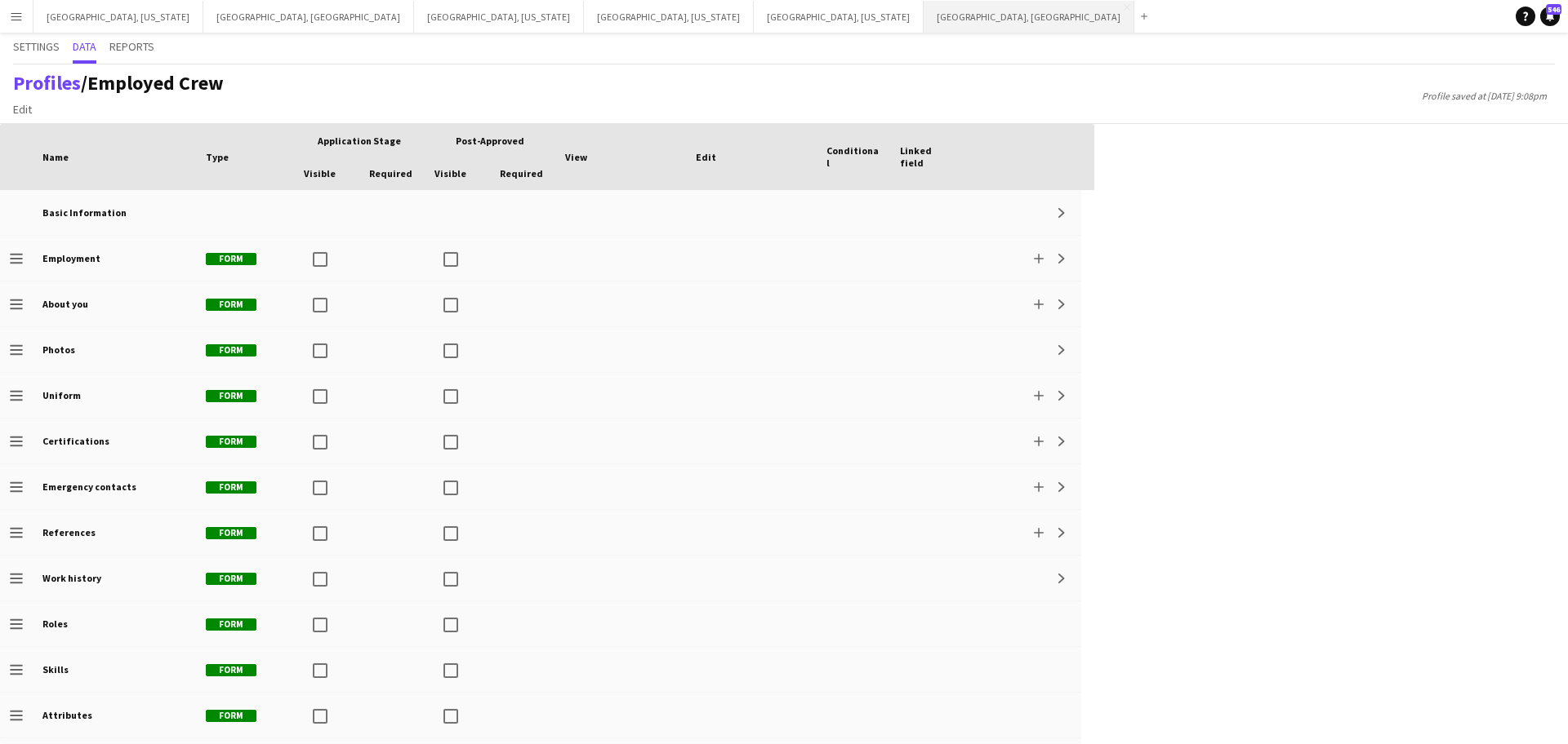
click at [924, 18] on button "[GEOGRAPHIC_DATA], [GEOGRAPHIC_DATA] Close" at bounding box center [1028, 17] width 210 height 32
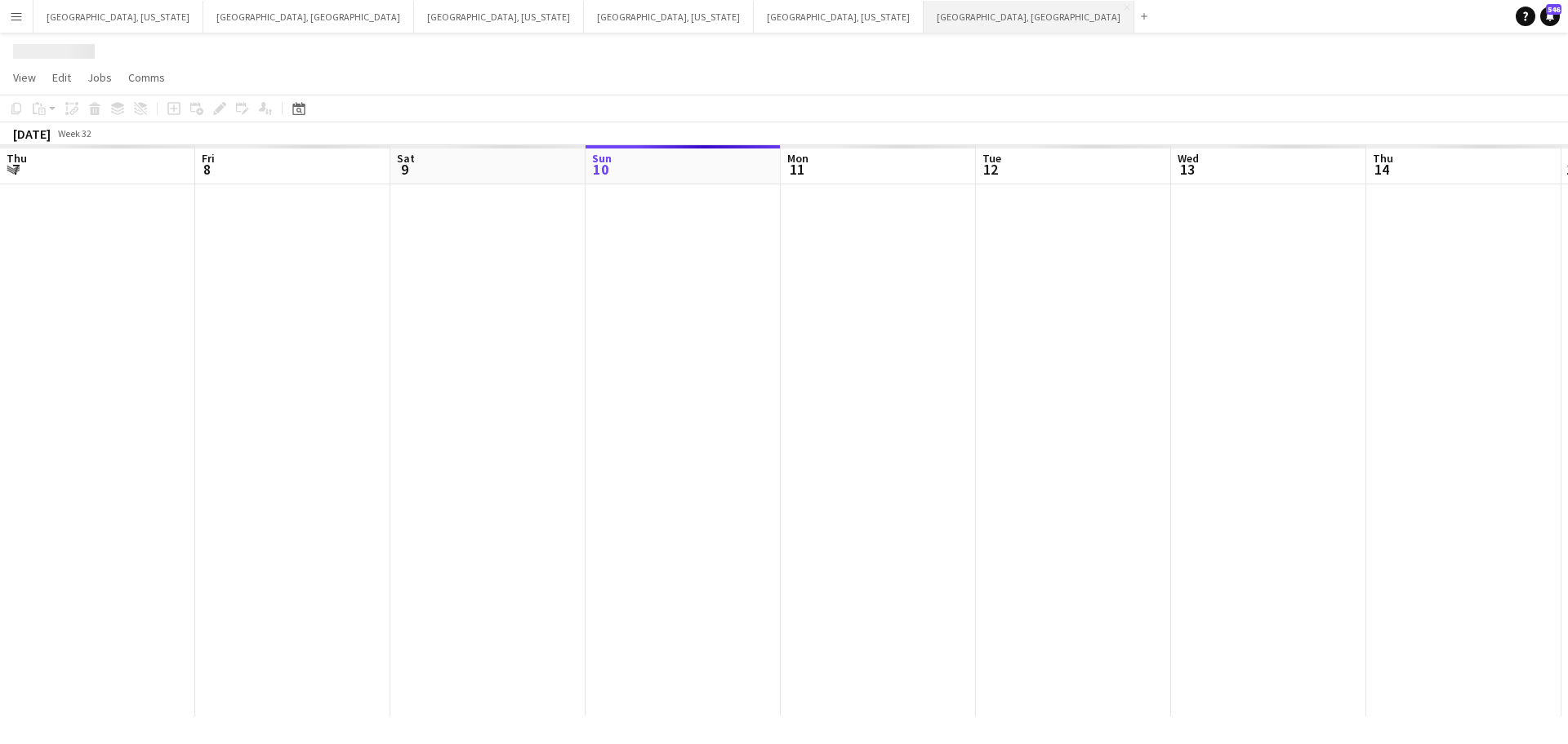
scroll to position [0, 391]
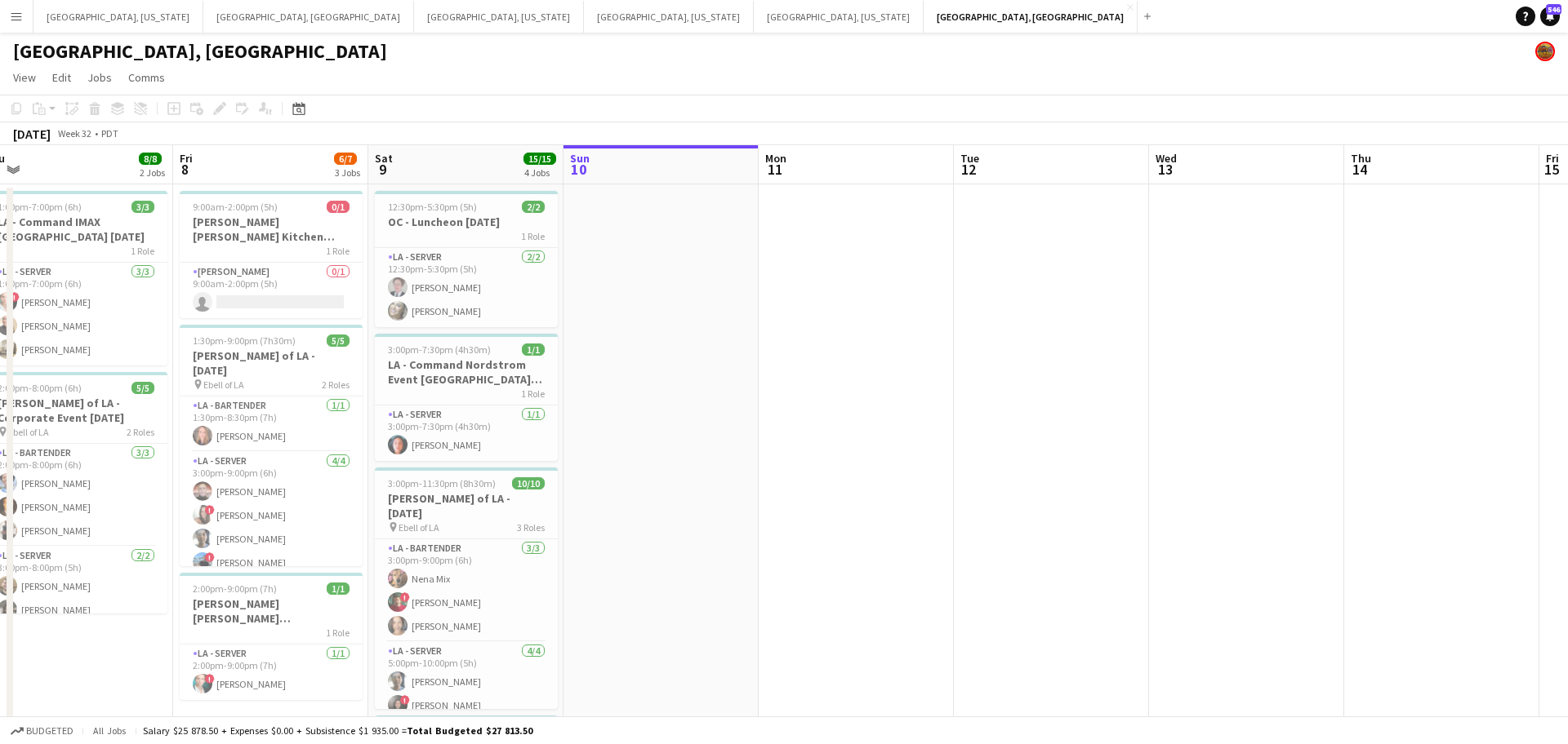
drag, startPoint x: 429, startPoint y: 349, endPoint x: 794, endPoint y: 293, distance: 369.3
click at [794, 293] on app-calendar-viewport "Tue 5 Wed 6 Thu 7 8/8 2 Jobs Fri 8 6/7 3 Jobs Sat 9 15/15 4 Jobs Sun 10 Mon 11 …" at bounding box center [784, 540] width 1568 height 790
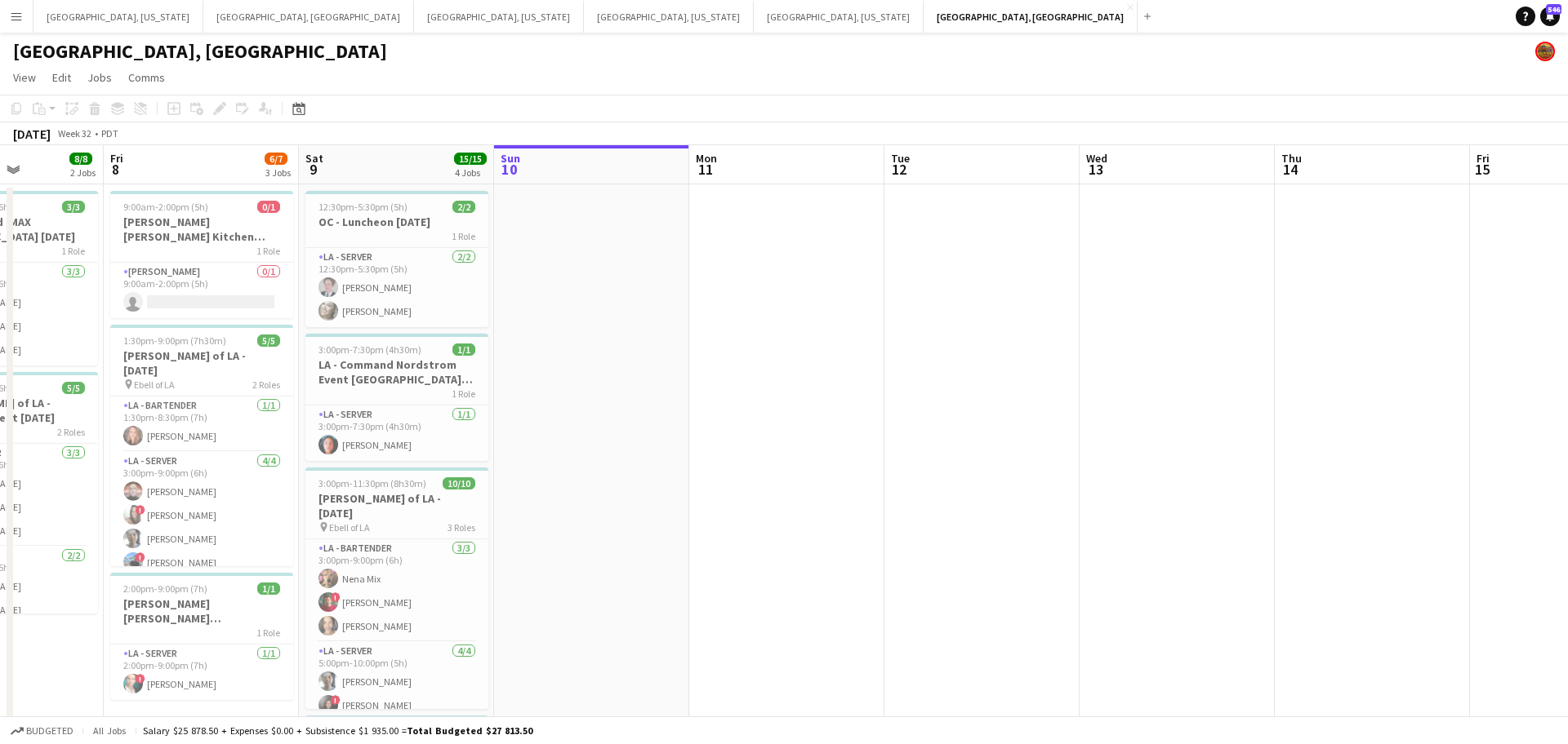
scroll to position [0, 568]
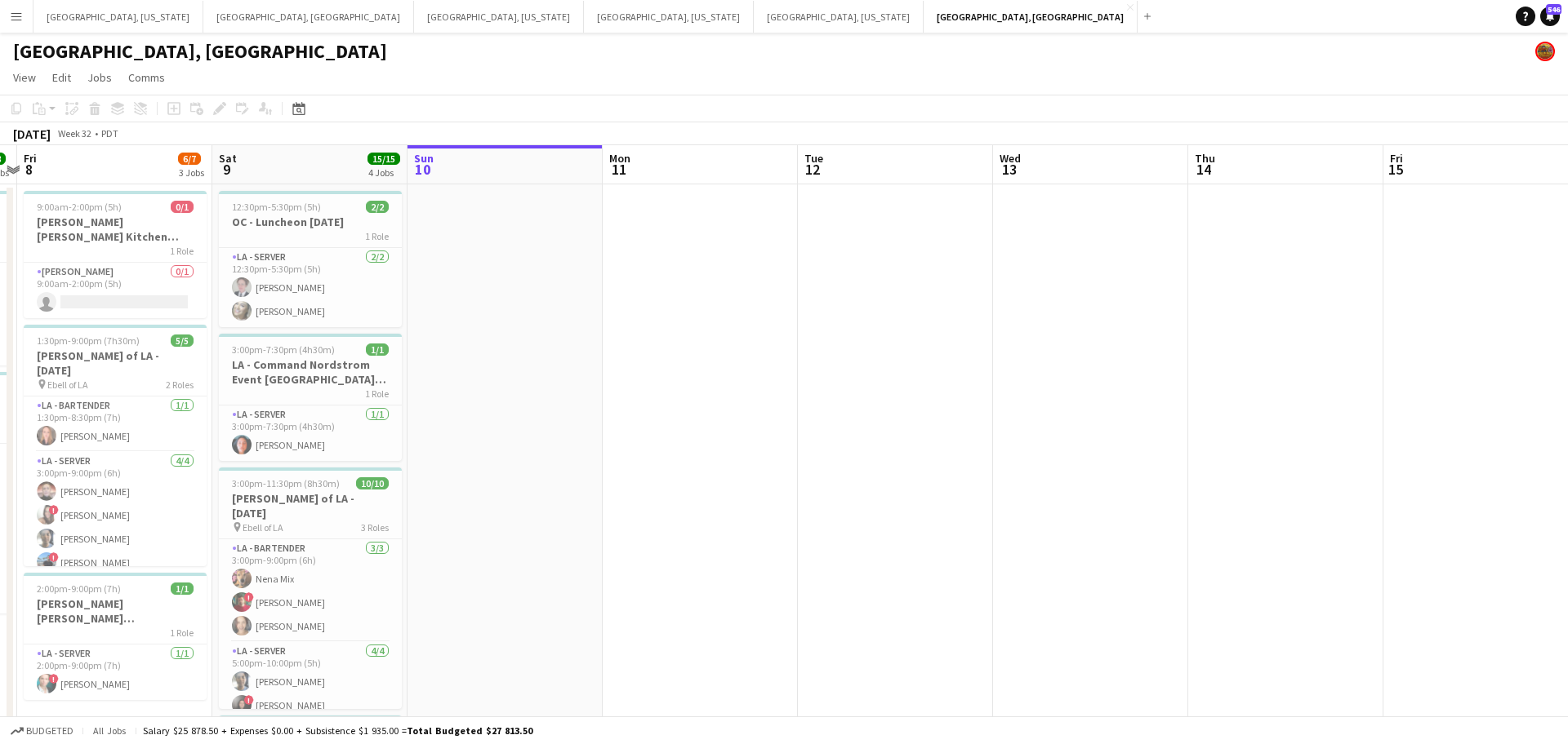
drag, startPoint x: 906, startPoint y: 294, endPoint x: 750, endPoint y: 306, distance: 156.5
click at [750, 306] on app-calendar-viewport "Tue 5 Wed 6 Thu 7 8/8 2 Jobs Fri 8 6/7 3 Jobs Sat 9 15/15 4 Jobs Sun 10 Mon 11 …" at bounding box center [784, 540] width 1568 height 790
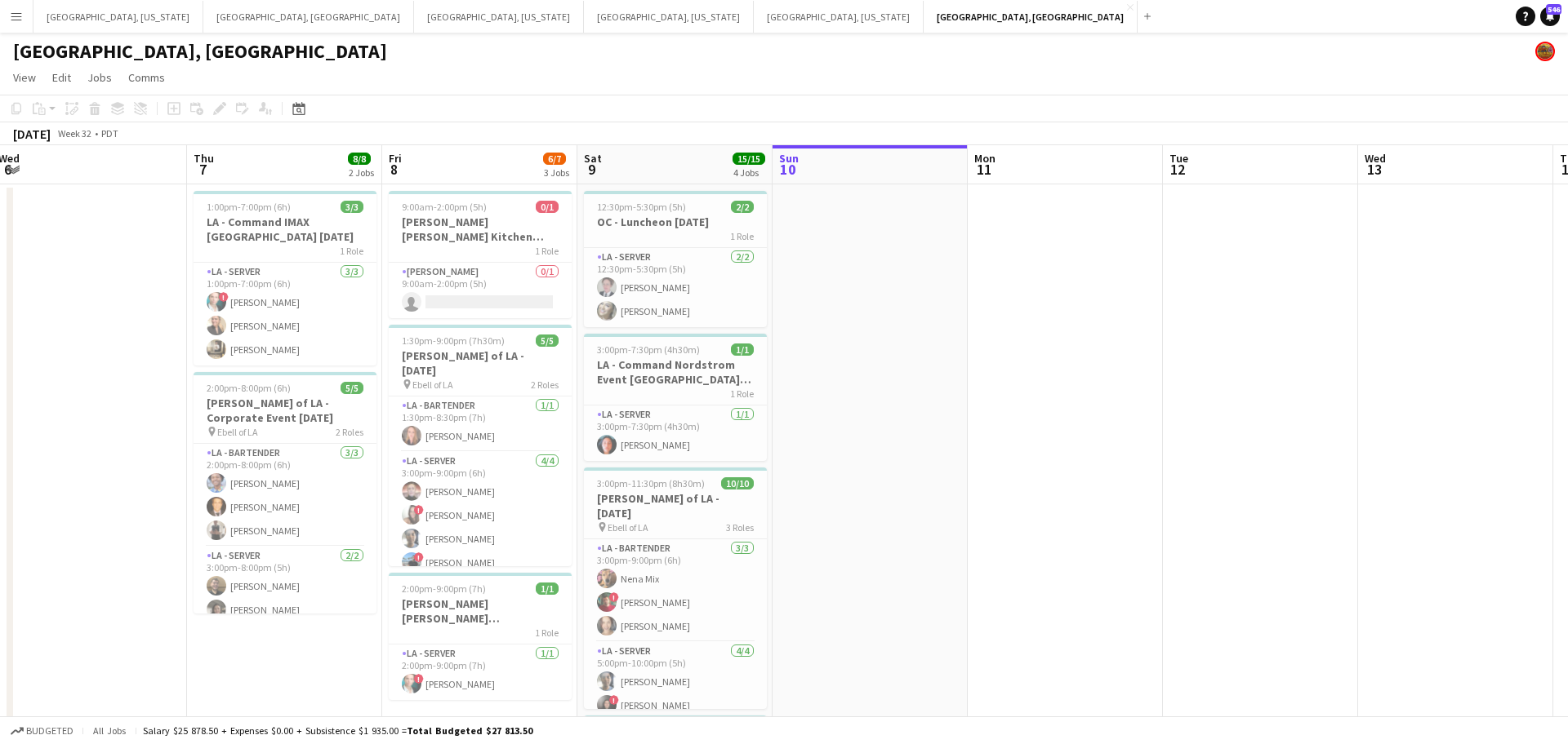
scroll to position [0, 392]
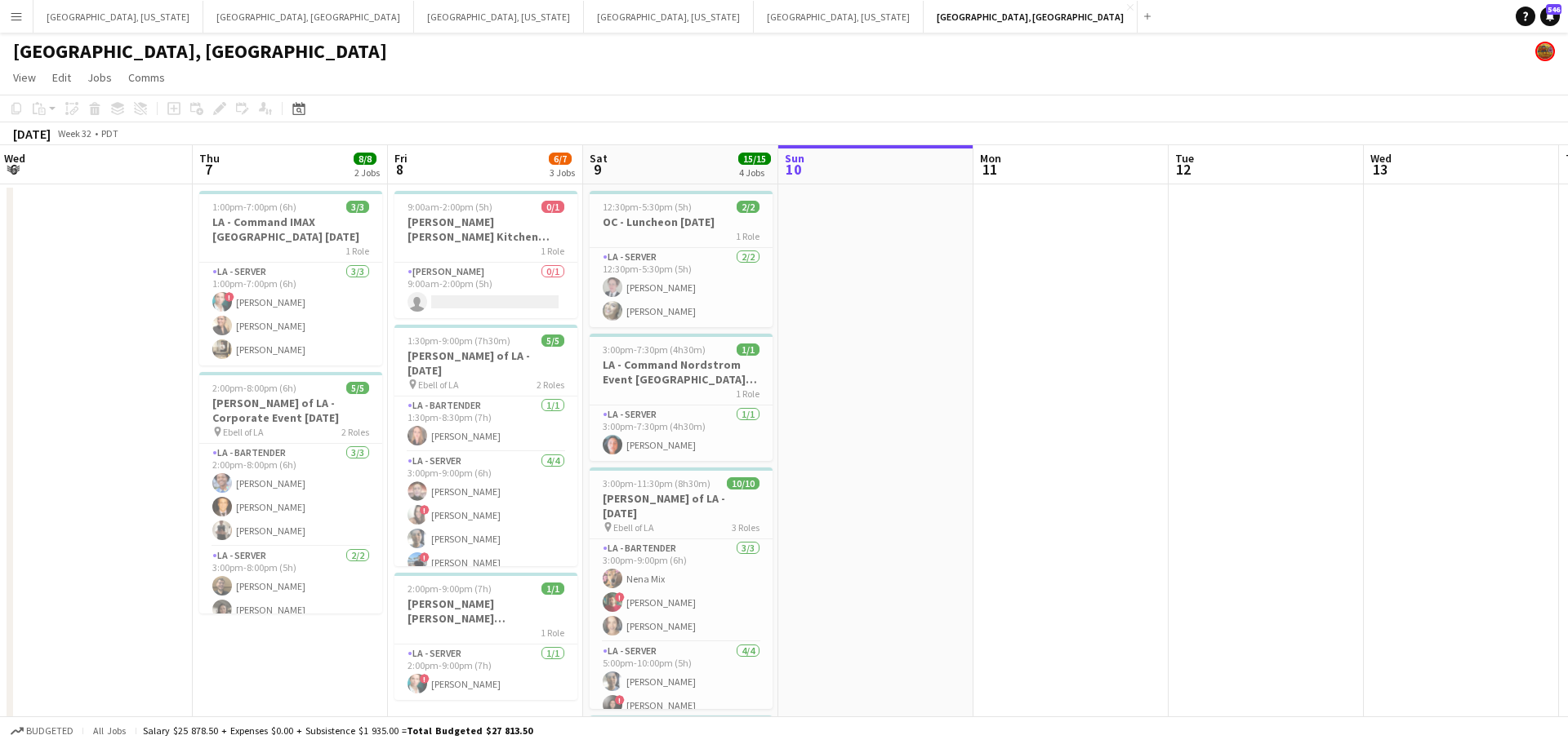
drag, startPoint x: 884, startPoint y: 354, endPoint x: 1020, endPoint y: 330, distance: 138.1
click at [1020, 330] on app-calendar-viewport "Mon 4 Tue 5 Wed 6 Thu 7 8/8 2 Jobs Fri 8 6/7 3 Jobs Sat 9 15/15 4 Jobs Sun 10 M…" at bounding box center [784, 540] width 1568 height 790
click at [474, 349] on h3 "[PERSON_NAME] of LA - [DATE]" at bounding box center [486, 363] width 183 height 29
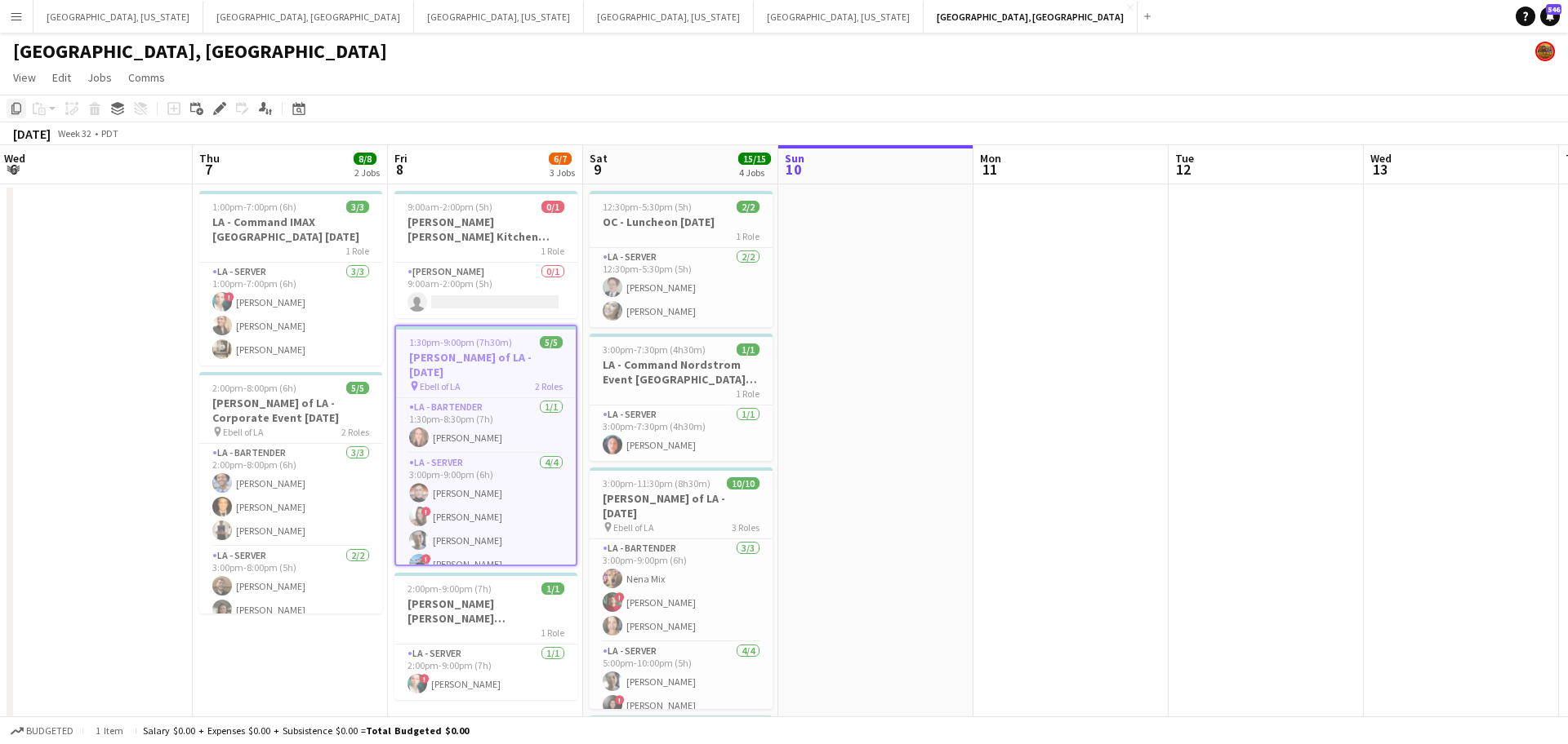
click at [15, 103] on icon at bounding box center [16, 108] width 9 height 11
click at [688, 521] on div "pin Ebell of LA 3 Roles" at bounding box center [681, 527] width 183 height 13
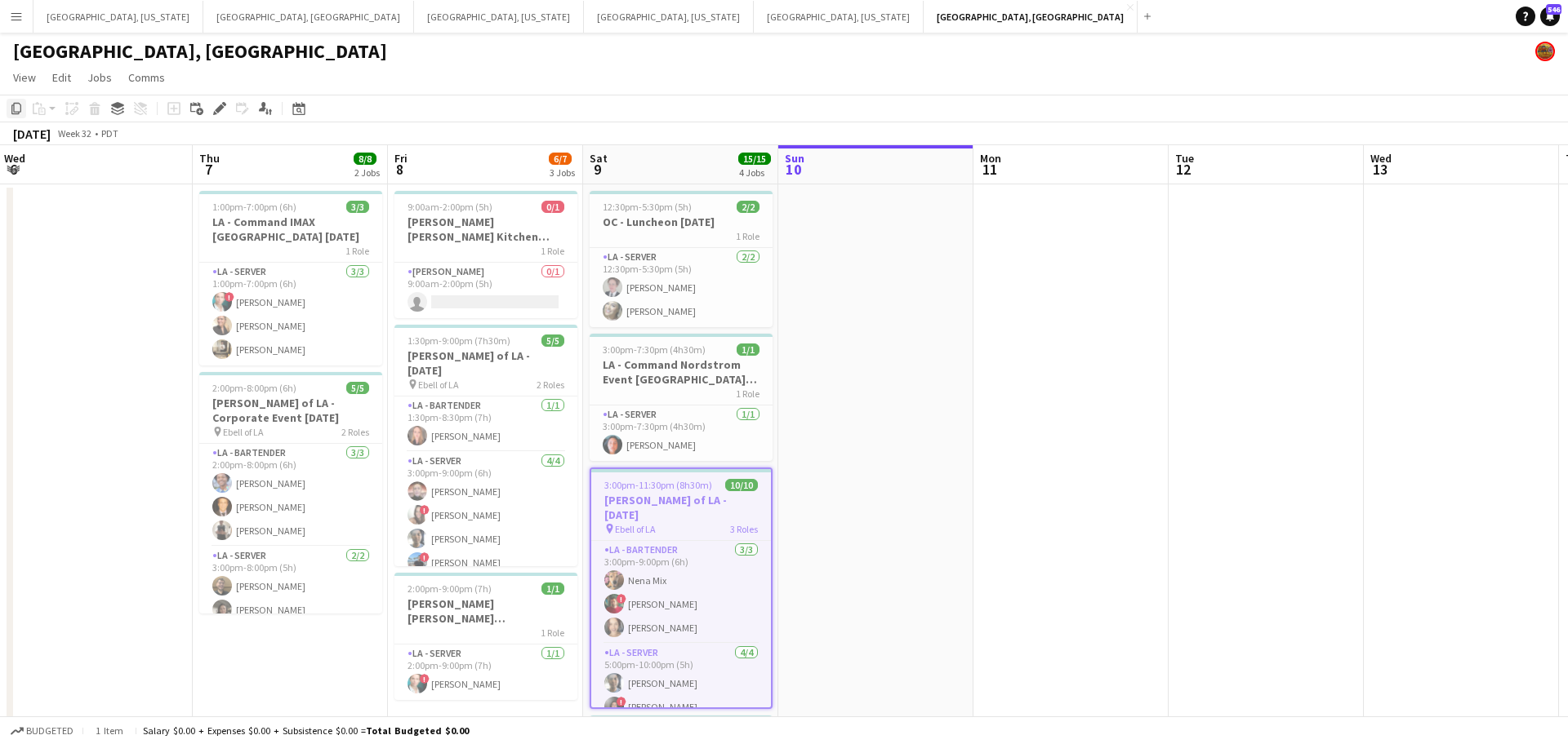
click at [11, 104] on icon "Copy" at bounding box center [16, 108] width 13 height 13
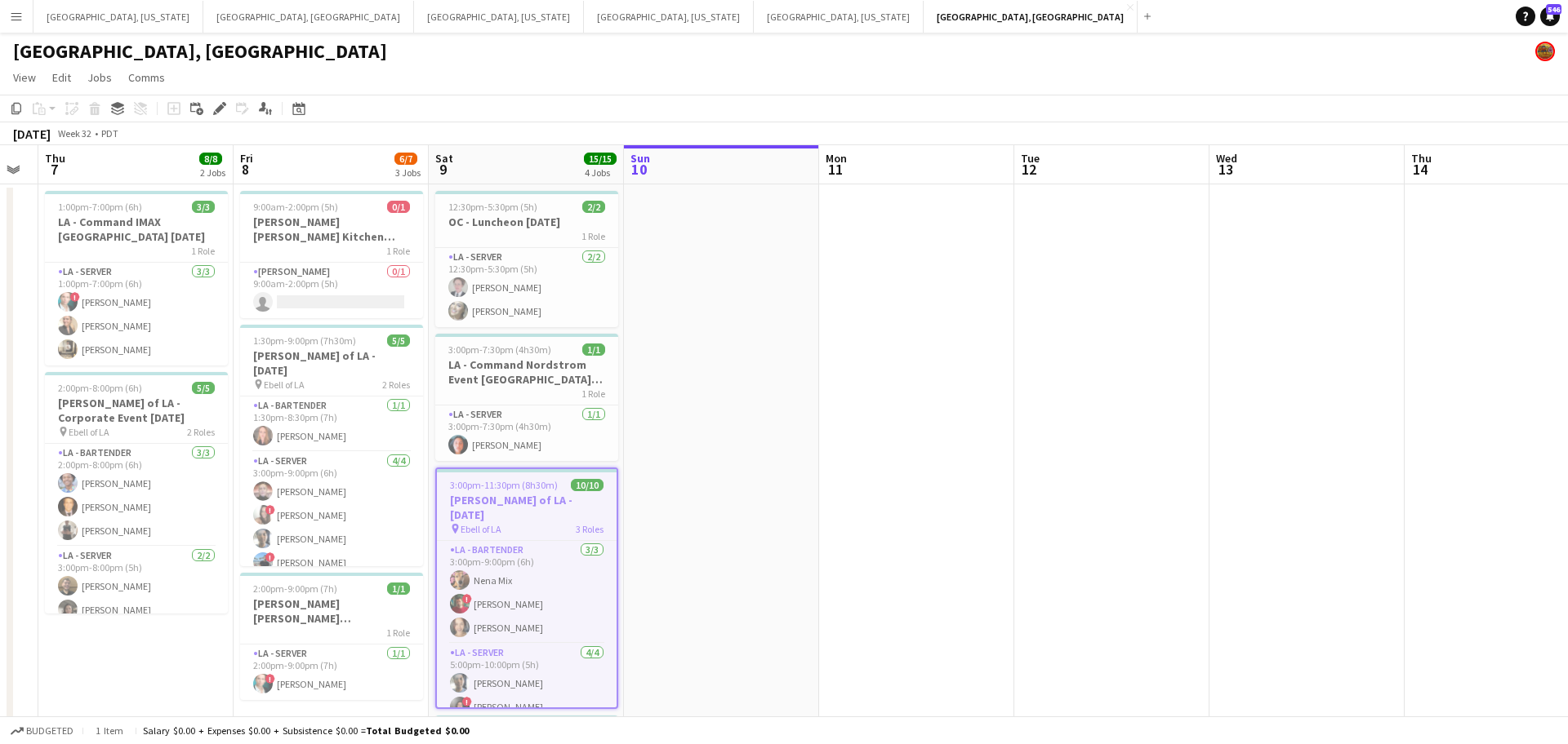
drag, startPoint x: 981, startPoint y: 414, endPoint x: 549, endPoint y: 448, distance: 433.3
click at [505, 452] on app-calendar-viewport "Mon 4 1/1 1 Job Tue 5 Wed 6 Thu 7 8/8 2 Jobs Fri 8 6/7 3 Jobs Sat 9 15/15 4 Job…" at bounding box center [784, 540] width 1568 height 790
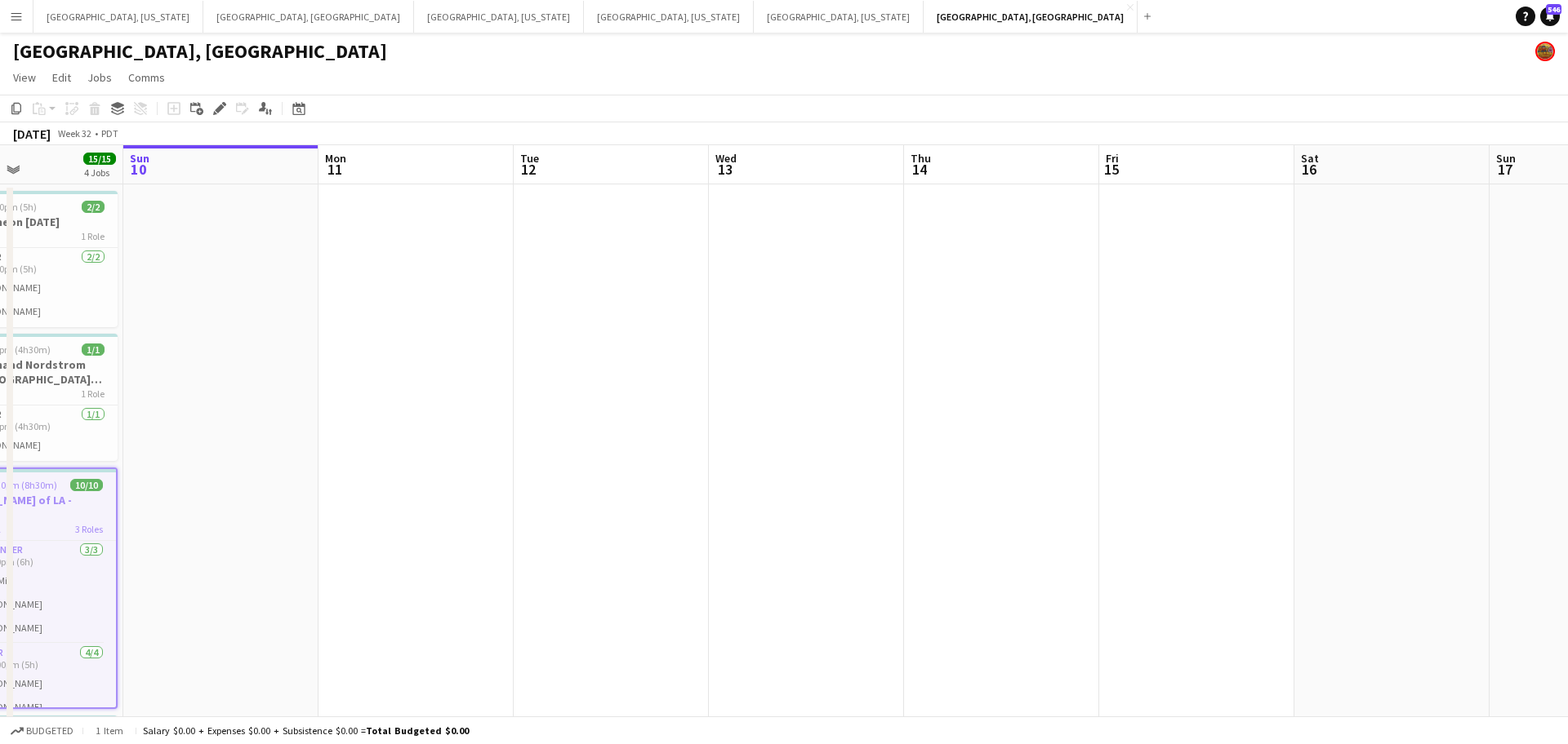
scroll to position [0, 568]
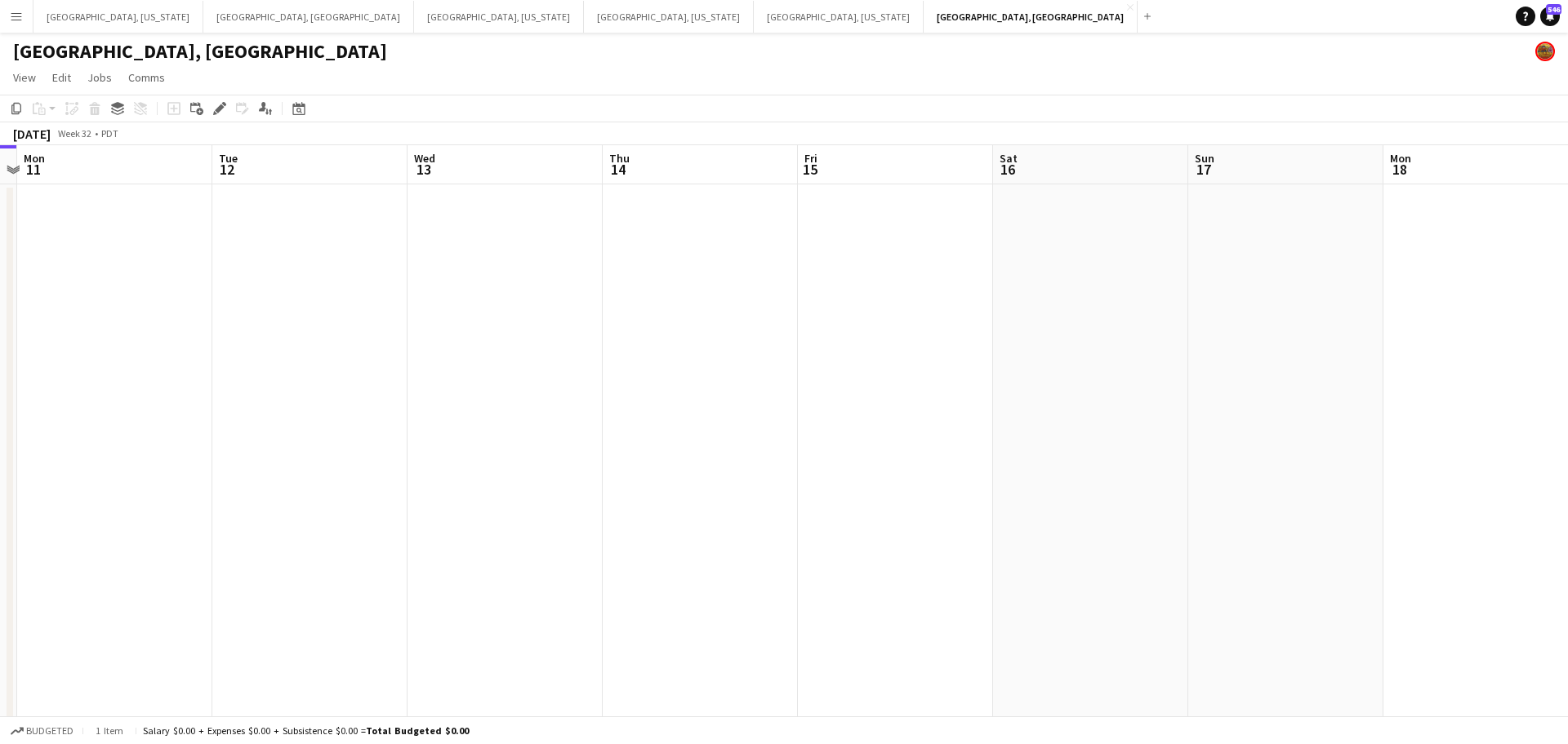
drag, startPoint x: 996, startPoint y: 411, endPoint x: 659, endPoint y: 428, distance: 337.4
click at [659, 428] on app-calendar-viewport "Fri 8 6/7 3 Jobs Sat 9 15/15 4 Jobs Sun 10 Mon 11 Tue 12 Wed 13 Thu 14 Fri 15 S…" at bounding box center [784, 540] width 1568 height 790
click at [1042, 241] on app-date-cell at bounding box center [1091, 560] width 195 height 751
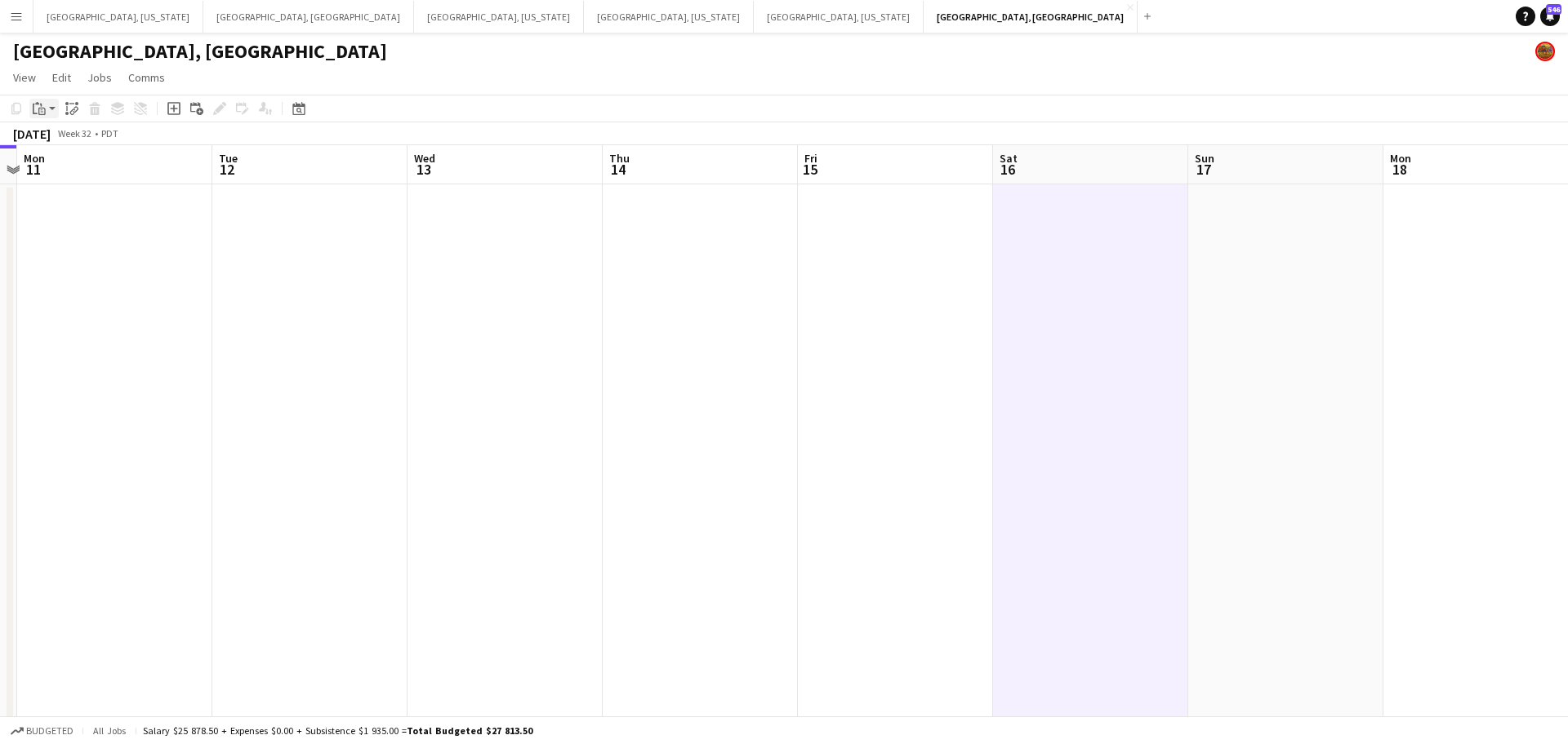
click at [47, 110] on div "Paste" at bounding box center [39, 108] width 20 height 20
click at [58, 136] on link "Paste Ctrl+V" at bounding box center [120, 140] width 154 height 15
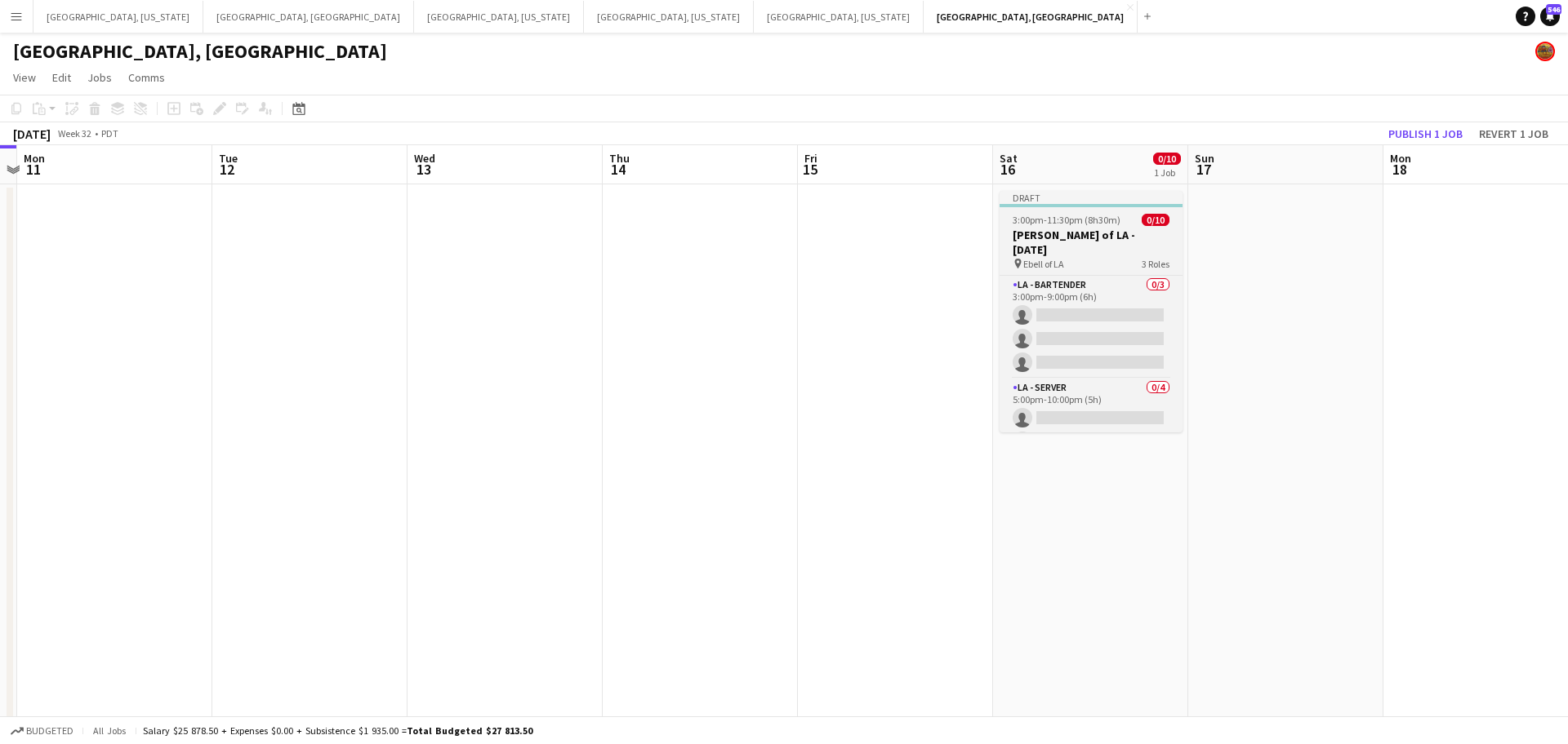
click at [1051, 221] on span "3:00pm-11:30pm (8h30m)" at bounding box center [1066, 220] width 108 height 12
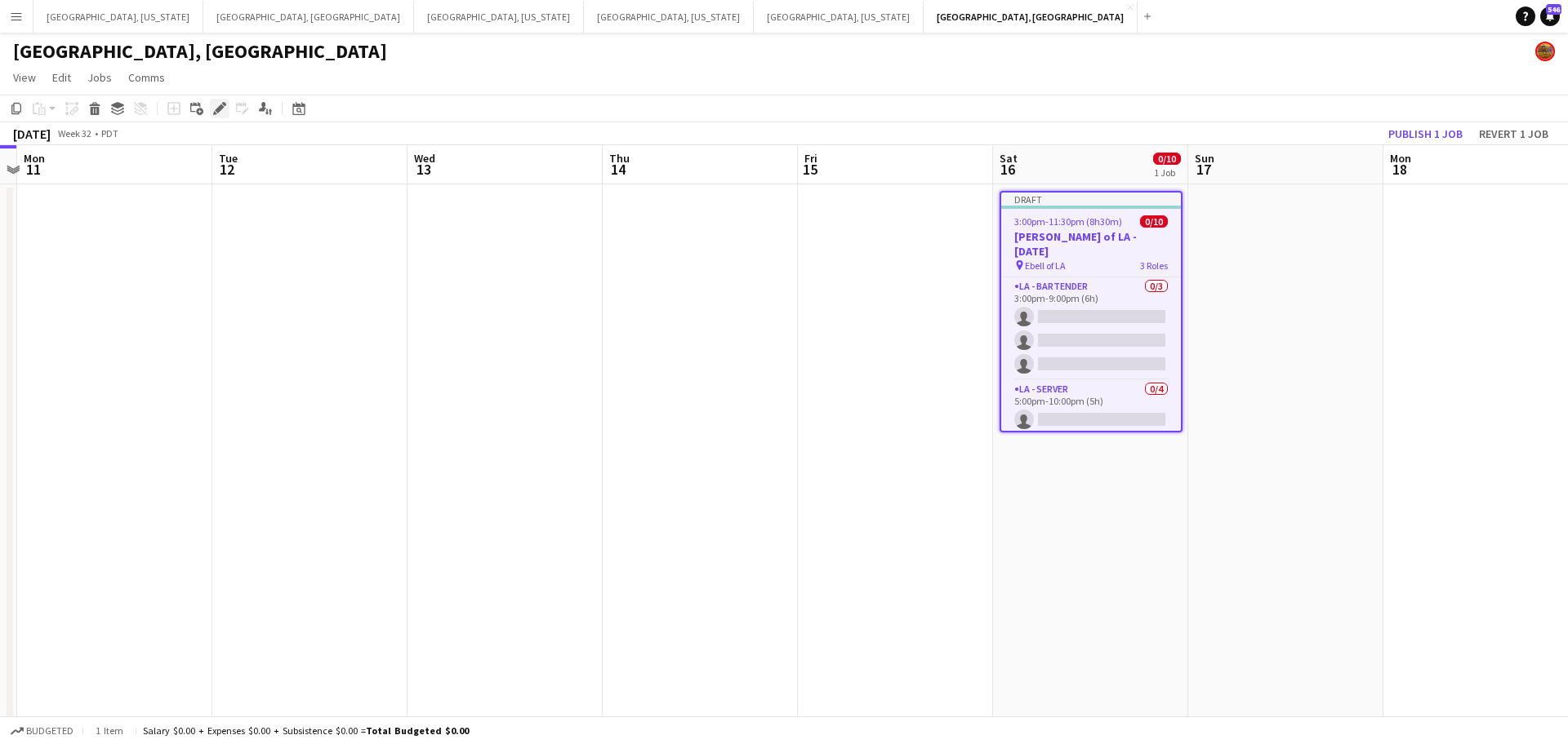
click at [216, 103] on icon "Edit" at bounding box center [220, 108] width 13 height 13
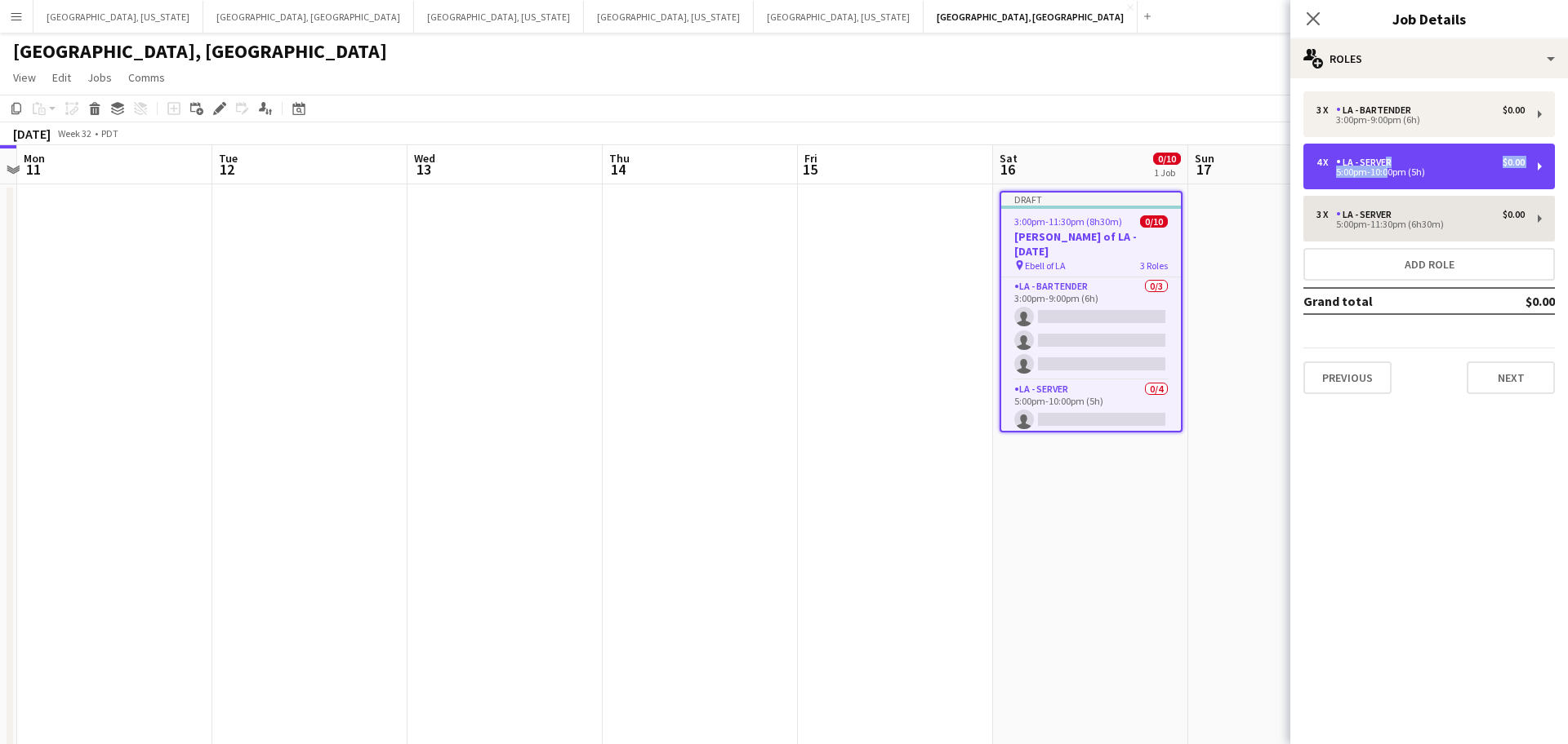
drag, startPoint x: 1382, startPoint y: 168, endPoint x: 1423, endPoint y: 207, distance: 56.6
click at [1382, 167] on div "4 x LA - Server $0.00 5:00pm-10:00pm (5h)" at bounding box center [1420, 166] width 209 height 20
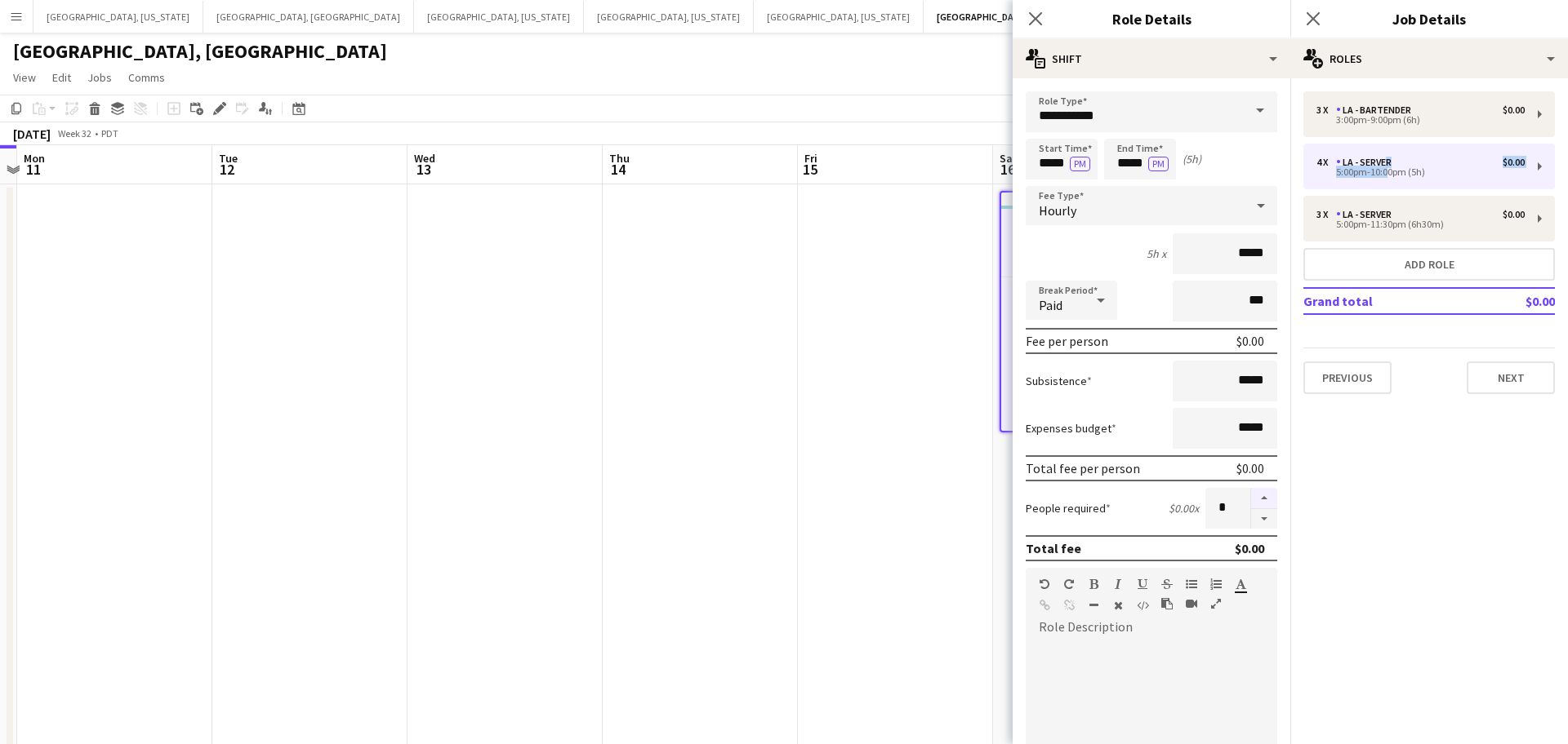
click at [1268, 498] on button "button" at bounding box center [1264, 499] width 26 height 22
type input "*"
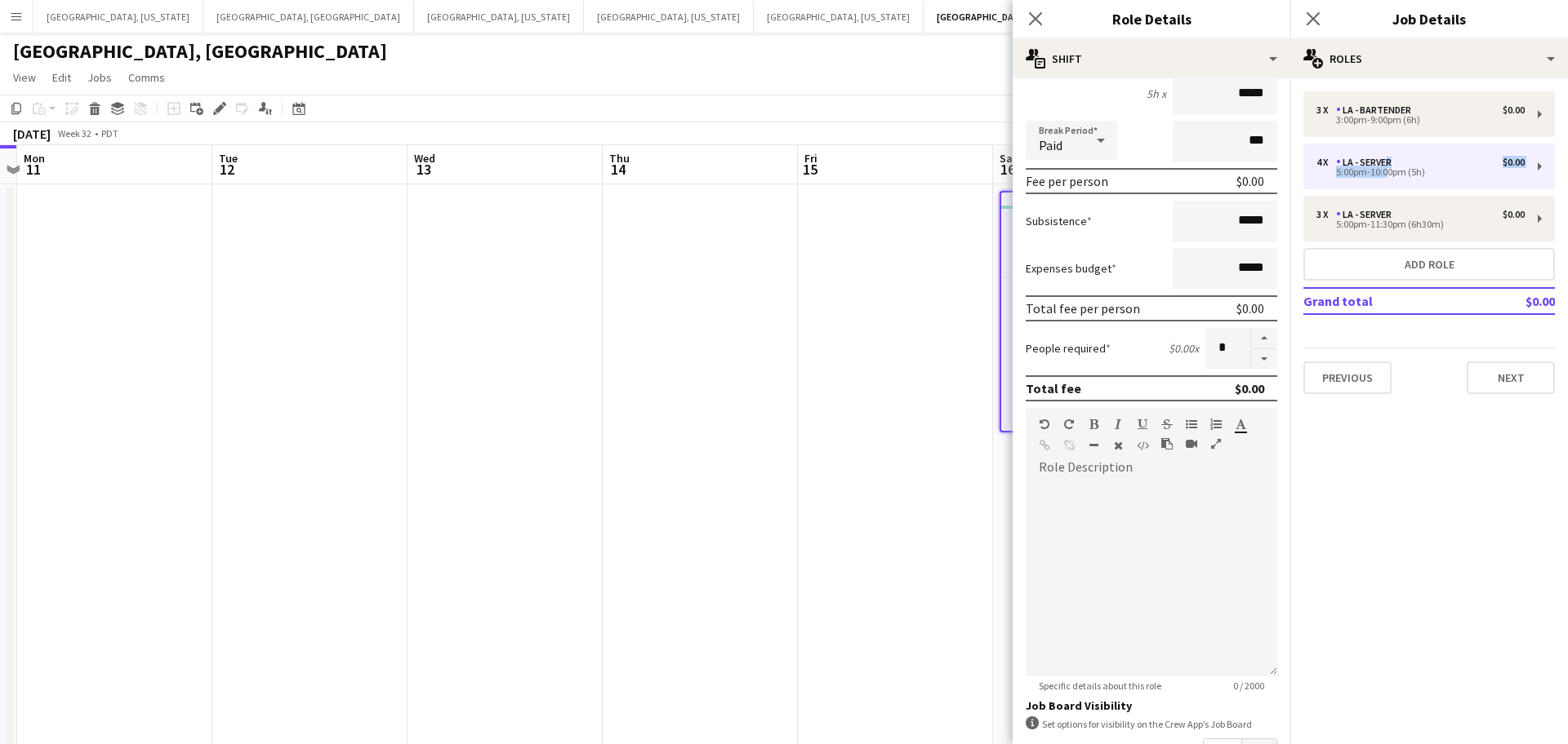
scroll to position [362, 0]
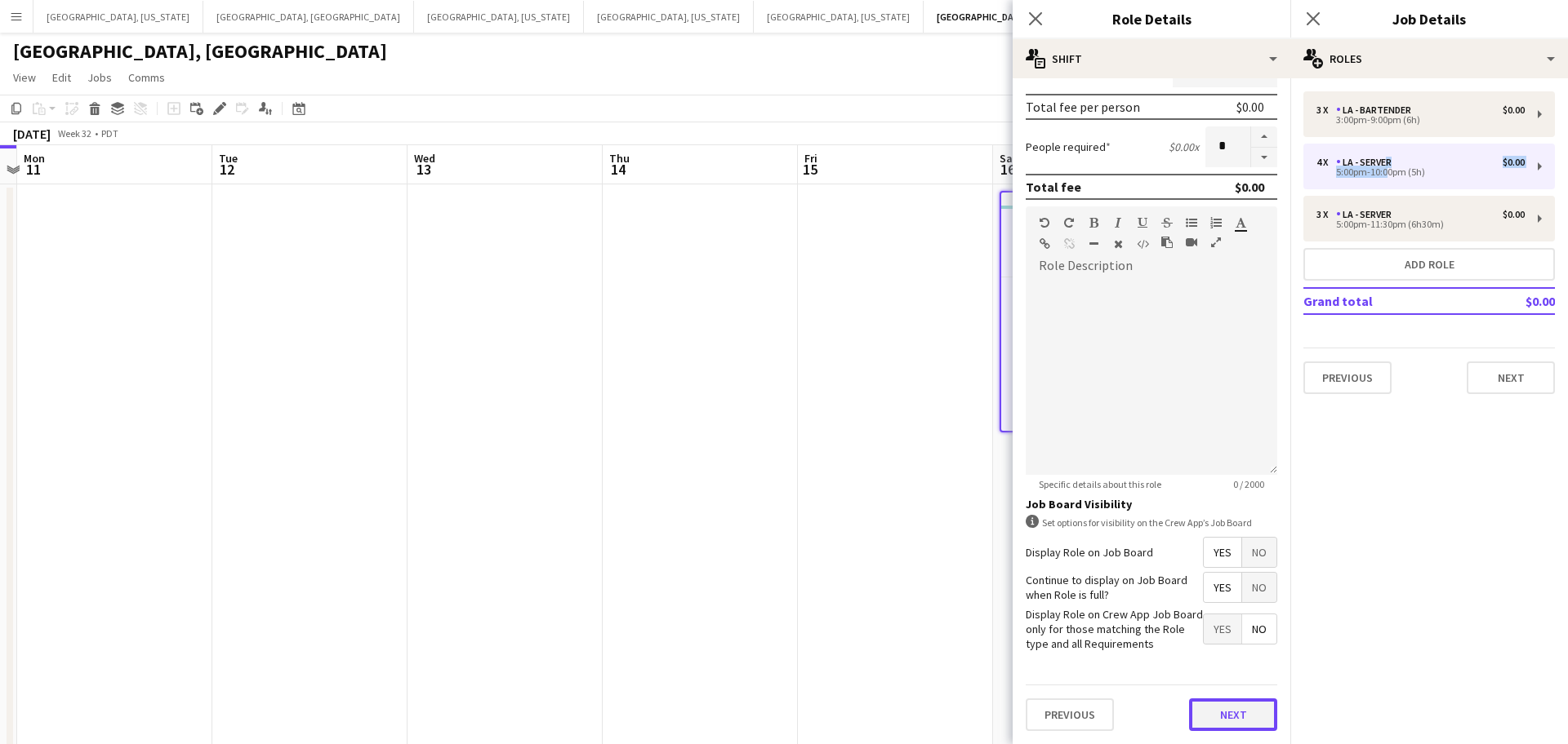
click at [1243, 722] on button "Next" at bounding box center [1232, 715] width 88 height 33
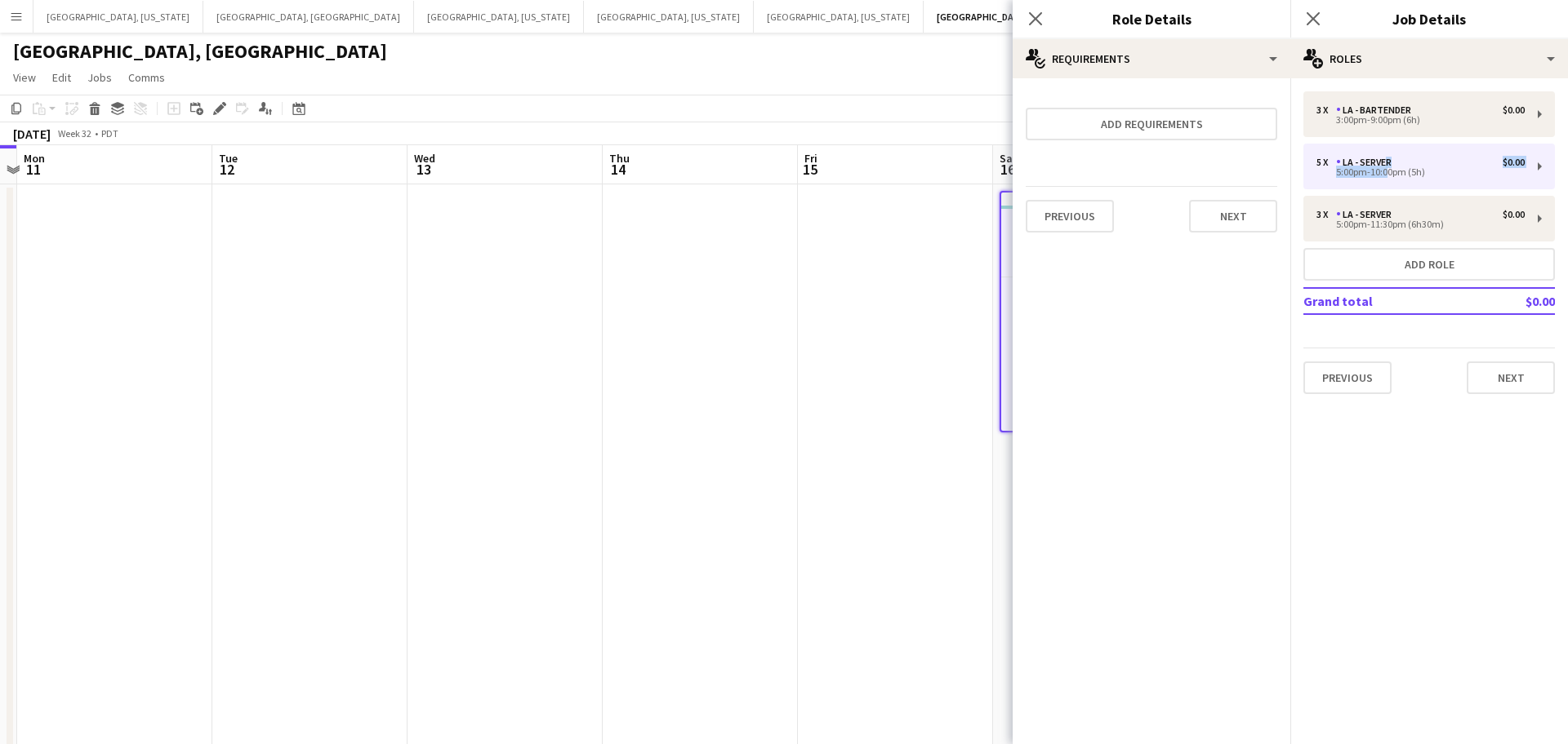
scroll to position [0, 0]
click at [1245, 210] on button "Next" at bounding box center [1232, 216] width 88 height 33
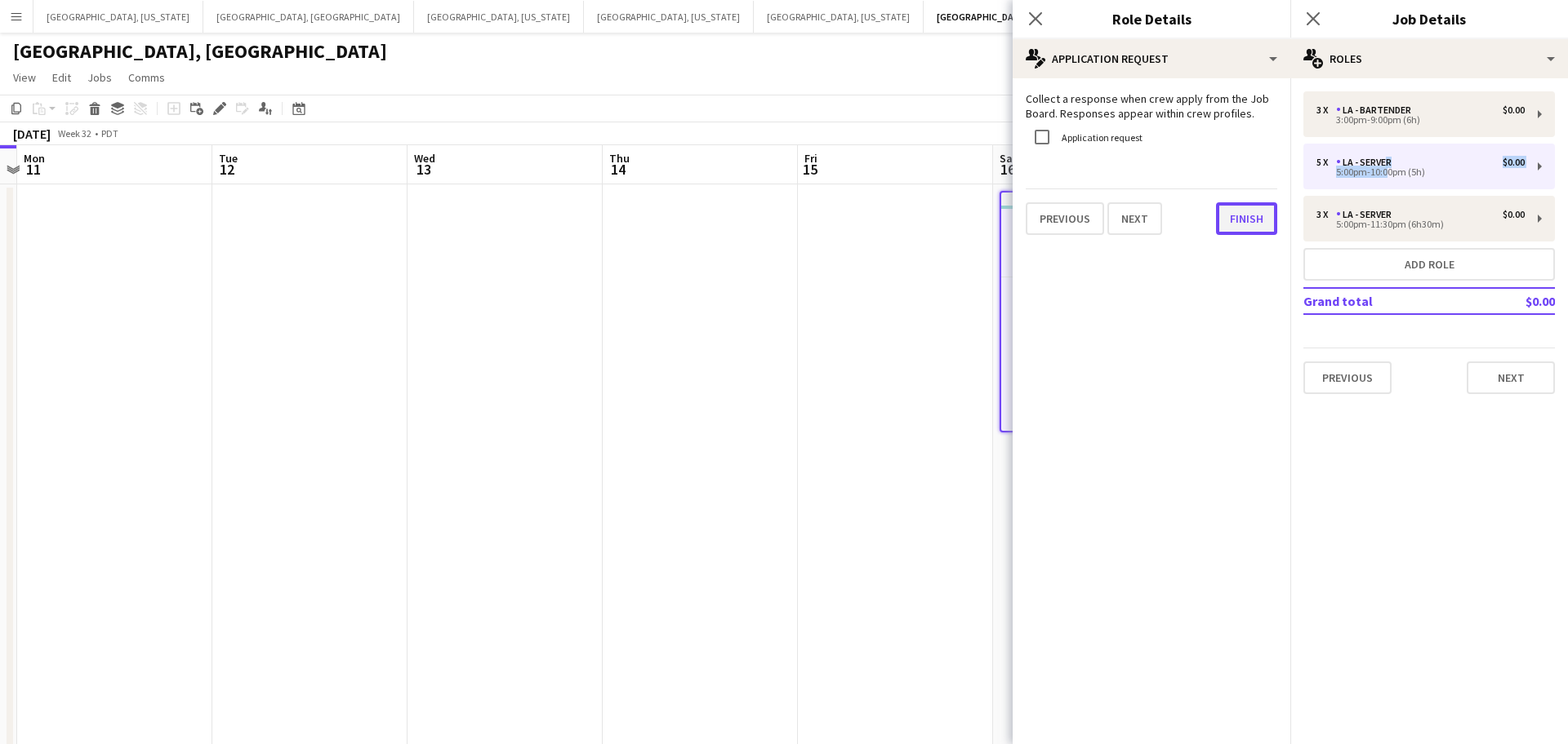
click at [1246, 212] on button "Finish" at bounding box center [1246, 219] width 61 height 33
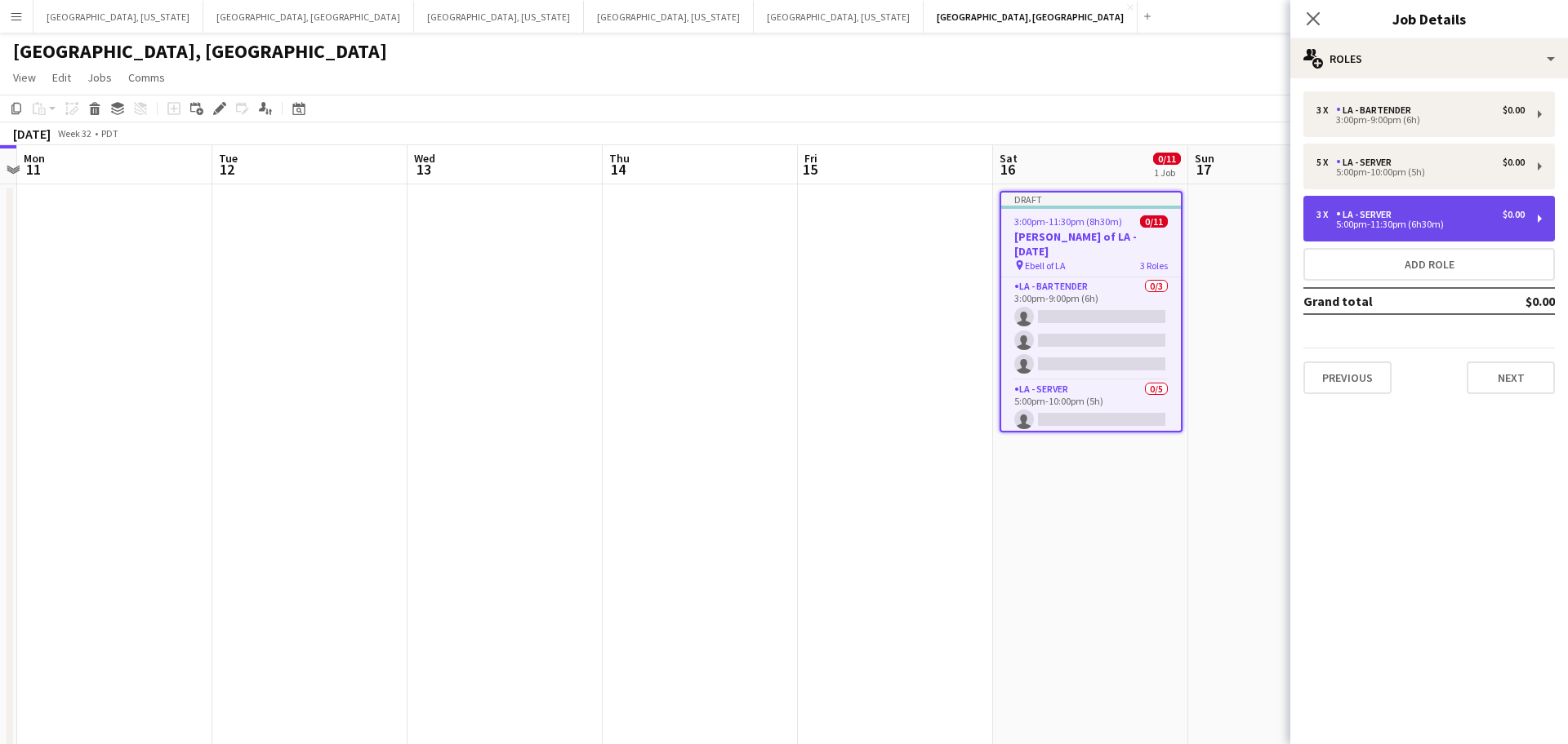
click at [1378, 224] on div "5:00pm-11:30pm (6h30m)" at bounding box center [1420, 224] width 209 height 8
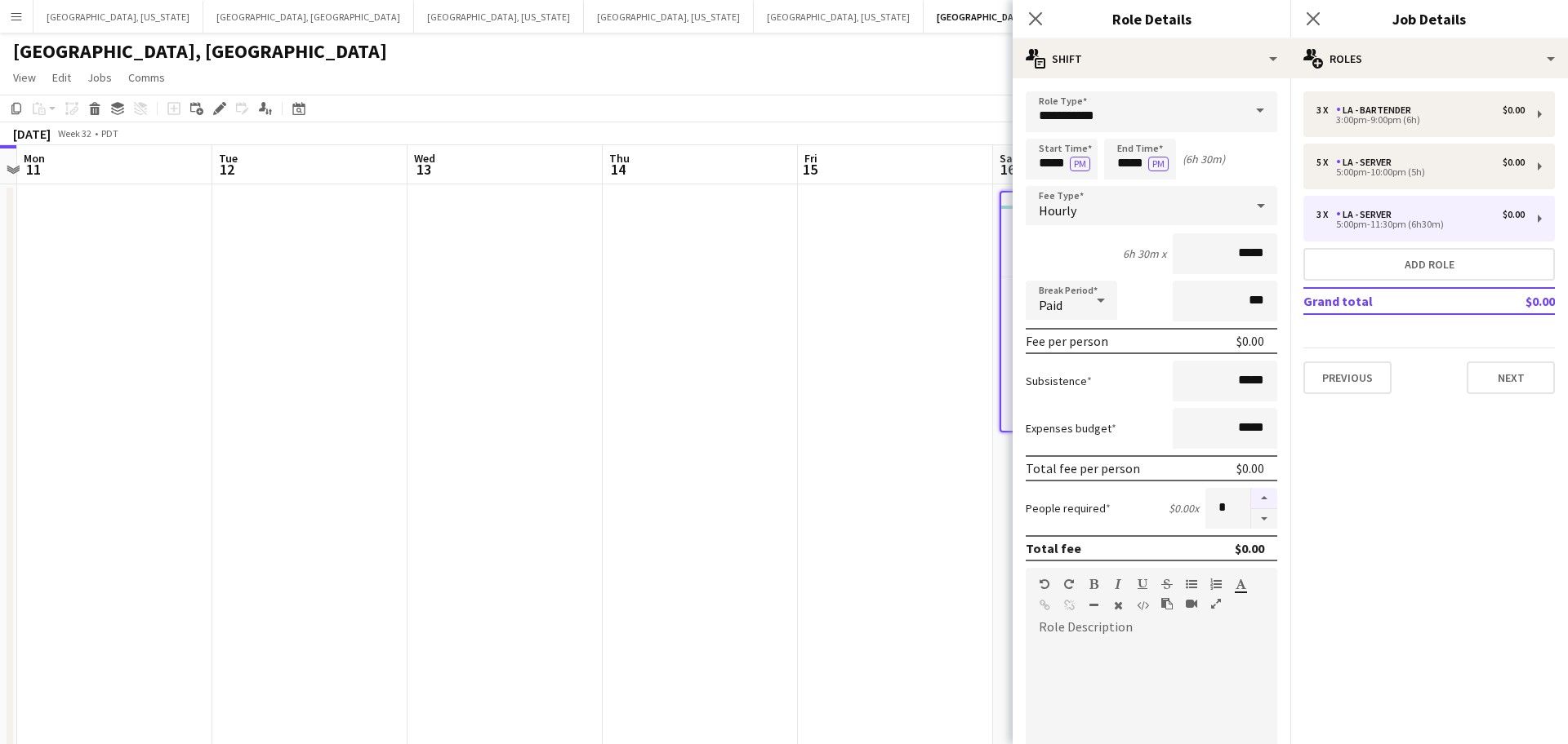
click at [1261, 501] on button "button" at bounding box center [1264, 499] width 26 height 22
type input "*"
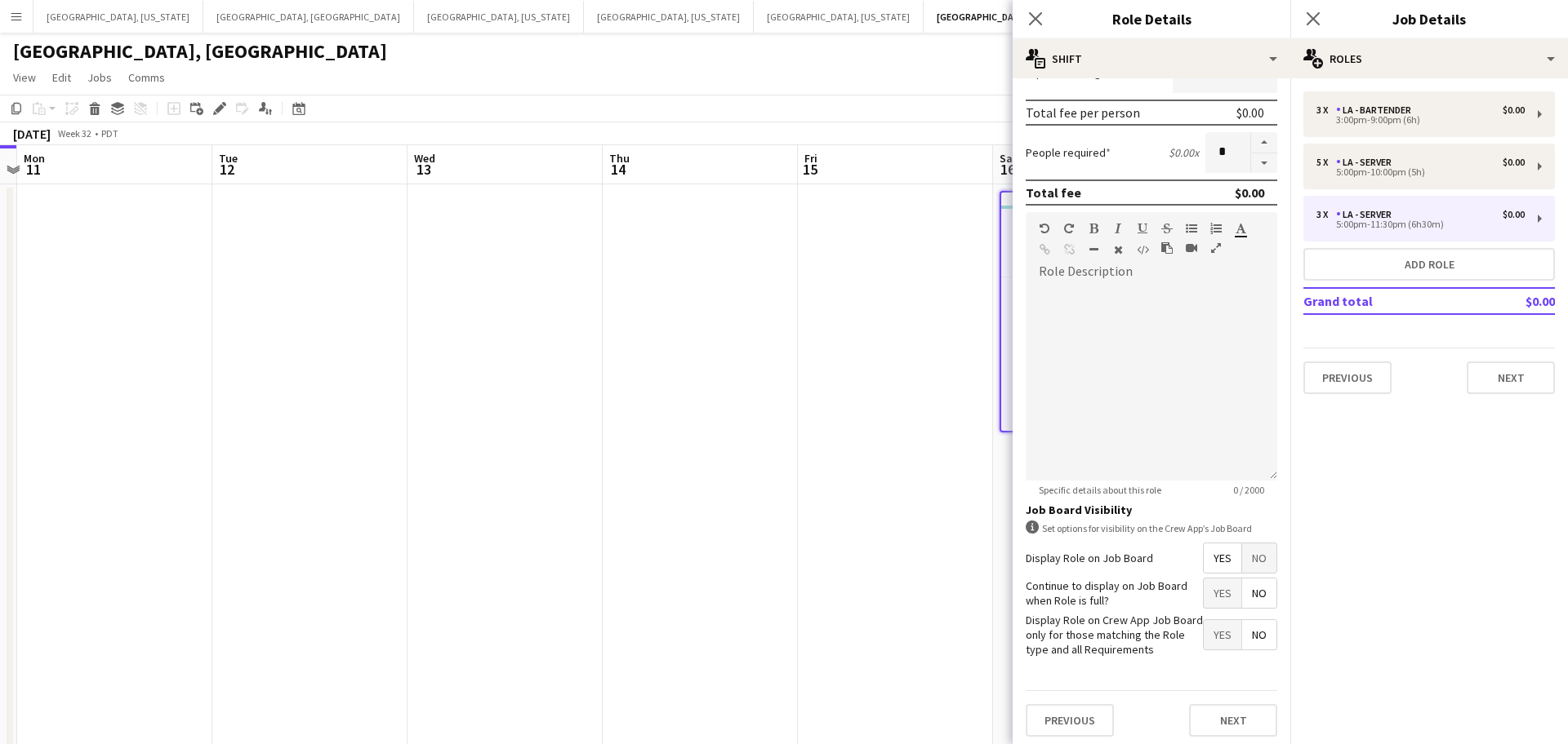
scroll to position [362, 0]
click at [1225, 586] on span "Yes" at bounding box center [1223, 587] width 38 height 29
click at [1239, 720] on button "Next" at bounding box center [1232, 715] width 88 height 33
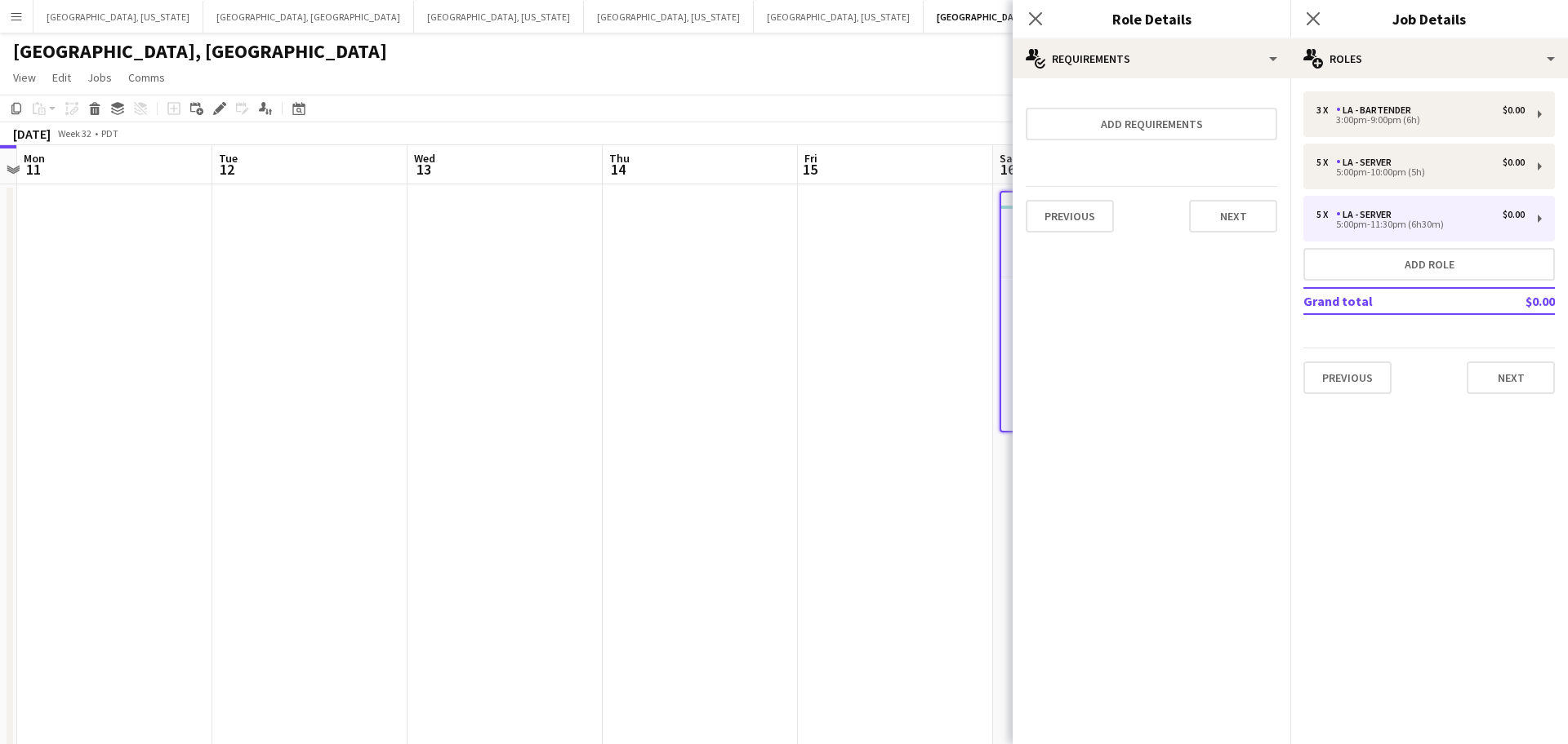
scroll to position [0, 0]
click at [1238, 215] on button "Next" at bounding box center [1232, 216] width 88 height 33
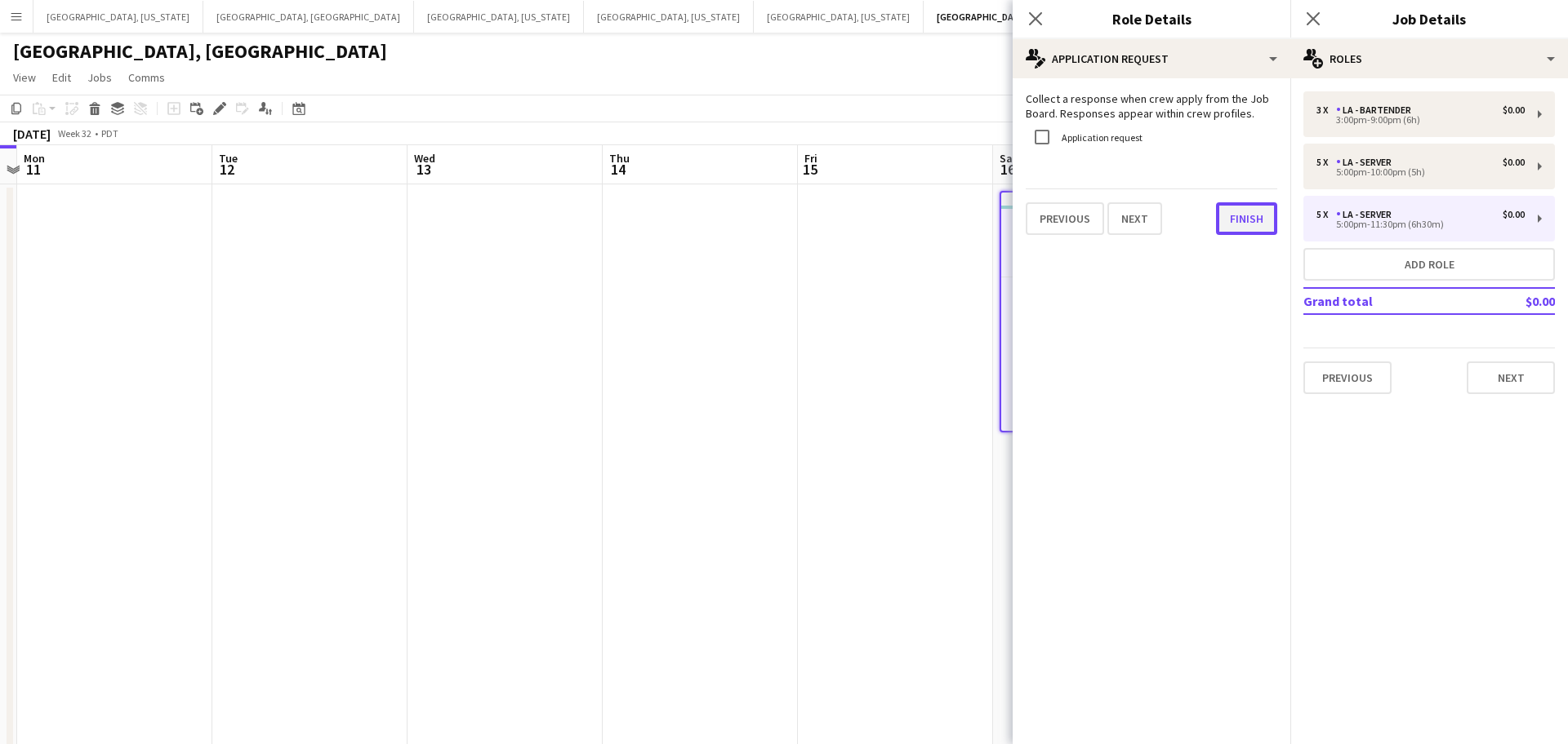
click at [1242, 215] on button "Finish" at bounding box center [1246, 219] width 61 height 33
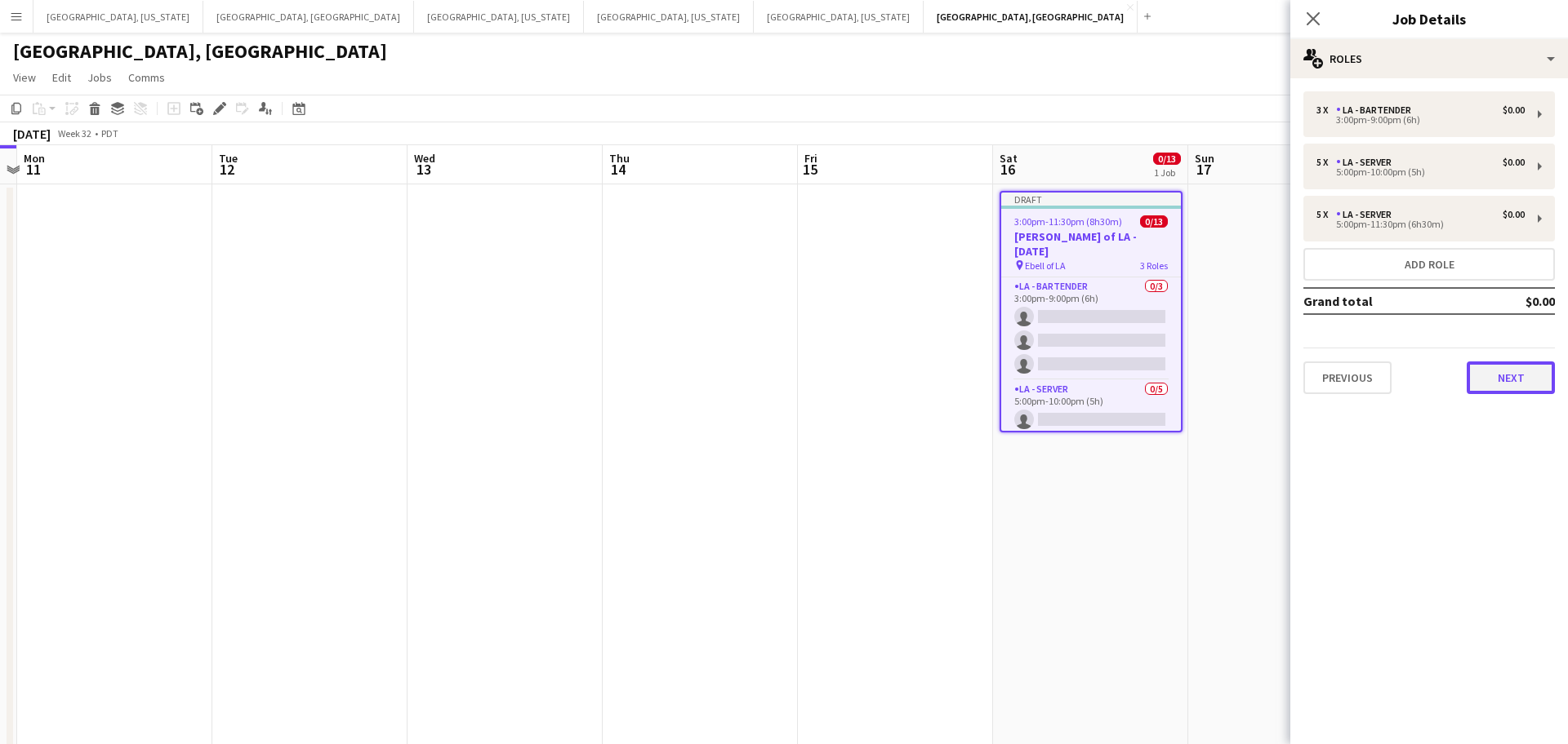
click at [1525, 372] on button "Next" at bounding box center [1510, 377] width 88 height 33
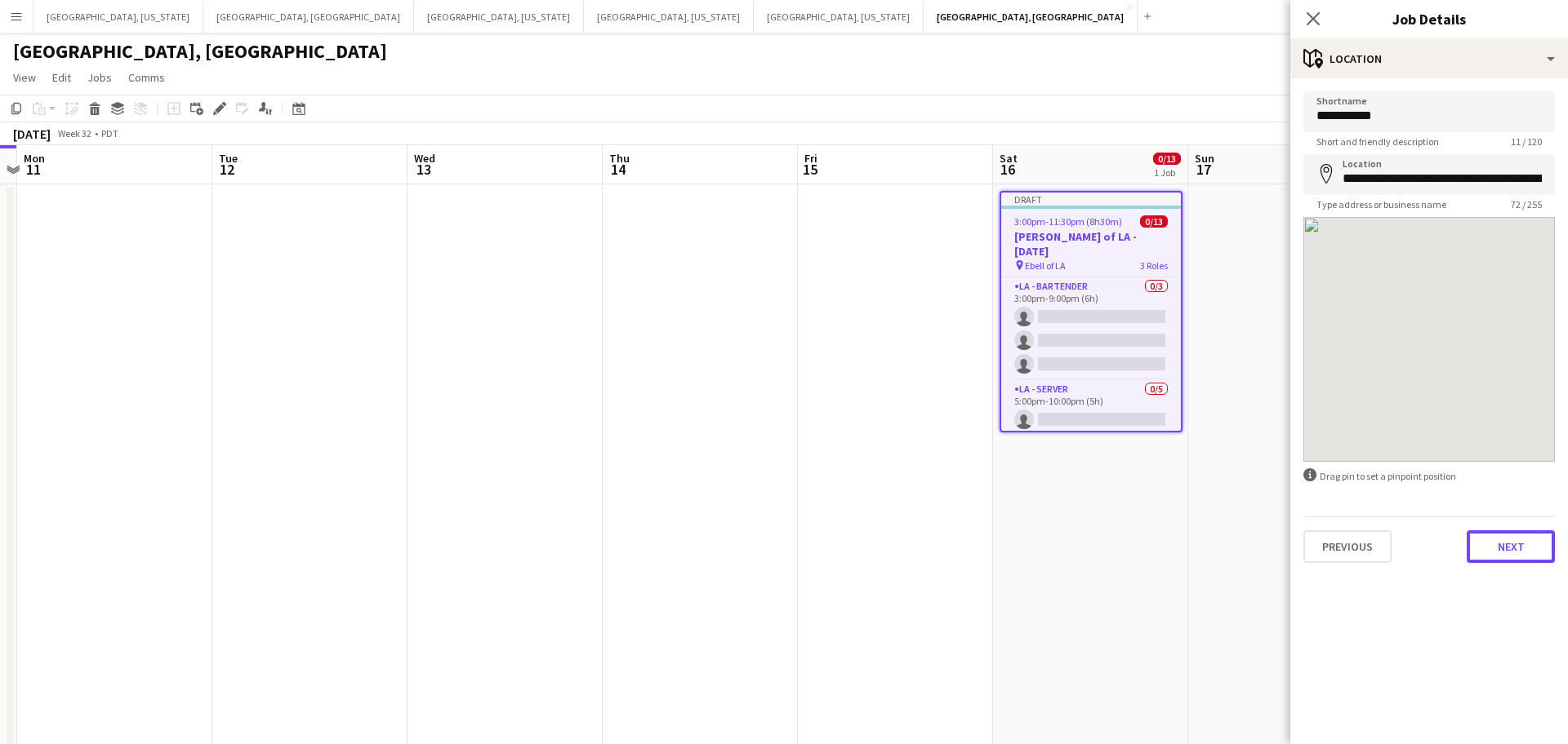
click at [1516, 549] on button "Next" at bounding box center [1510, 547] width 88 height 33
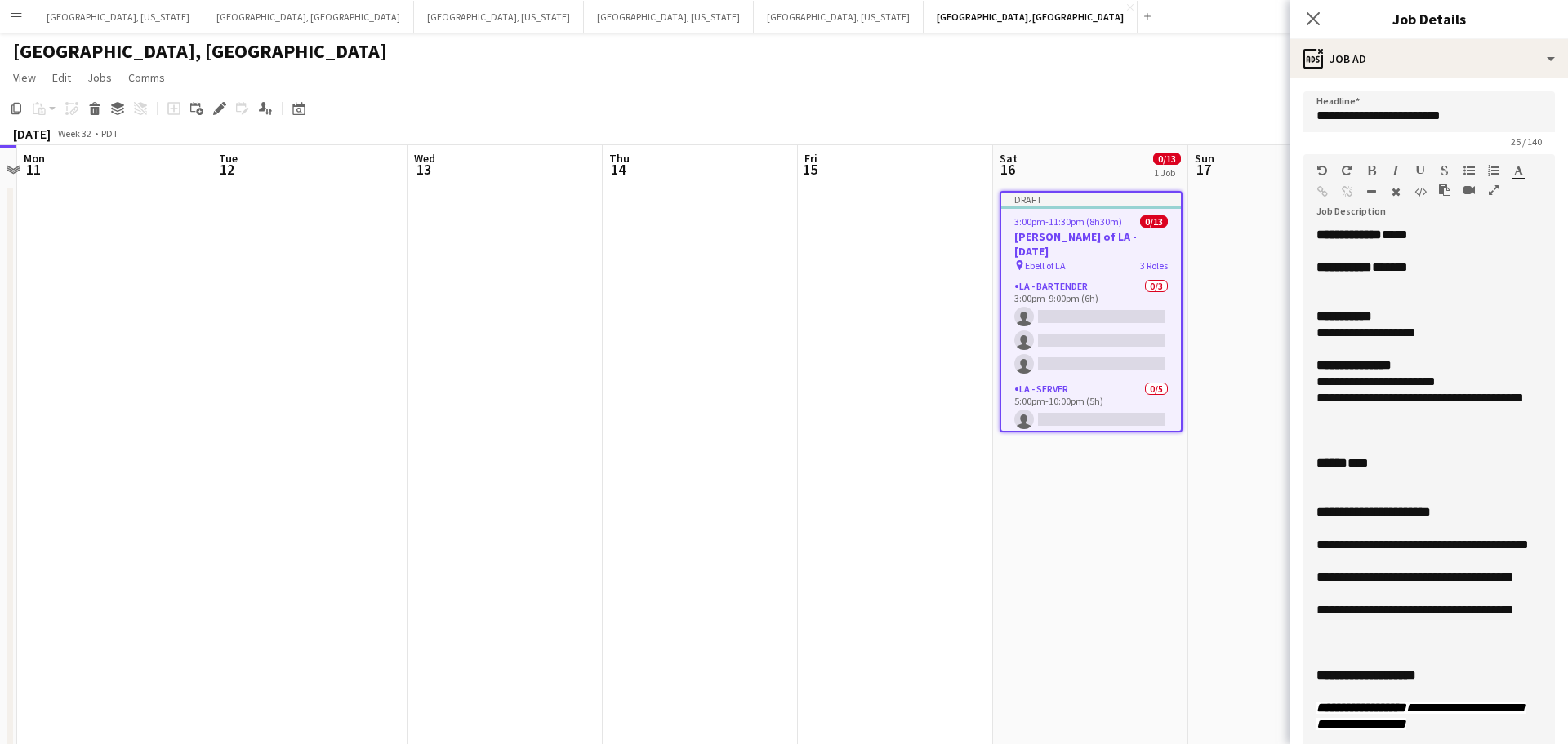
drag, startPoint x: 1549, startPoint y: 322, endPoint x: 1442, endPoint y: 228, distance: 142.4
click at [1504, 744] on html "Menu Boards Boards Boards All jobs Status Workforce Workforce My Workforce Recr…" at bounding box center [784, 481] width 1568 height 963
click at [1417, 333] on div "**********" at bounding box center [1428, 333] width 225 height 16
click at [1420, 115] on input "**********" at bounding box center [1428, 111] width 252 height 41
type input "**********"
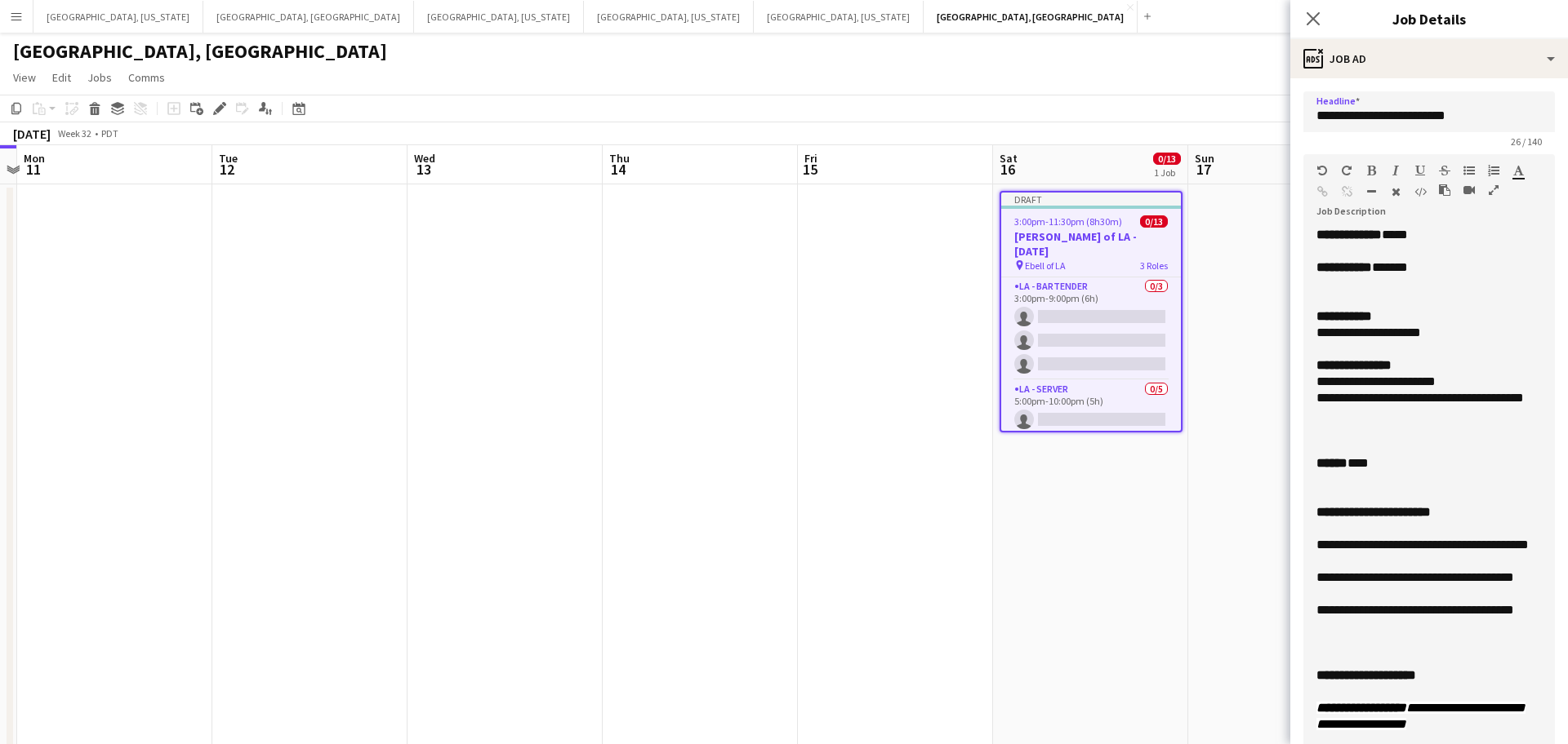
click at [1408, 233] on span "****" at bounding box center [1395, 234] width 26 height 12
click at [1402, 266] on span "*******" at bounding box center [1390, 267] width 36 height 12
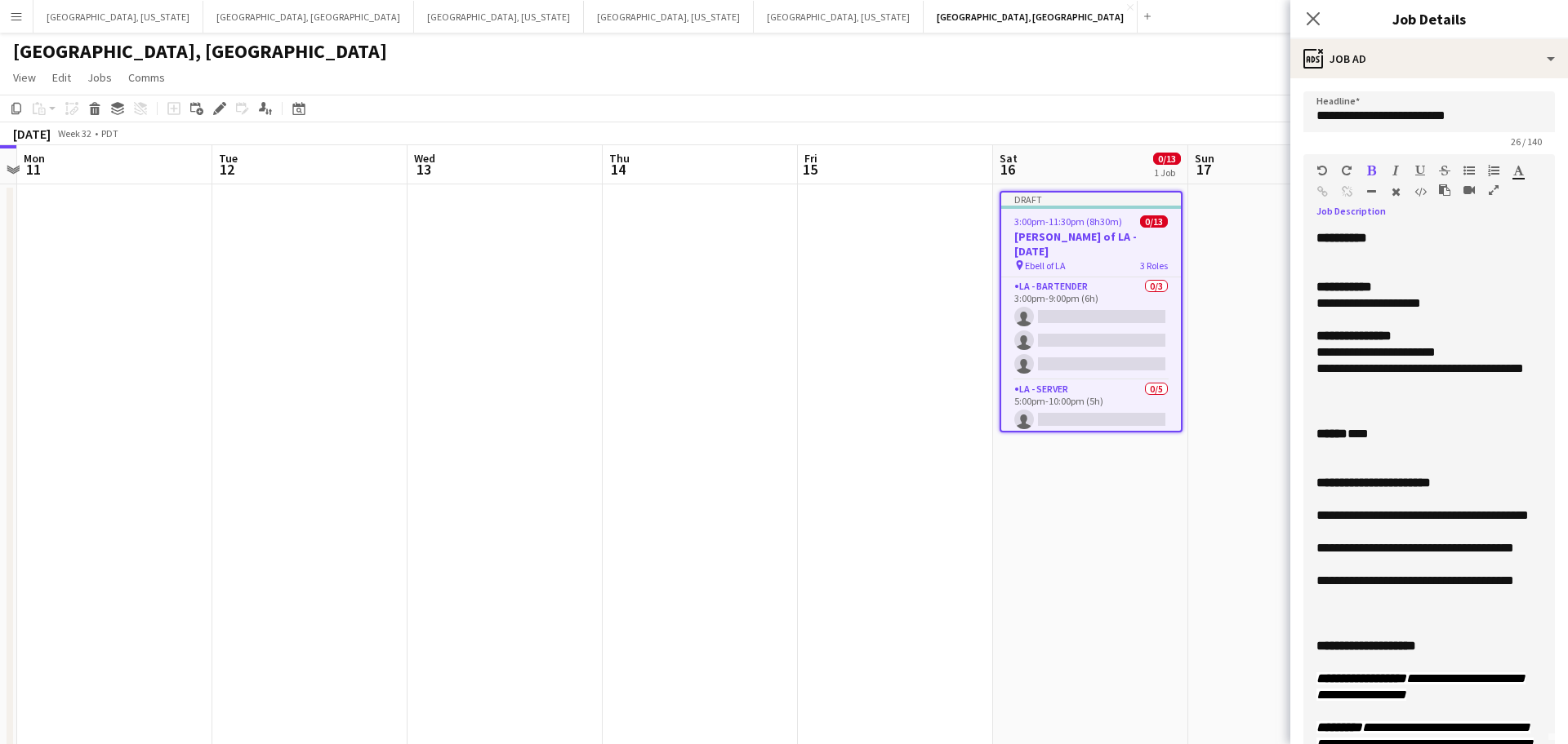
scroll to position [32, 0]
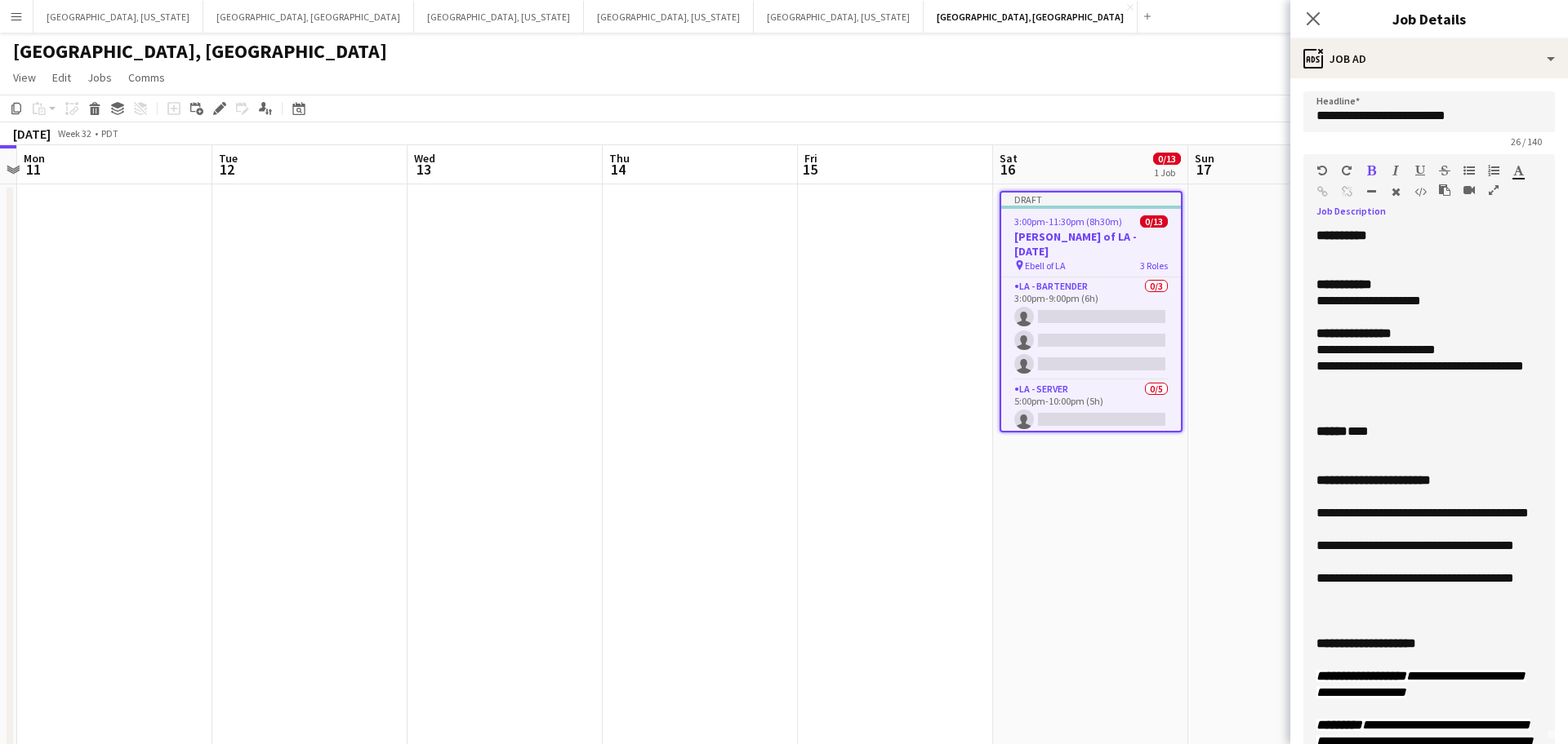
click at [1324, 552] on span "***" at bounding box center [1326, 545] width 21 height 12
drag, startPoint x: 1325, startPoint y: 596, endPoint x: 1368, endPoint y: 586, distance: 44.1
click at [1323, 585] on span "***" at bounding box center [1326, 578] width 21 height 12
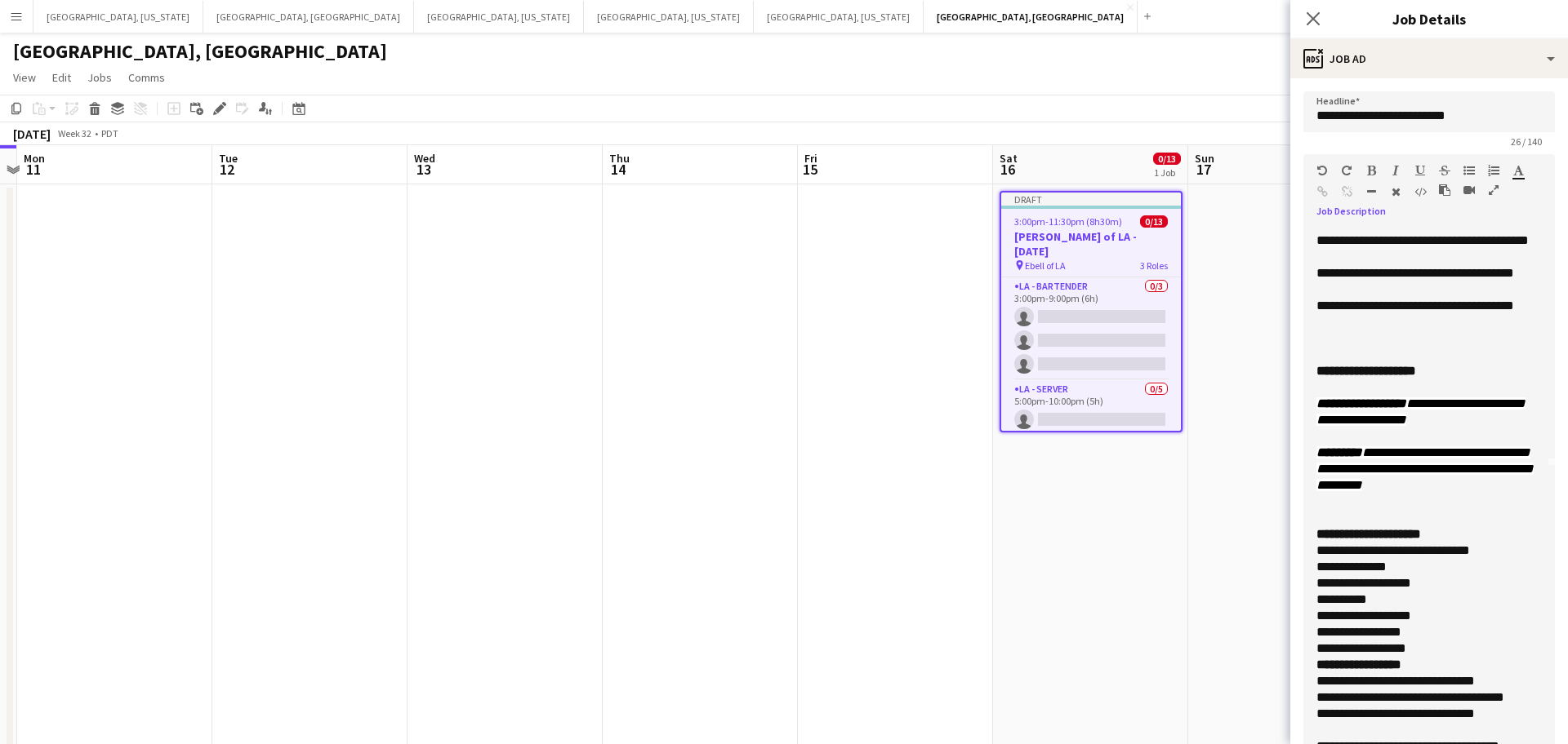
scroll to position [343, 0]
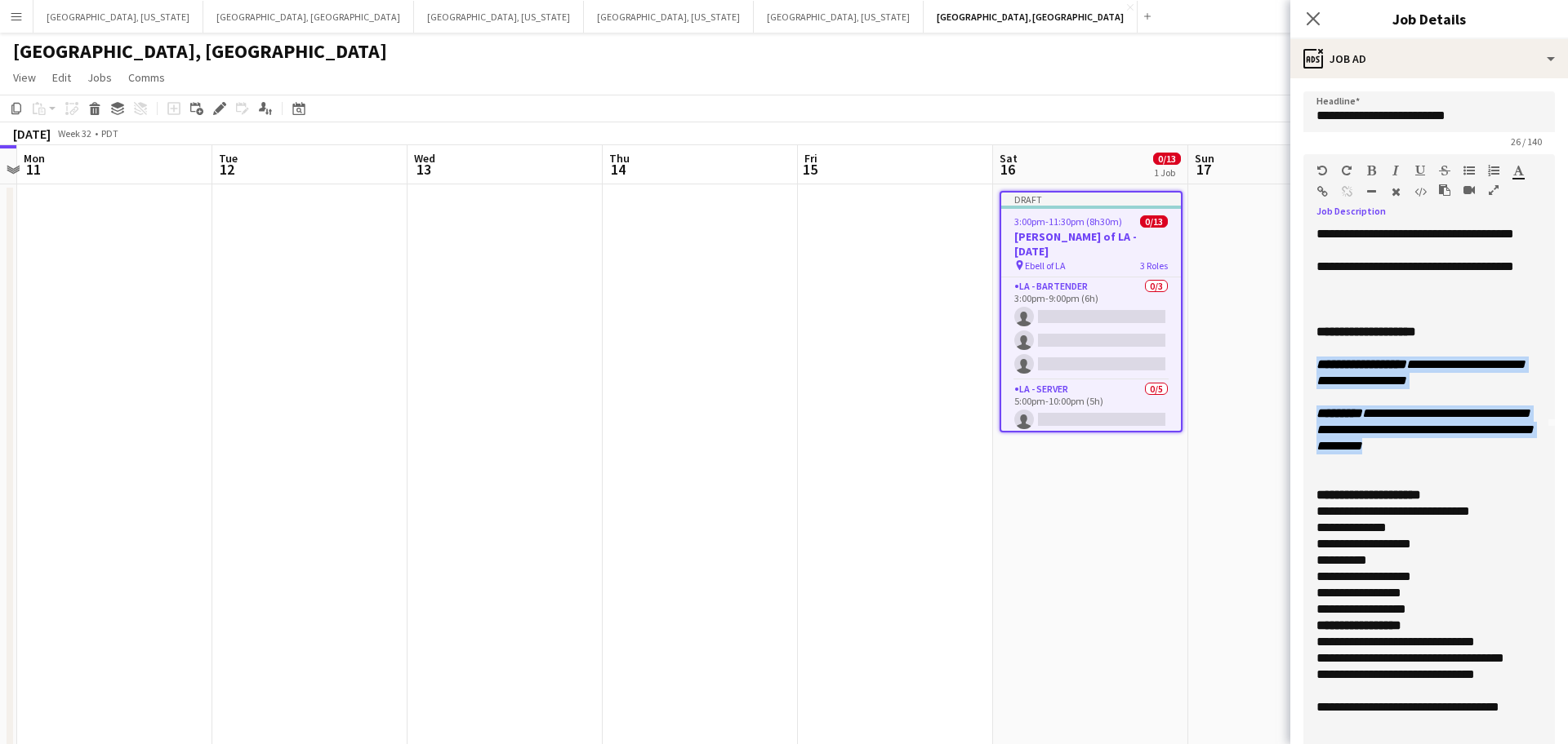
drag, startPoint x: 1338, startPoint y: 457, endPoint x: 1307, endPoint y: 377, distance: 85.8
click at [1307, 377] on div "**********" at bounding box center [1428, 499] width 252 height 544
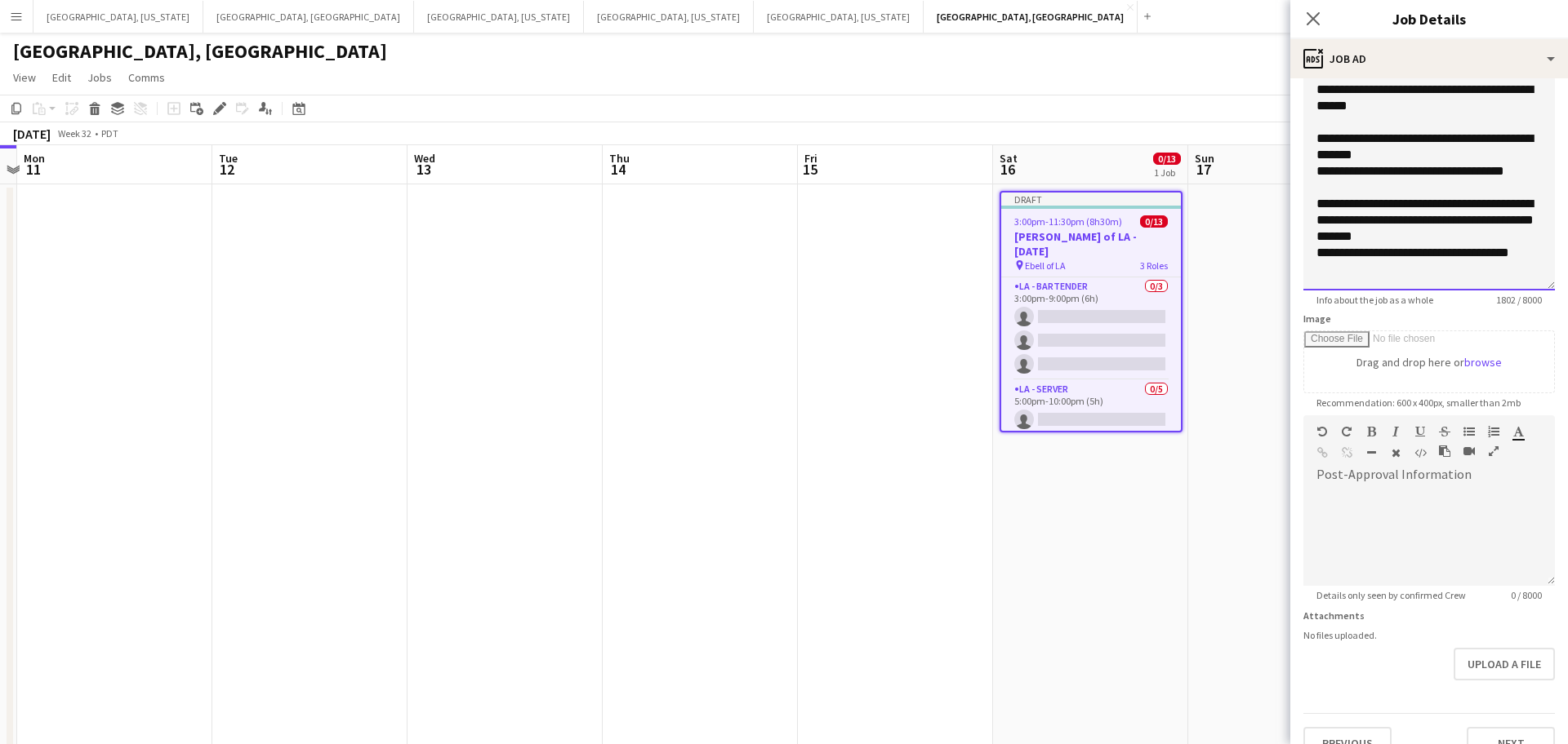
scroll to position [510, 0]
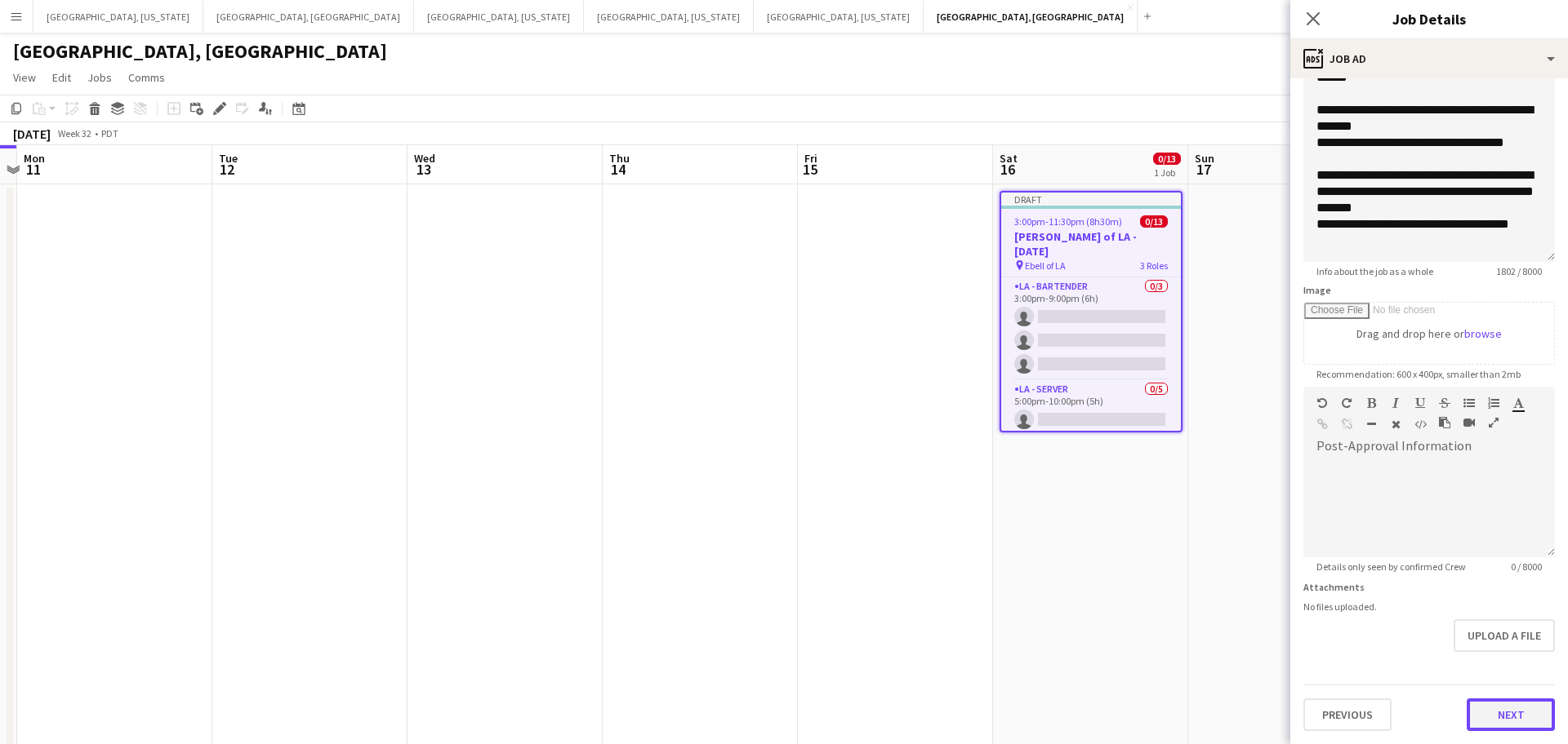
click at [1504, 718] on button "Next" at bounding box center [1510, 715] width 88 height 33
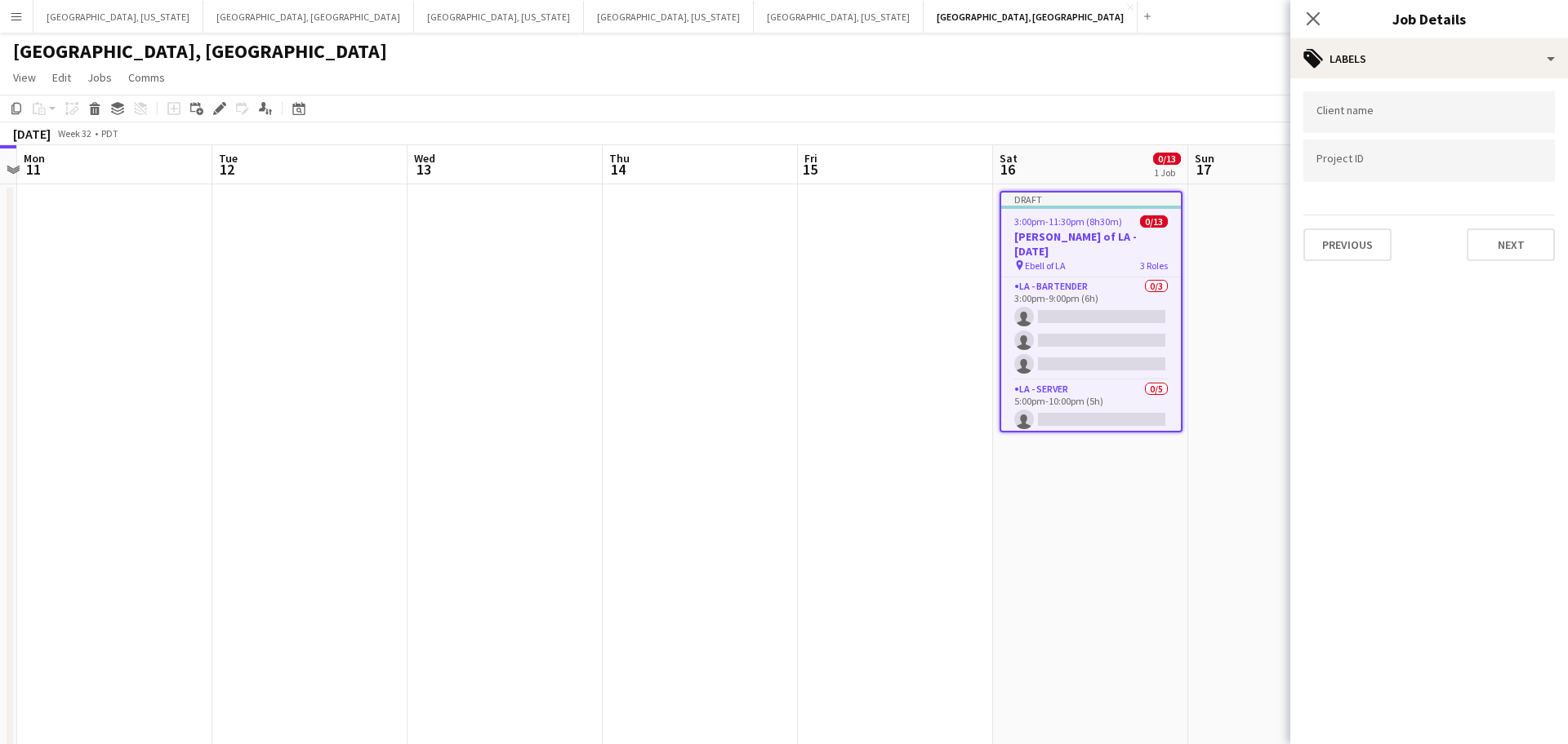
scroll to position [0, 0]
click at [1499, 241] on button "Next" at bounding box center [1510, 244] width 88 height 33
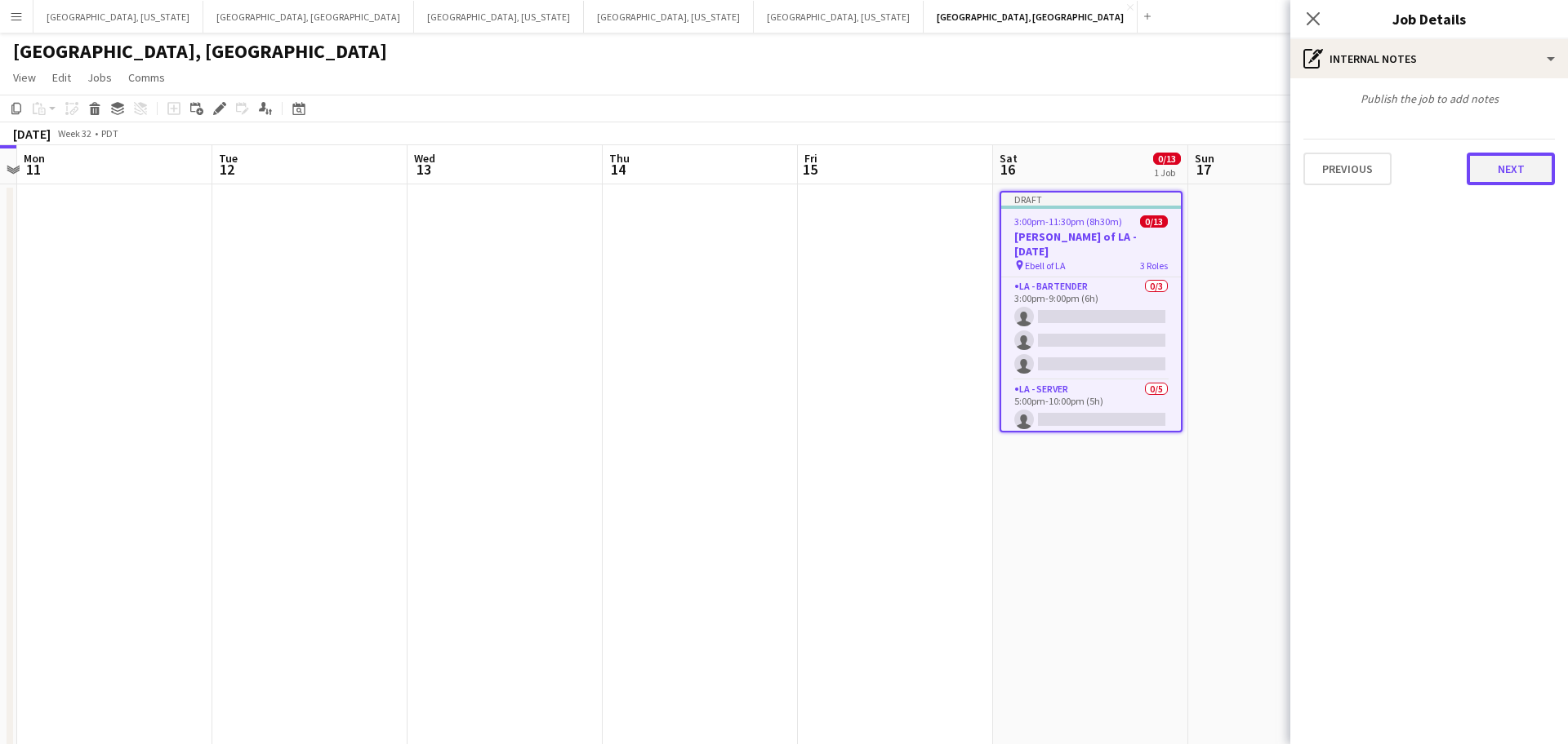
click at [1494, 183] on button "Next" at bounding box center [1510, 169] width 88 height 33
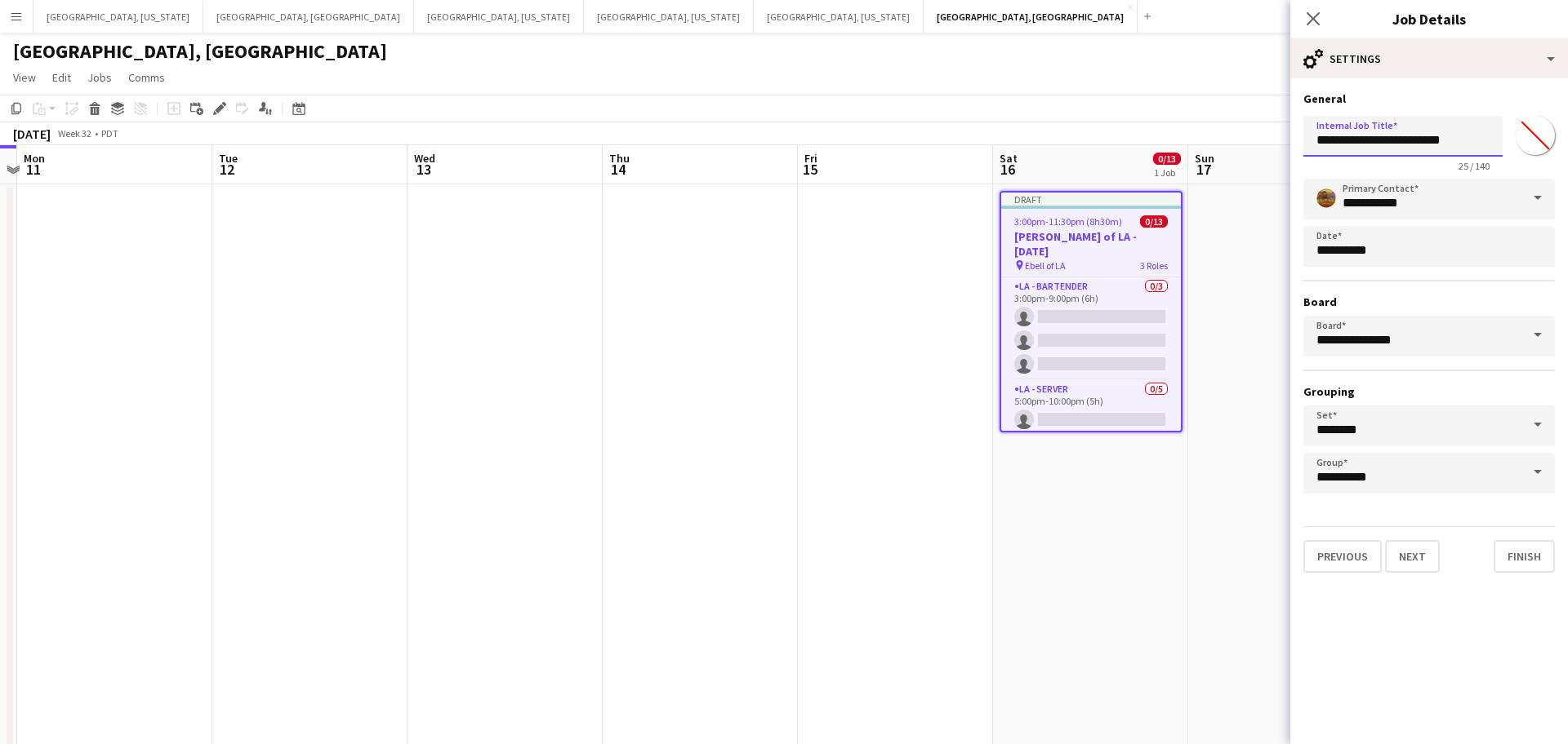
click at [1421, 142] on input "**********" at bounding box center [1402, 136] width 199 height 41
type input "**********"
click at [1399, 562] on button "Next" at bounding box center [1412, 556] width 55 height 33
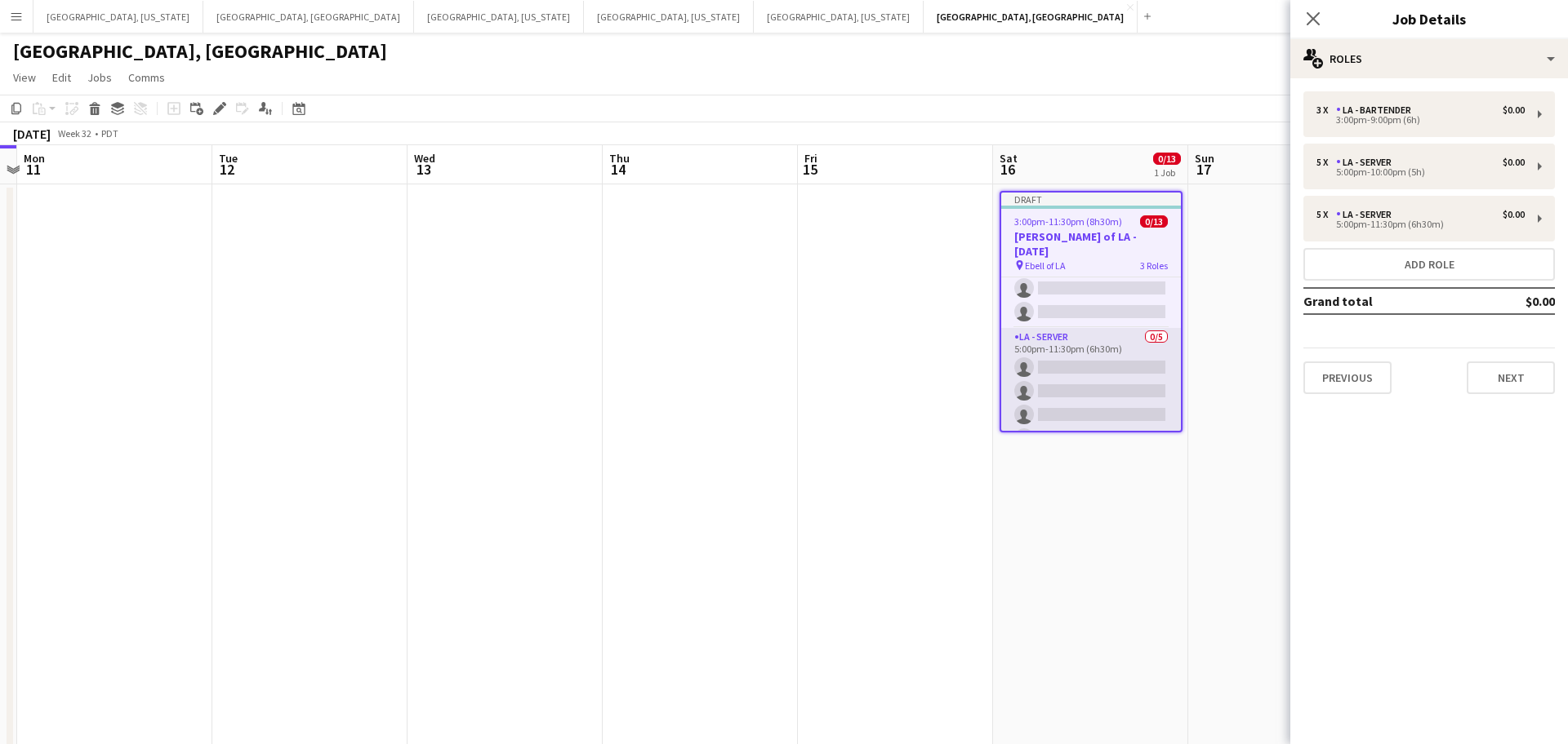
scroll to position [235, 0]
click at [1311, 15] on icon "Close pop-in" at bounding box center [1312, 18] width 15 height 15
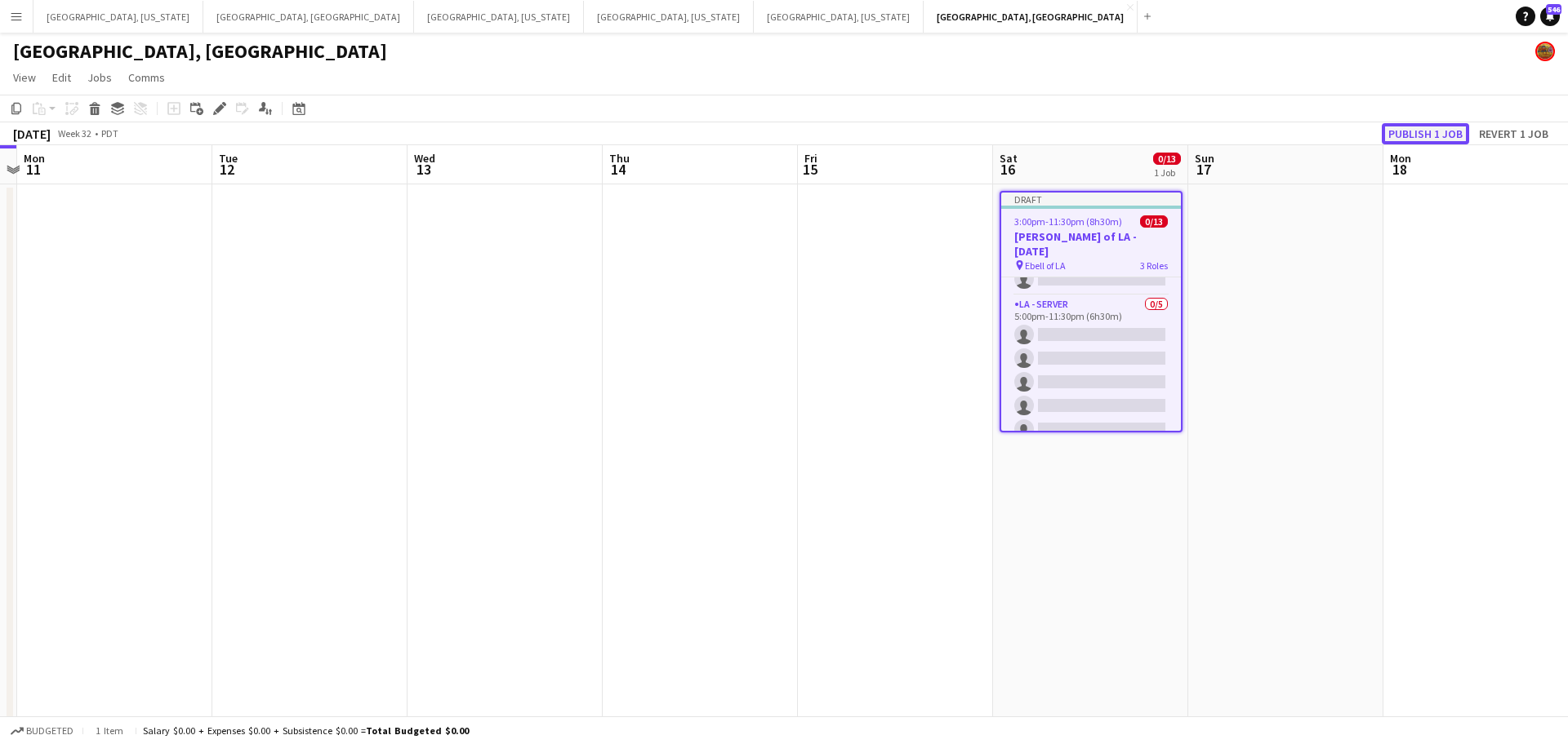
click at [1417, 130] on button "Publish 1 job" at bounding box center [1426, 134] width 88 height 22
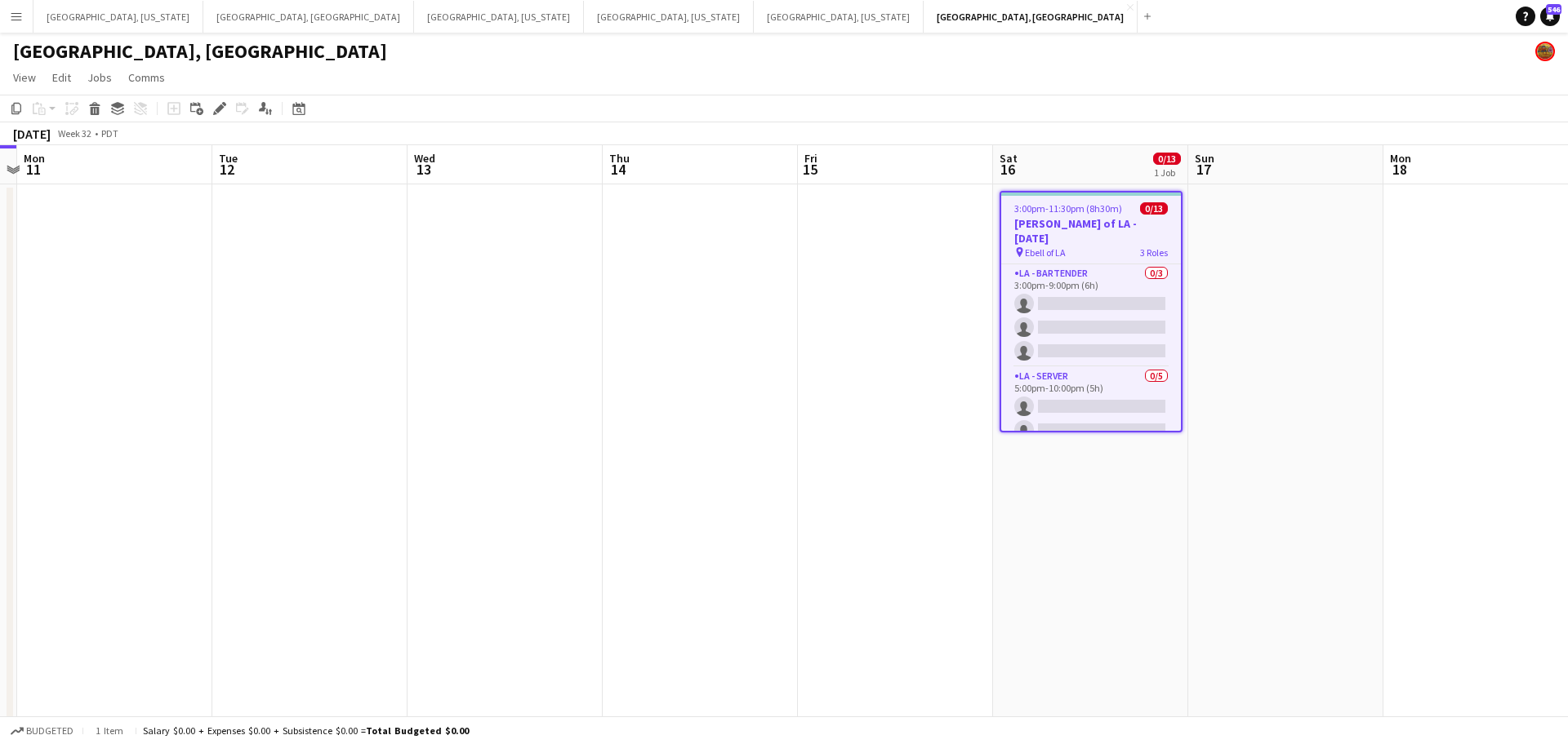
click at [11, 13] on app-icon "Menu" at bounding box center [16, 16] width 13 height 13
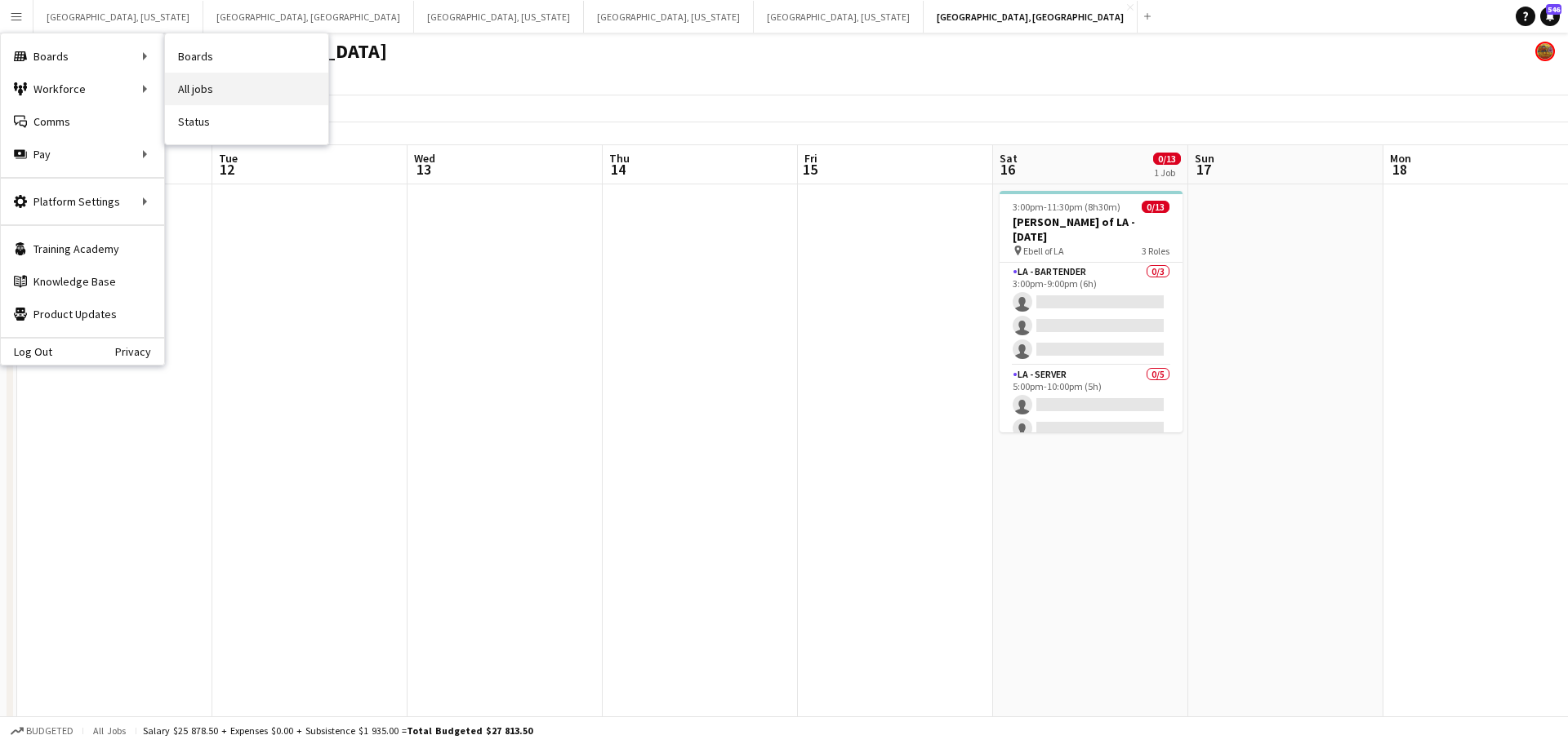
click at [228, 92] on link "All jobs" at bounding box center [246, 89] width 163 height 33
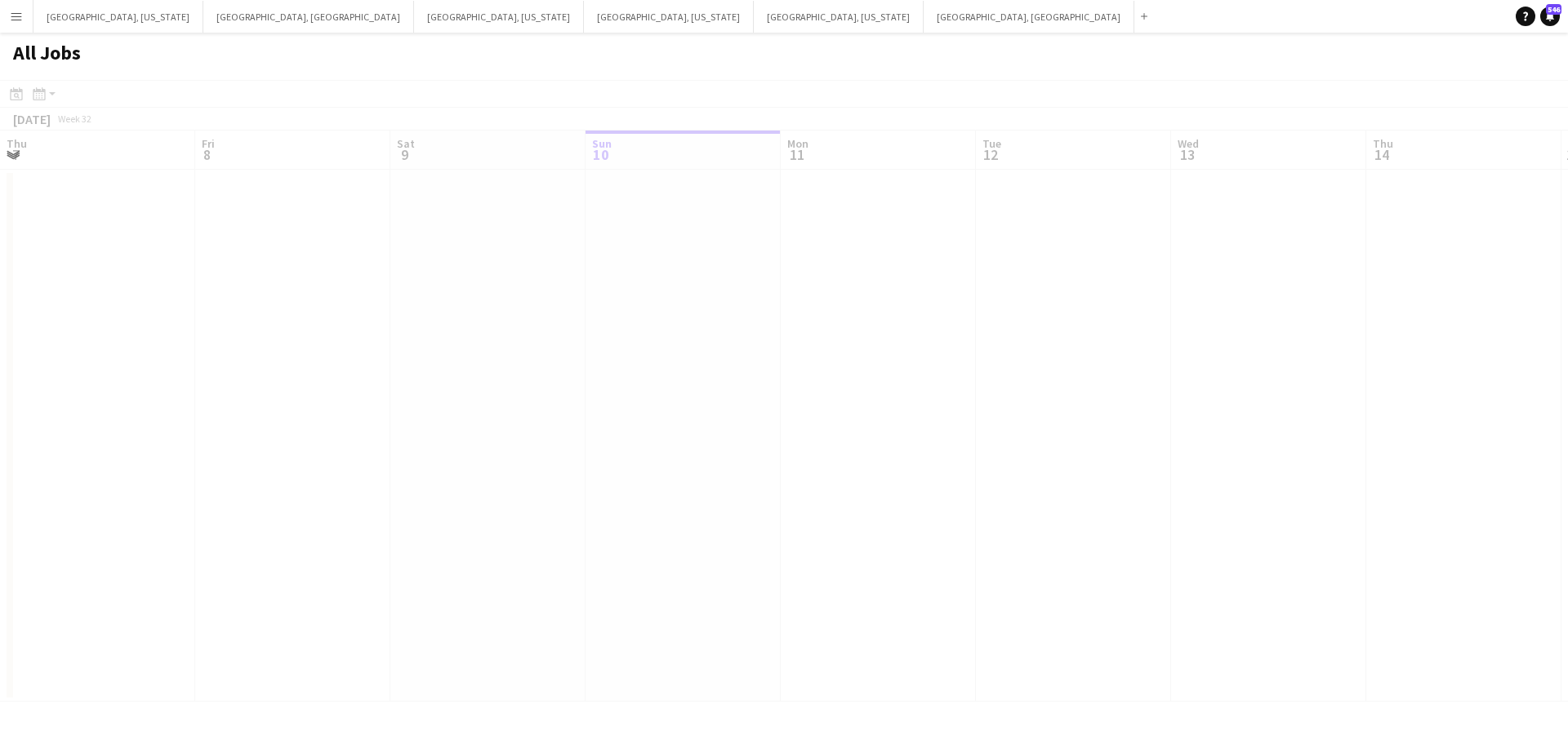
scroll to position [0, 391]
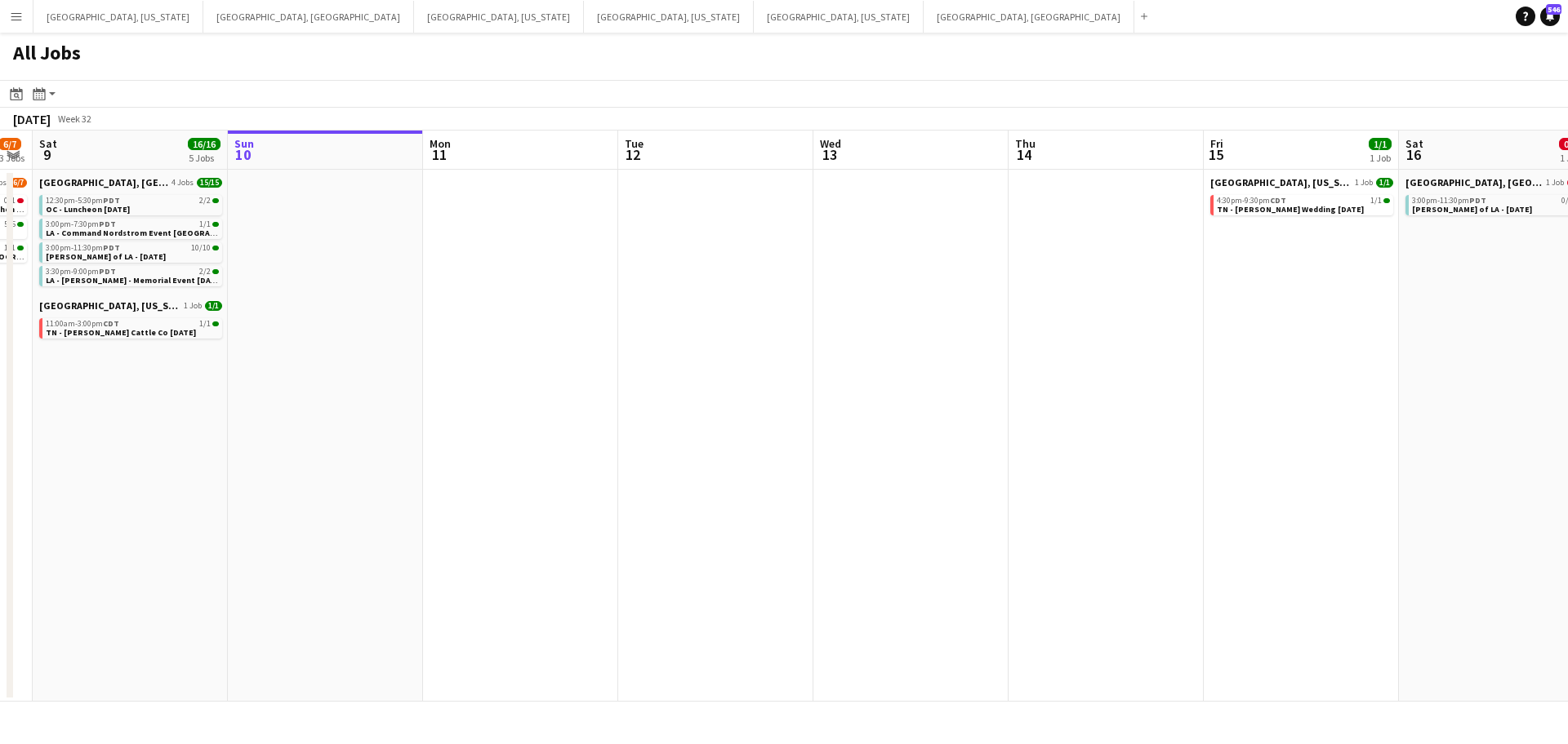
drag, startPoint x: 428, startPoint y: 309, endPoint x: 849, endPoint y: 262, distance: 423.6
click at [850, 262] on app-calendar-viewport "Thu 7 8/8 2 Jobs Fri 8 6/7 3 Jobs Sat 9 16/16 5 Jobs Sun 10 Mon 11 Tue 12 Wed 1…" at bounding box center [784, 416] width 1568 height 571
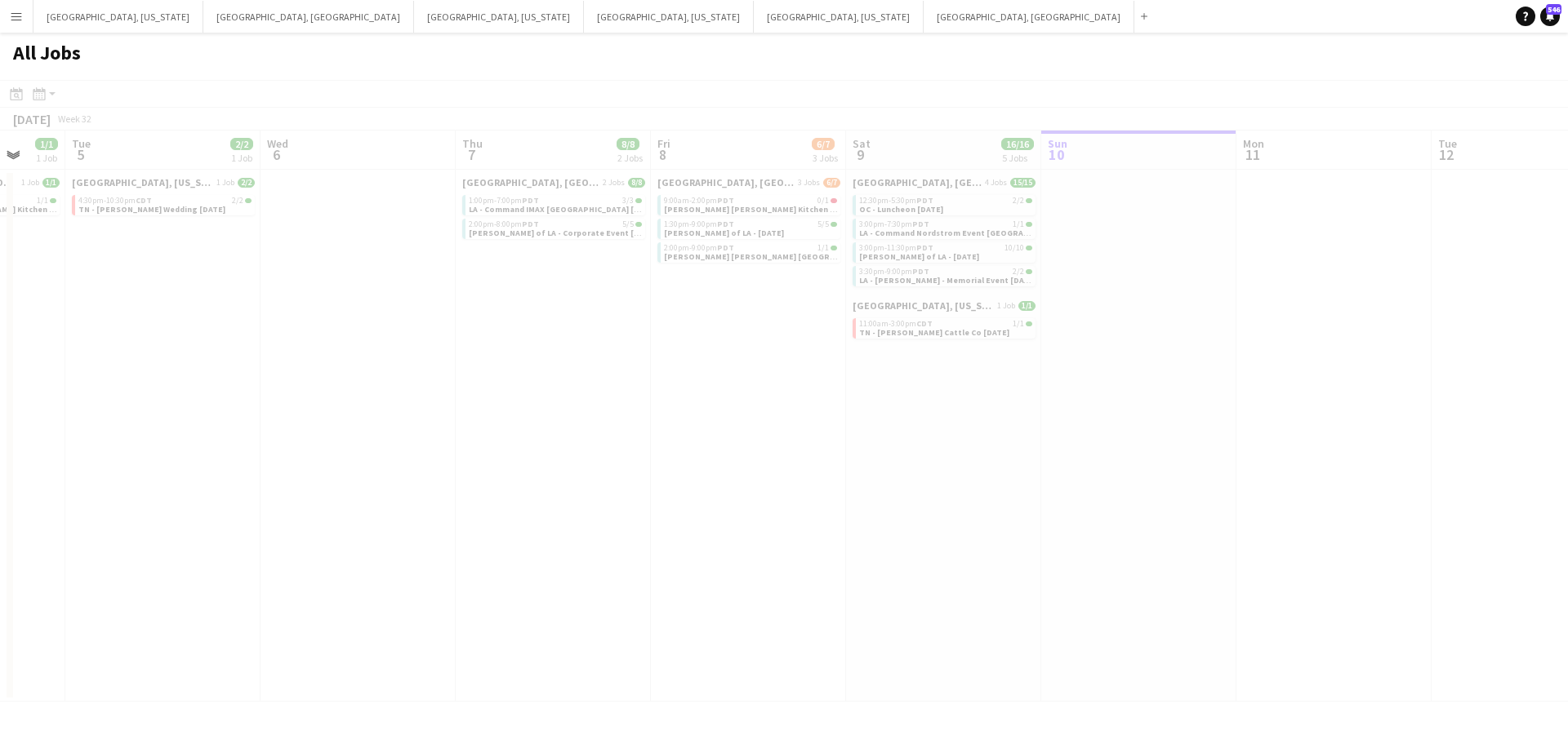
drag, startPoint x: 727, startPoint y: 322, endPoint x: 956, endPoint y: 303, distance: 229.8
click at [956, 303] on app-all-jobs "All Jobs Date picker [DATE] [DATE] [DATE] M [DATE] T [DATE] W [DATE] T [DATE] F…" at bounding box center [784, 368] width 1568 height 670
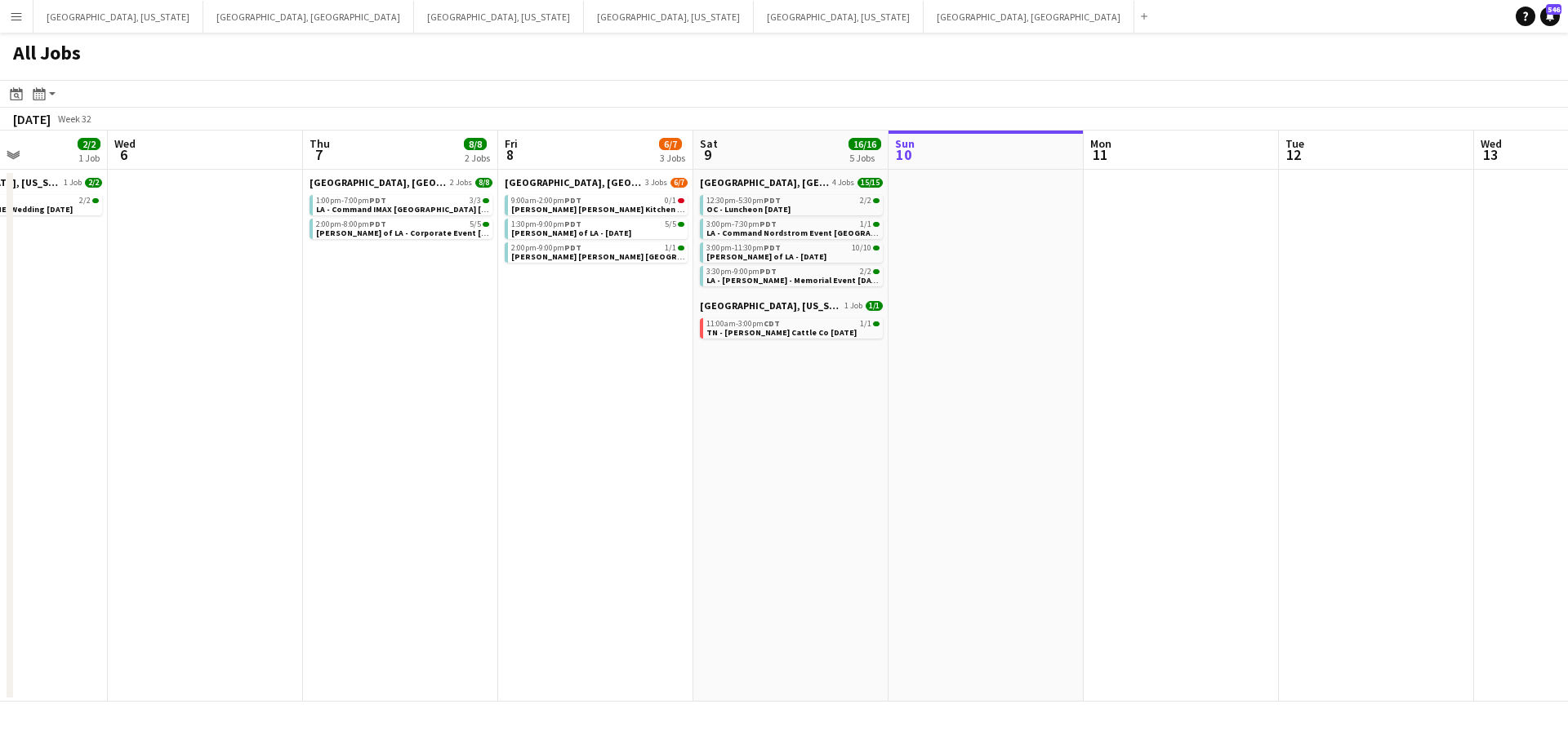
drag, startPoint x: 466, startPoint y: 384, endPoint x: 704, endPoint y: 361, distance: 239.1
click at [704, 361] on app-calendar-viewport "Sun 3 Mon 4 1/1 1 Job Tue 5 2/2 1 Job Wed 6 Thu 7 8/8 2 Jobs Fri 8 6/7 3 Jobs S…" at bounding box center [784, 416] width 1568 height 571
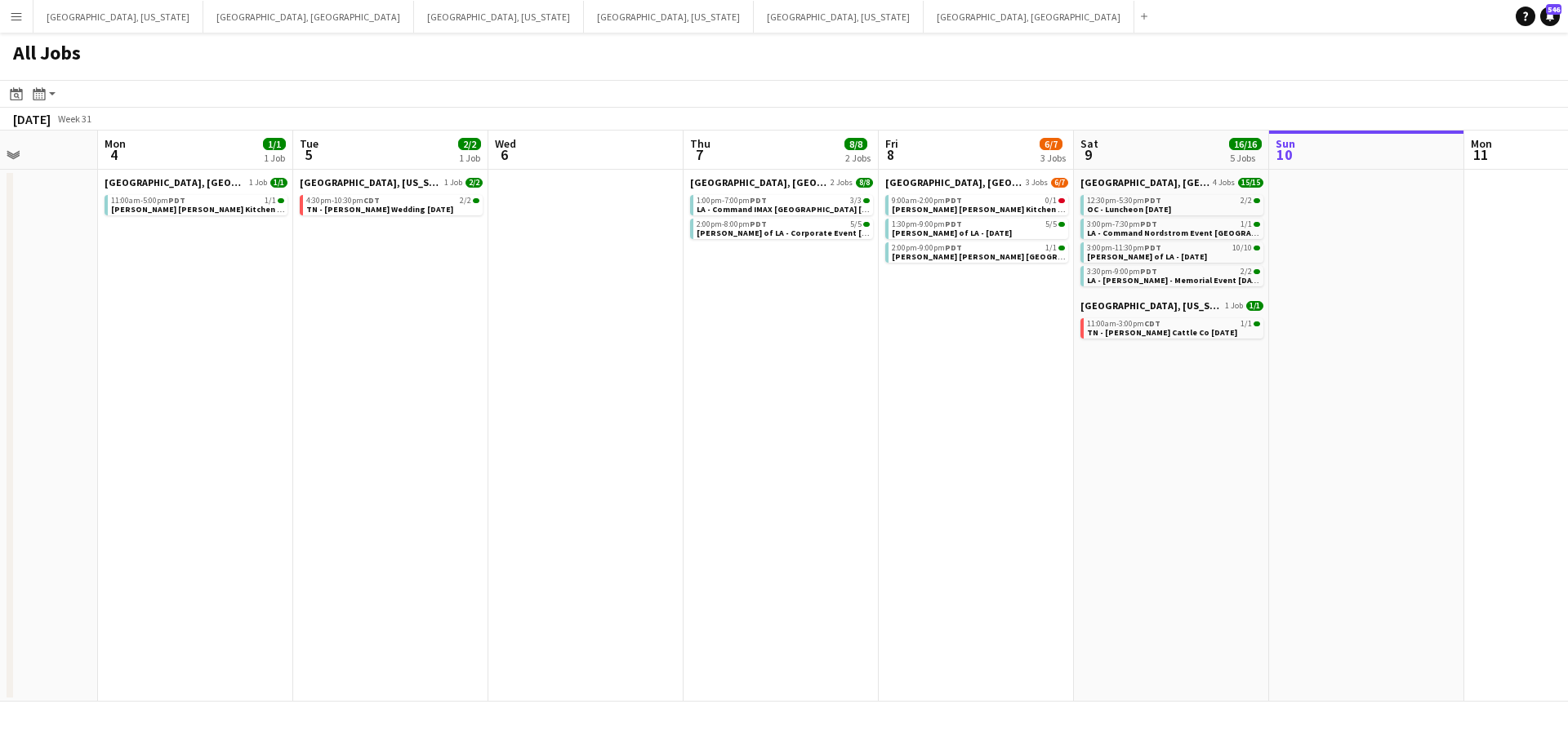
scroll to position [0, 490]
drag, startPoint x: 540, startPoint y: 369, endPoint x: 723, endPoint y: 370, distance: 183.0
click at [723, 369] on app-calendar-viewport "Fri 1 2/2 1 Job Sat 2 14/15 7 Jobs Sun 3 Mon 4 1/1 1 Job Tue 5 2/2 1 Job Wed 6 …" at bounding box center [784, 416] width 1568 height 571
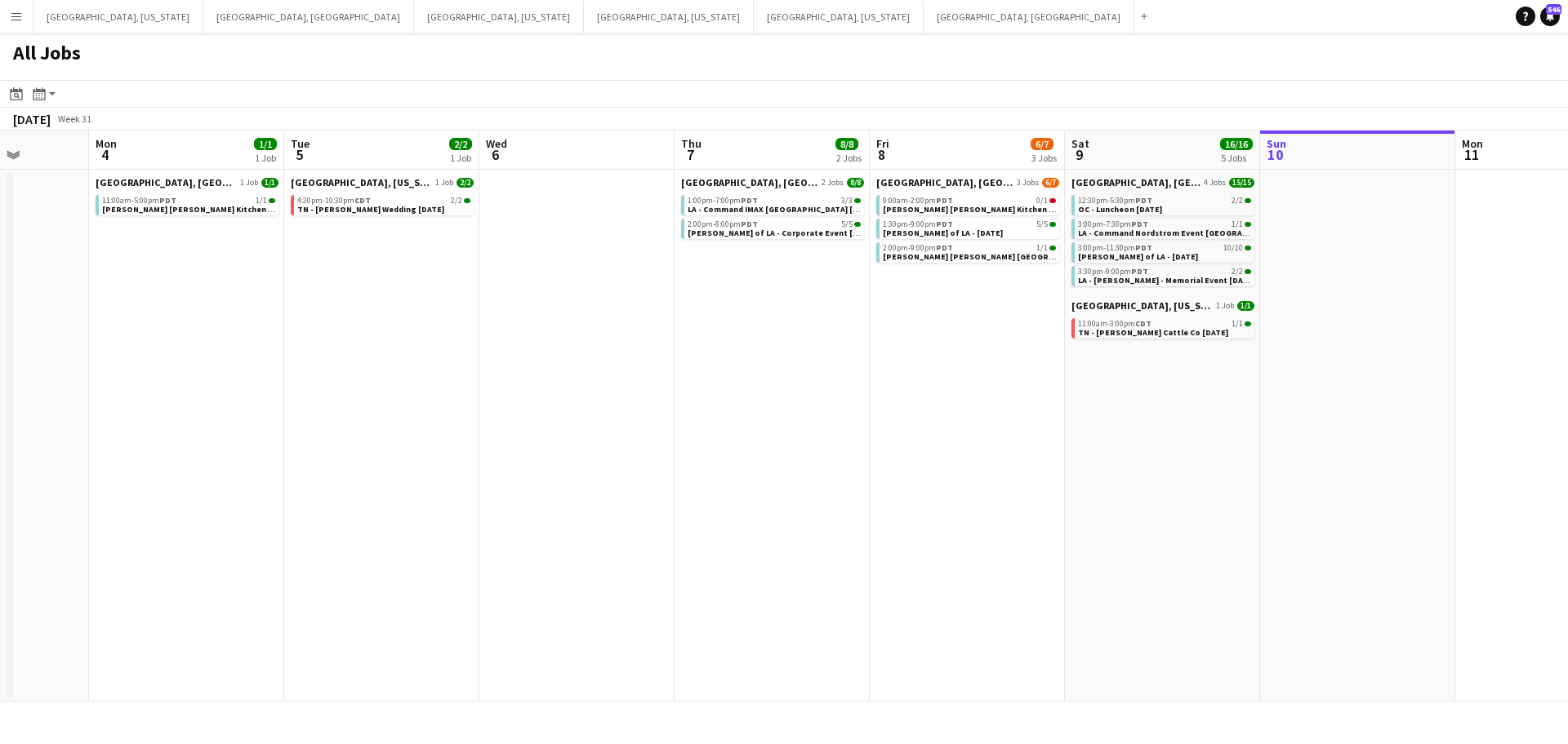
scroll to position [0, 502]
drag, startPoint x: 734, startPoint y: 310, endPoint x: 723, endPoint y: 312, distance: 11.2
click at [723, 312] on app-calendar-viewport "Fri 1 2/2 1 Job Sat 2 14/15 7 Jobs Sun 3 Mon 4 1/1 1 Job Tue 5 2/2 1 Job Wed 6 …" at bounding box center [784, 416] width 1568 height 571
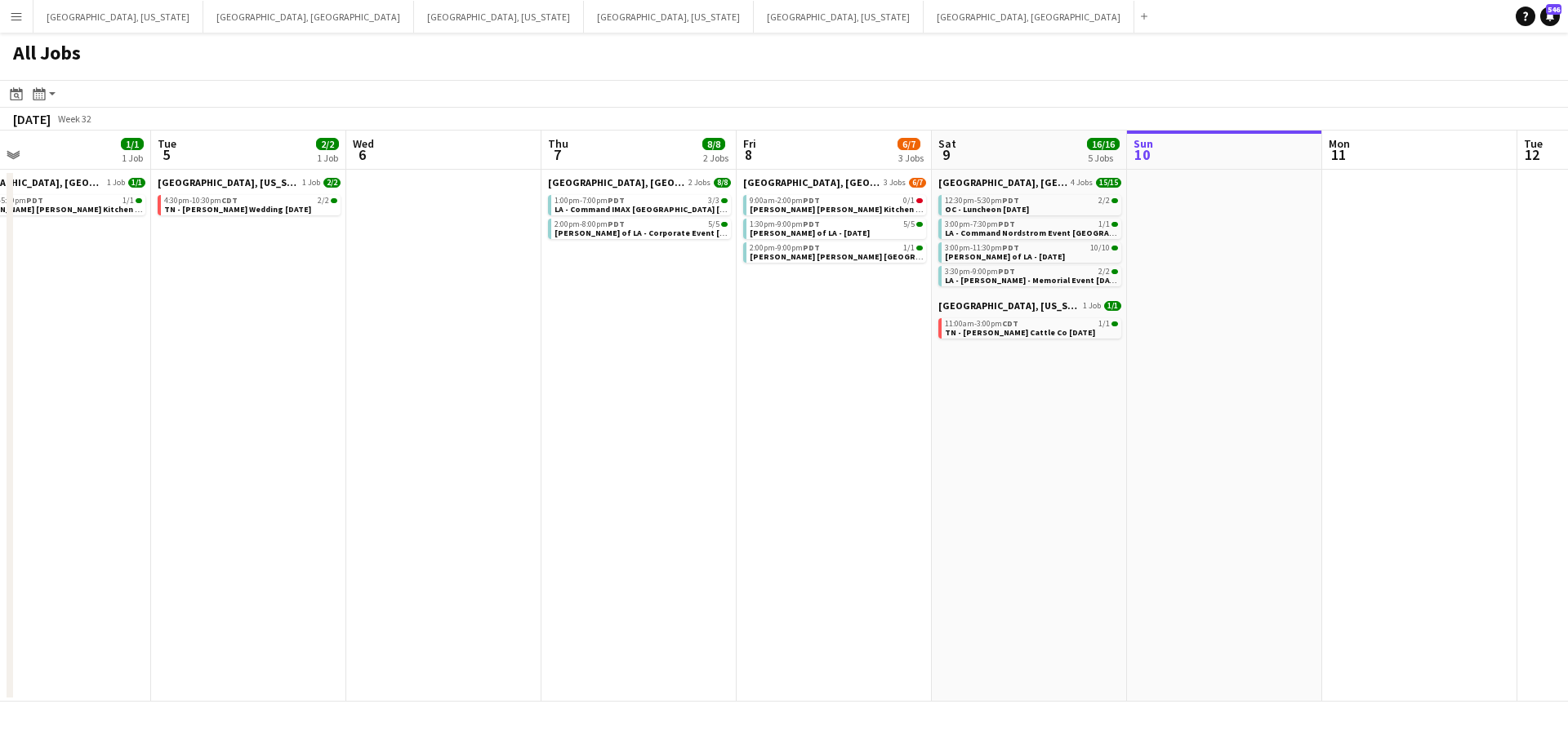
drag, startPoint x: 743, startPoint y: 266, endPoint x: 612, endPoint y: 260, distance: 131.1
click at [612, 260] on app-calendar-viewport "Fri 1 2/2 1 Job Sat 2 14/15 7 Jobs Sun 3 Mon 4 1/1 1 Job Tue 5 2/2 1 Job Wed 6 …" at bounding box center [784, 416] width 1568 height 571
click at [924, 15] on button "[GEOGRAPHIC_DATA], [GEOGRAPHIC_DATA] Close" at bounding box center [1028, 17] width 210 height 32
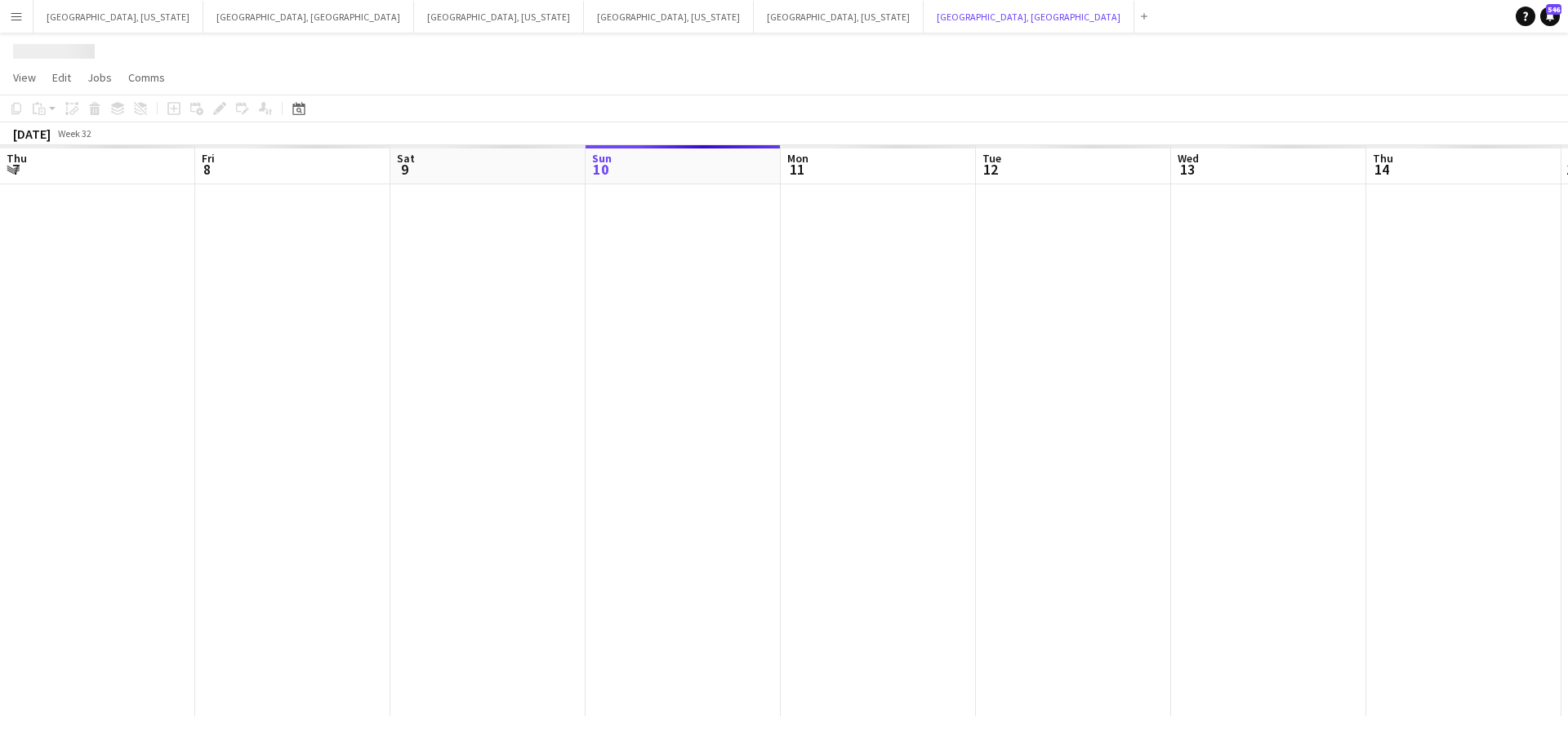
scroll to position [0, 391]
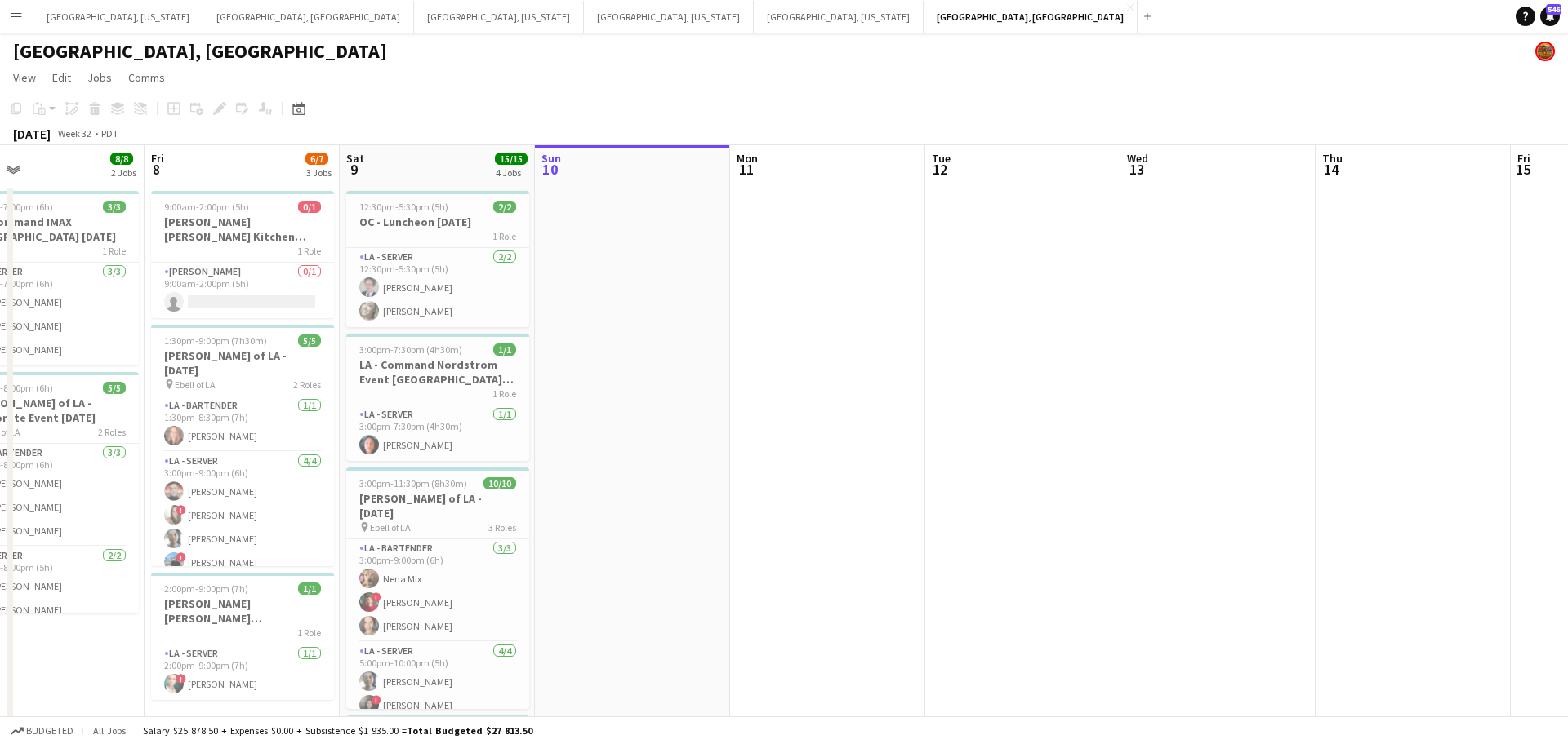
drag, startPoint x: 442, startPoint y: 421, endPoint x: 781, endPoint y: 380, distance: 341.5
click at [781, 380] on app-calendar-viewport "Tue 5 Wed 6 Thu 7 8/8 2 Jobs Fri 8 6/7 3 Jobs Sat 9 15/15 4 Jobs Sun 10 Mon 11 …" at bounding box center [784, 540] width 1568 height 790
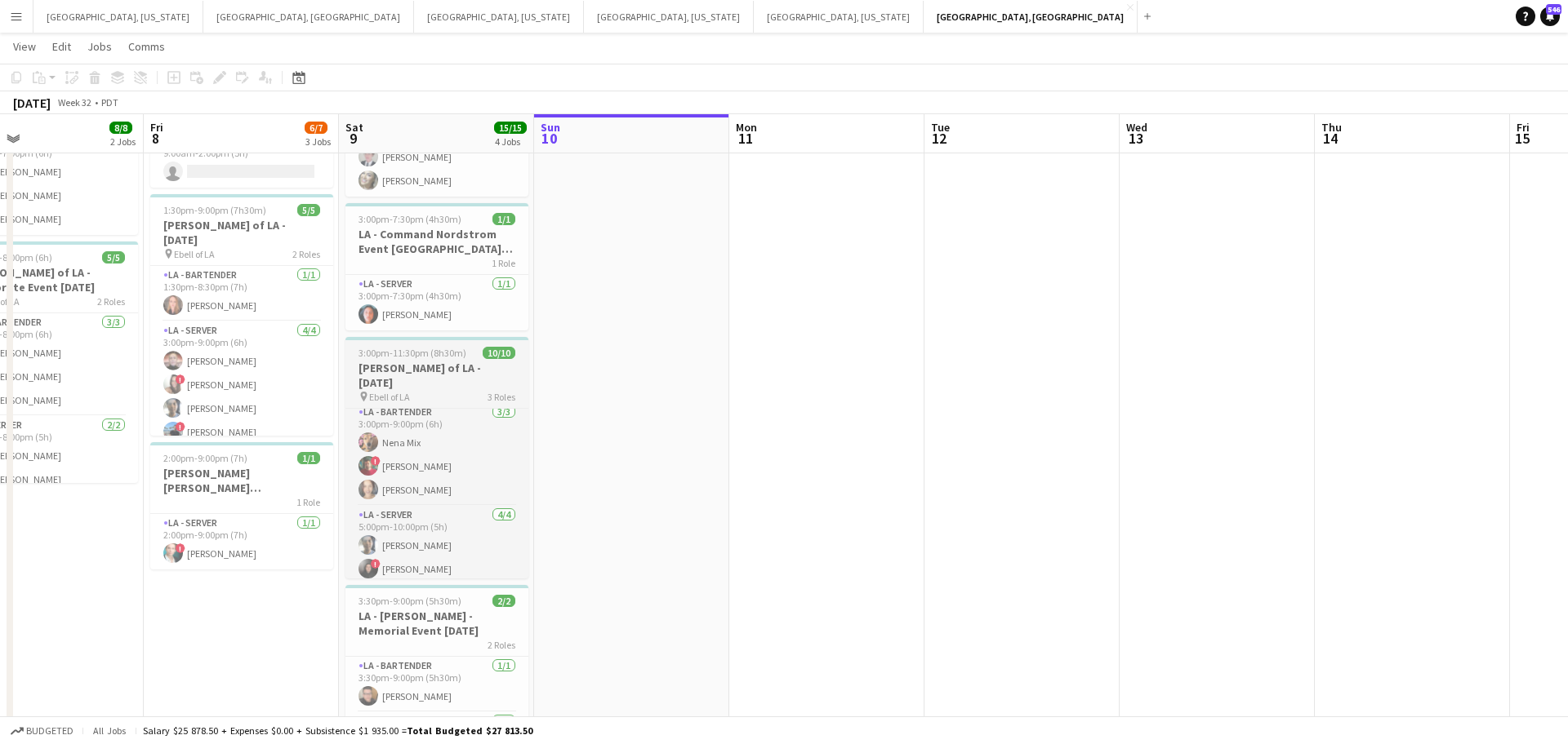
scroll to position [0, 0]
click at [416, 390] on div "pin Ebell of LA 3 Roles" at bounding box center [437, 397] width 183 height 13
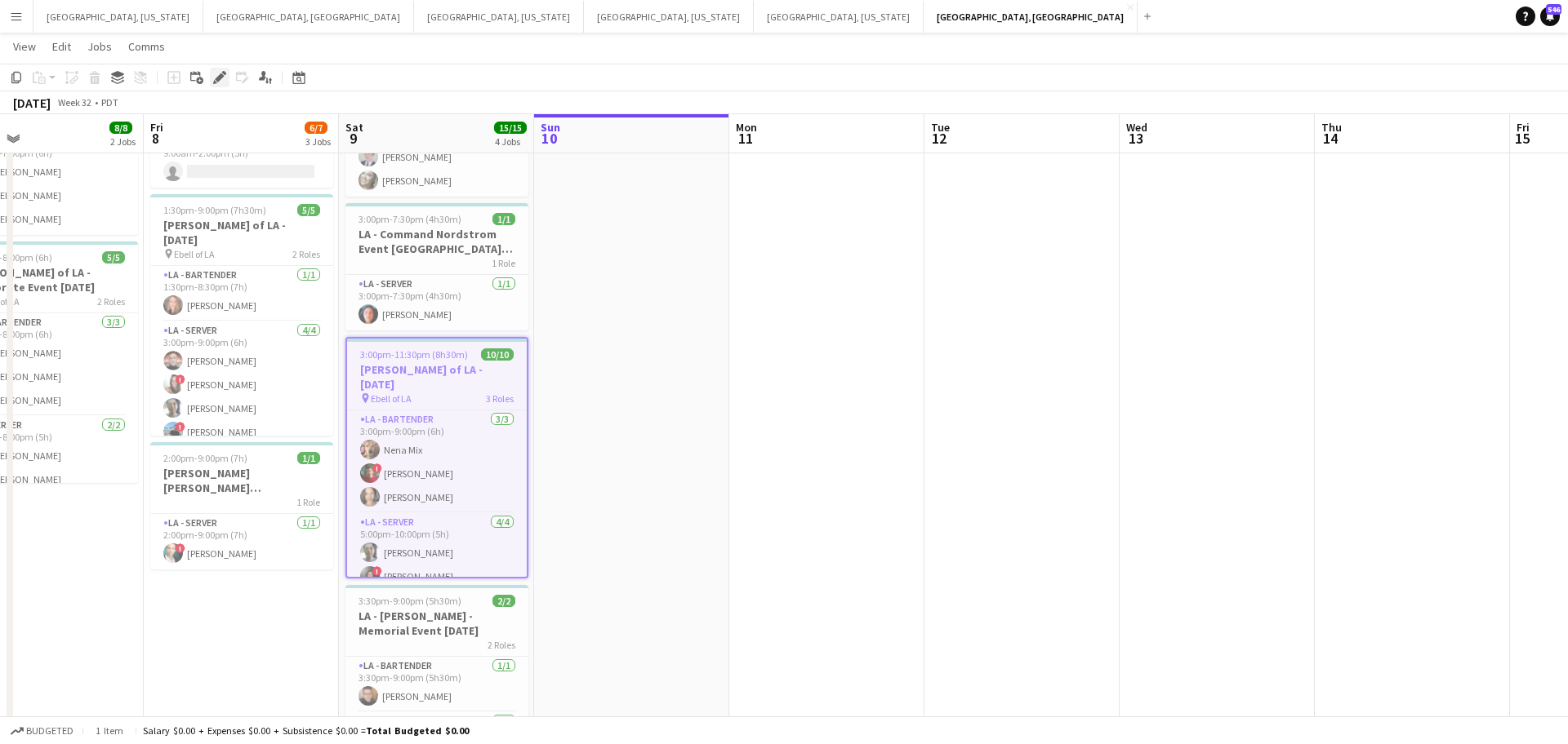
click at [216, 85] on div "Edit" at bounding box center [219, 77] width 20 height 20
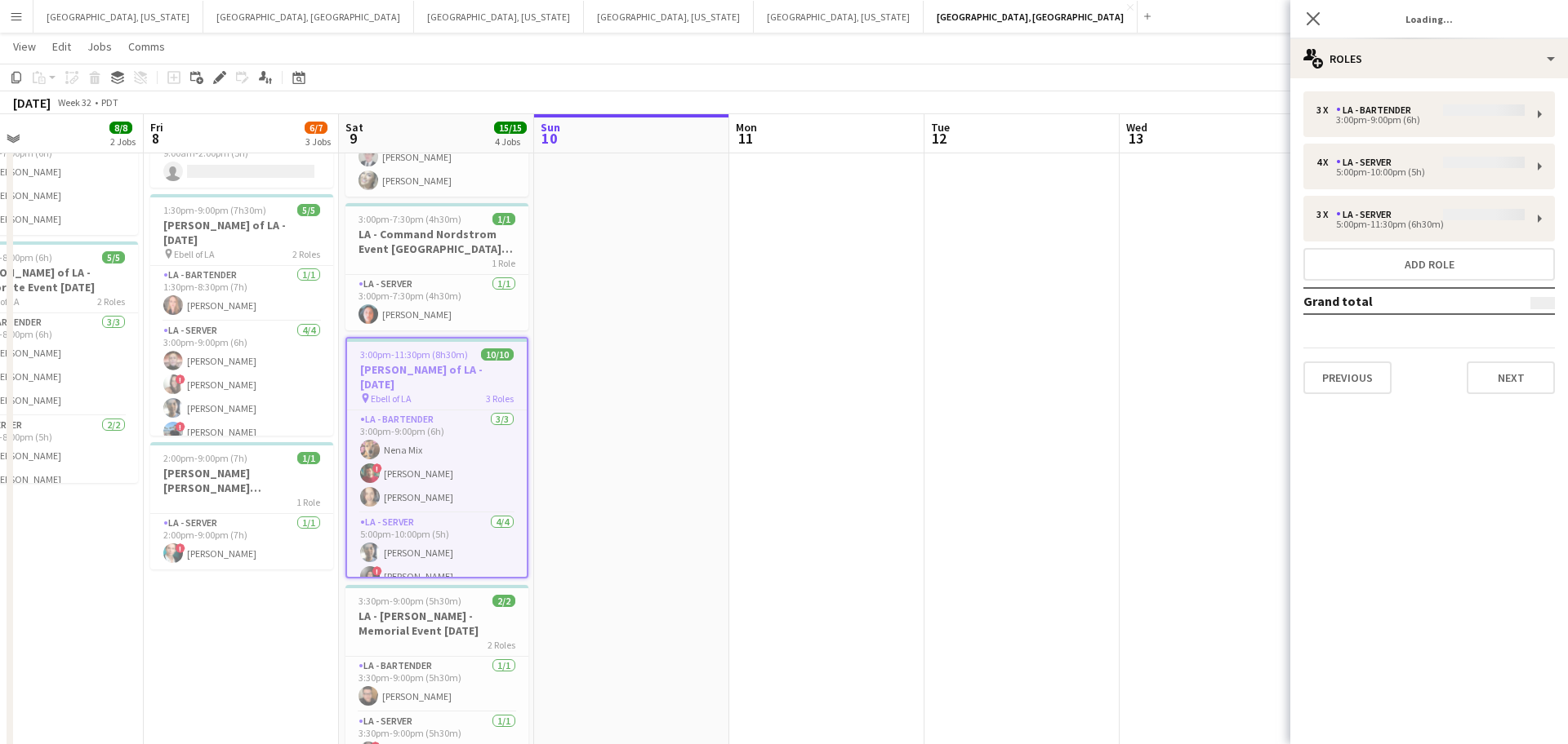
type input "**********"
click at [1517, 368] on button "Next" at bounding box center [1510, 377] width 88 height 33
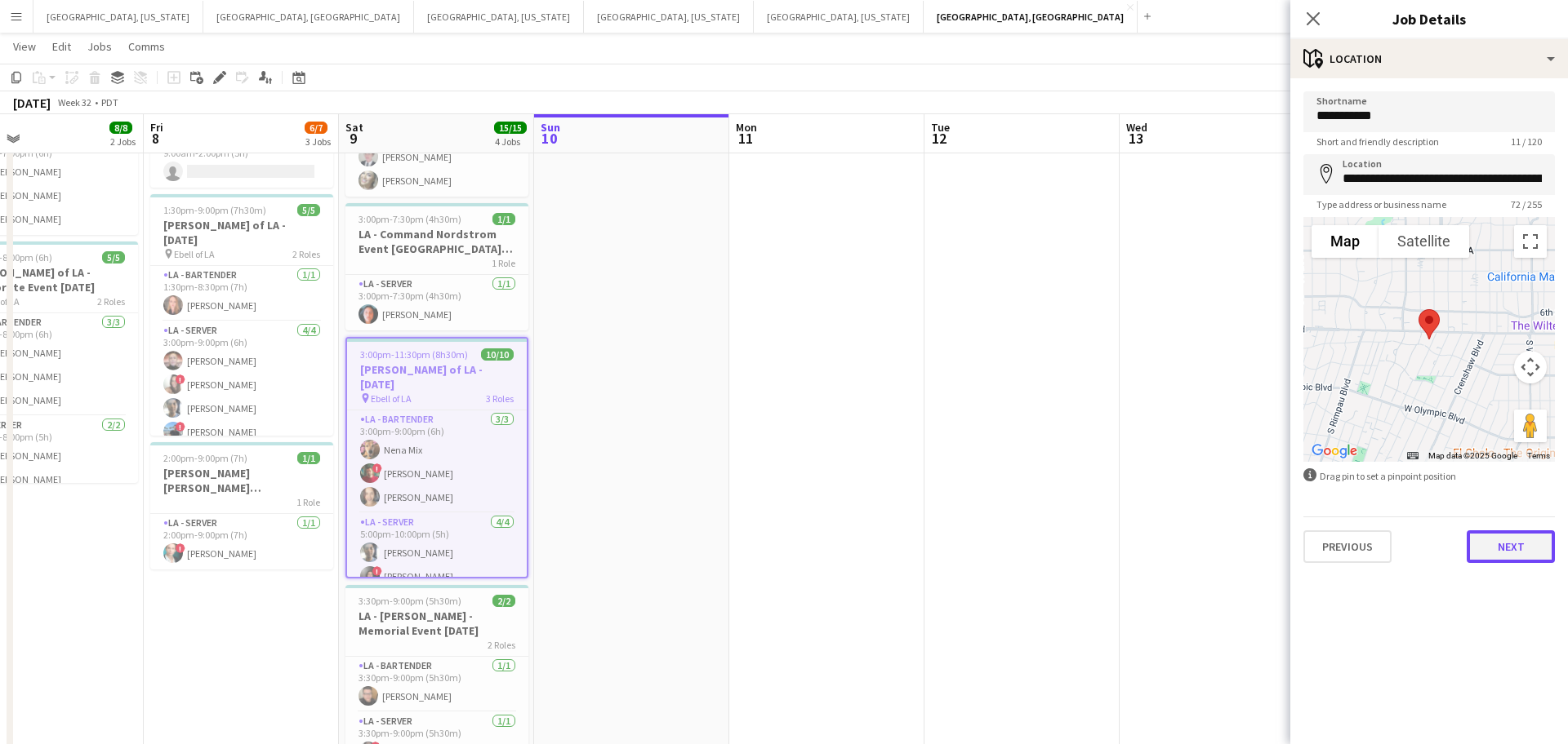
click at [1525, 560] on button "Next" at bounding box center [1510, 547] width 88 height 33
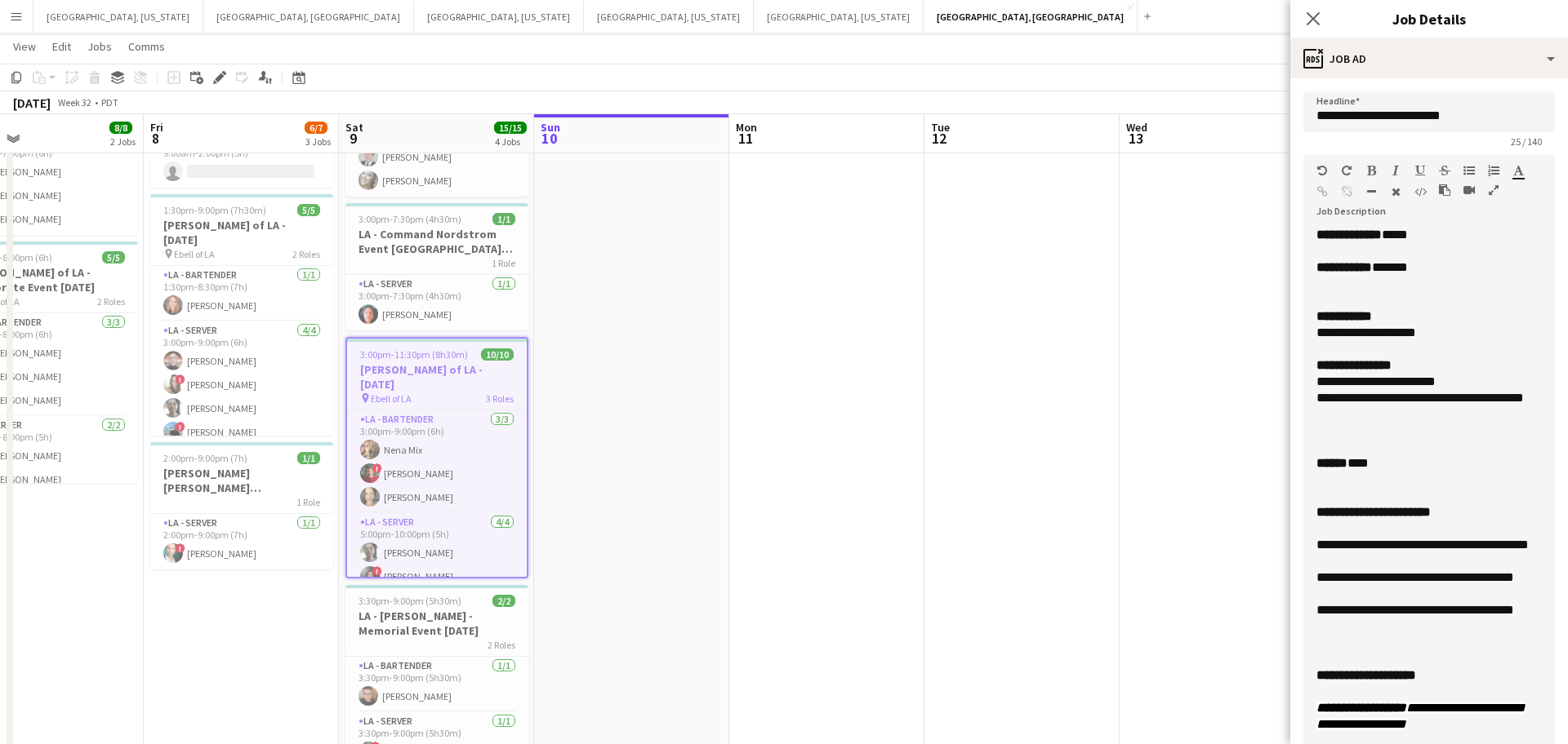
drag, startPoint x: 1548, startPoint y: 320, endPoint x: 1438, endPoint y: 671, distance: 367.8
click at [1520, 744] on html "Menu Boards Boards Boards All jobs Status Workforce Workforce My Workforce Recr…" at bounding box center [784, 352] width 1568 height 962
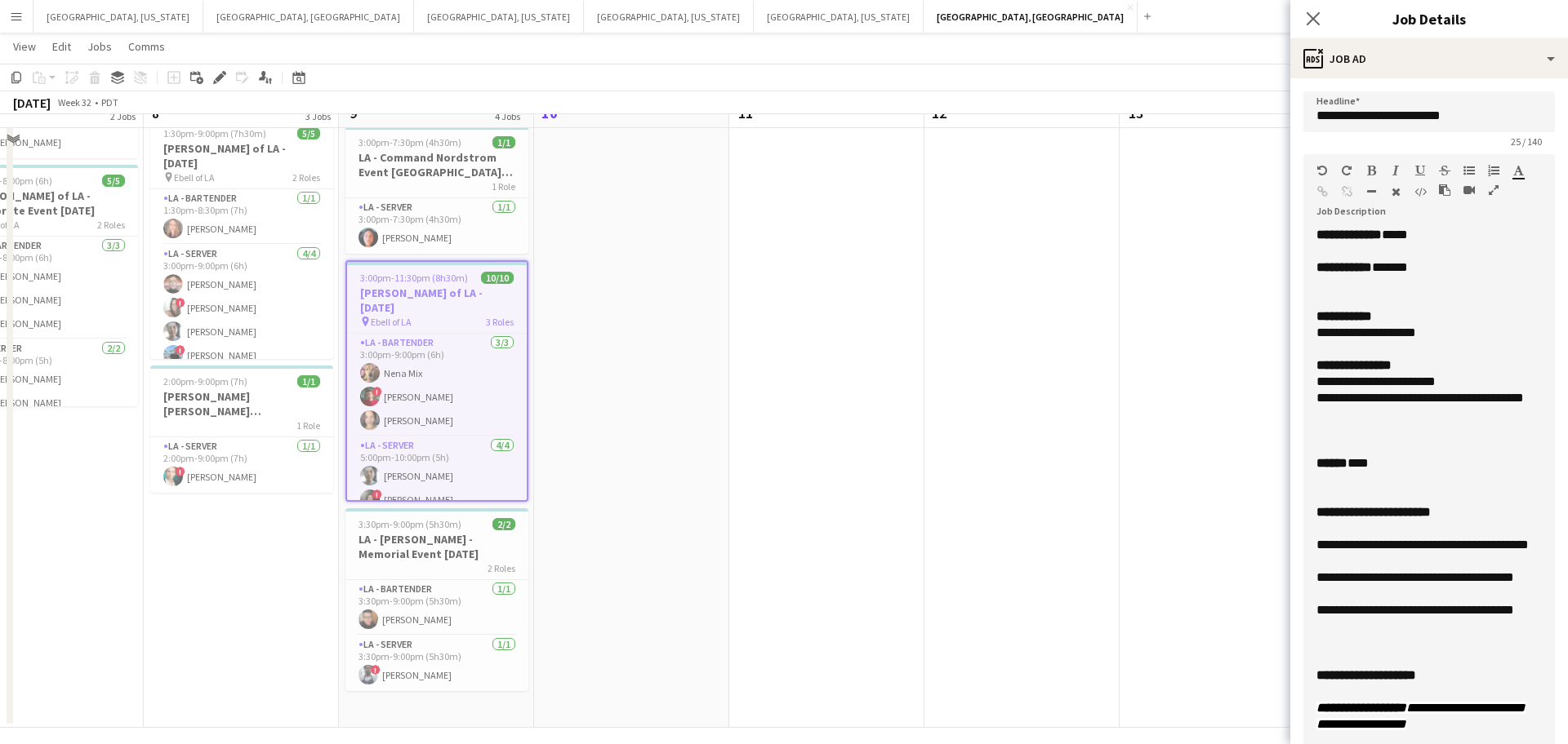
scroll to position [217, 0]
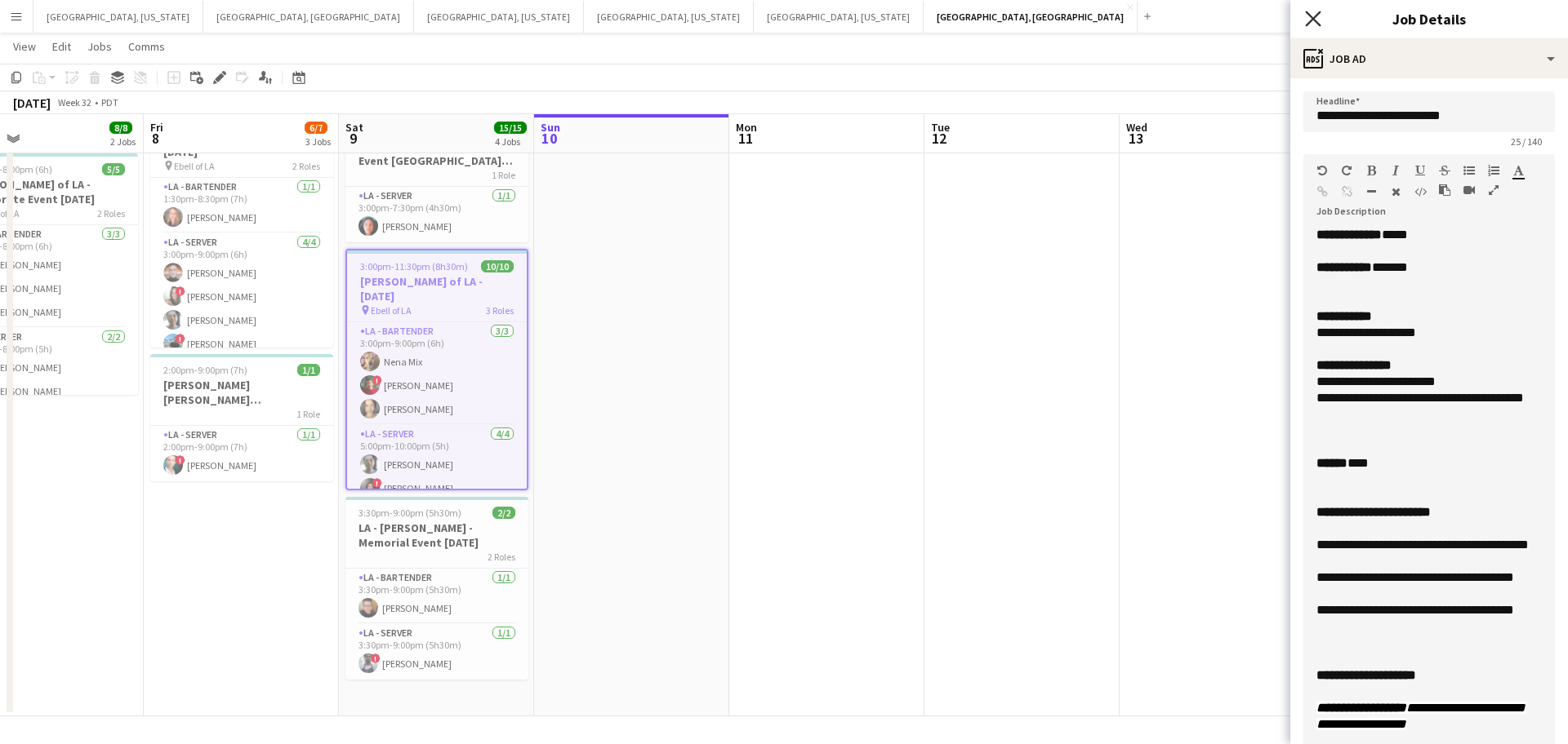
click at [1318, 17] on icon "Close pop-in" at bounding box center [1312, 18] width 15 height 15
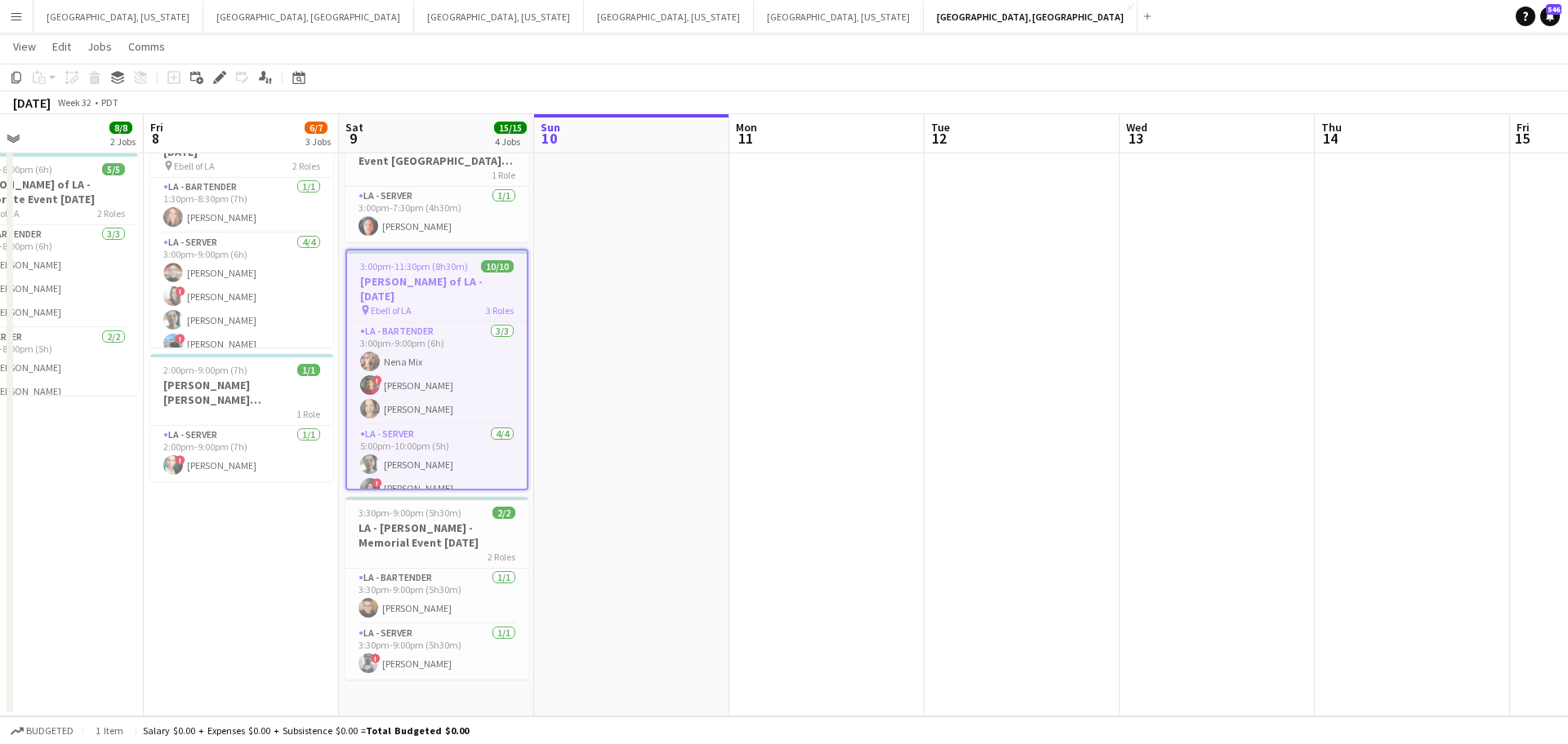
click at [14, 9] on app-icon "Menu" at bounding box center [16, 16] width 13 height 13
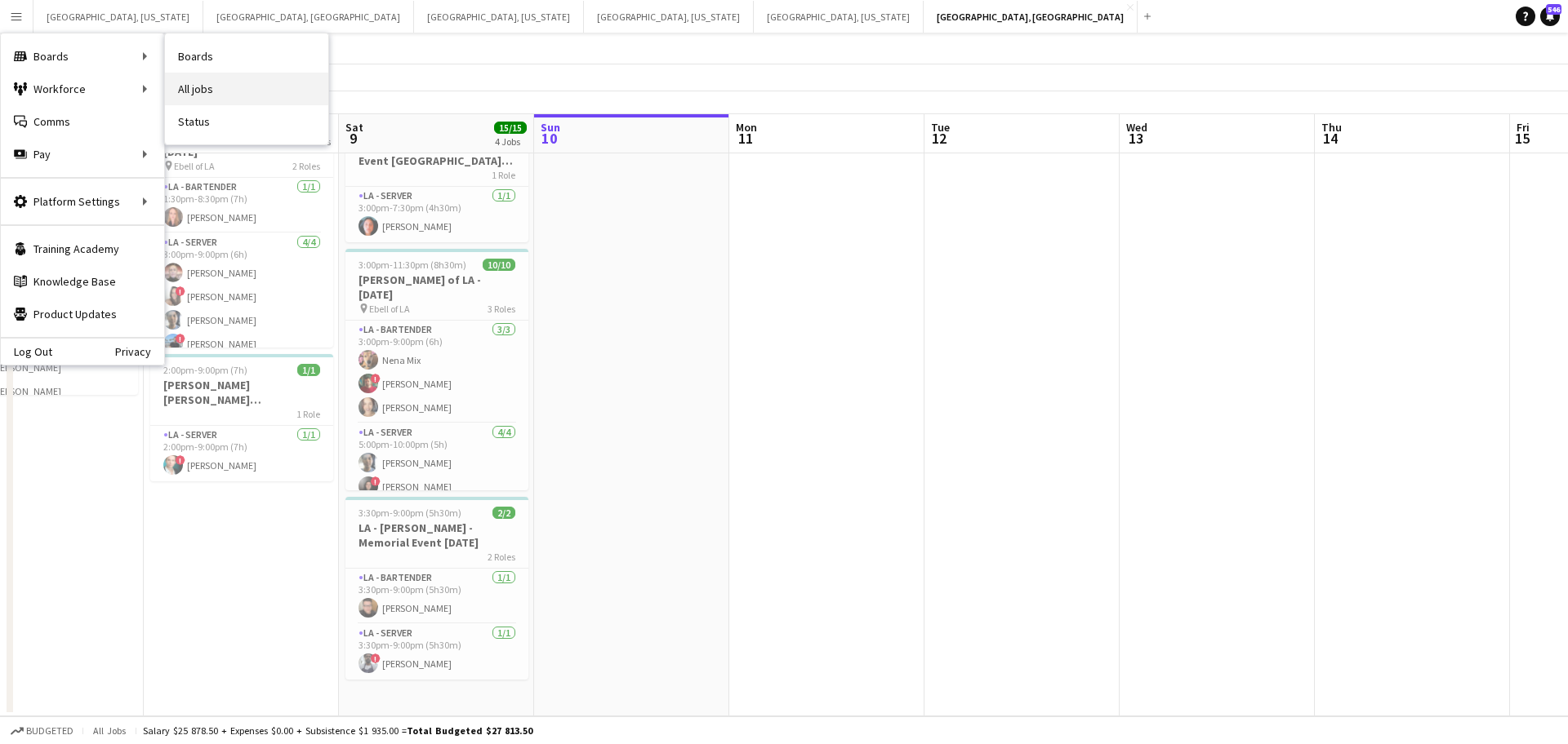
click at [234, 90] on link "All jobs" at bounding box center [246, 89] width 163 height 33
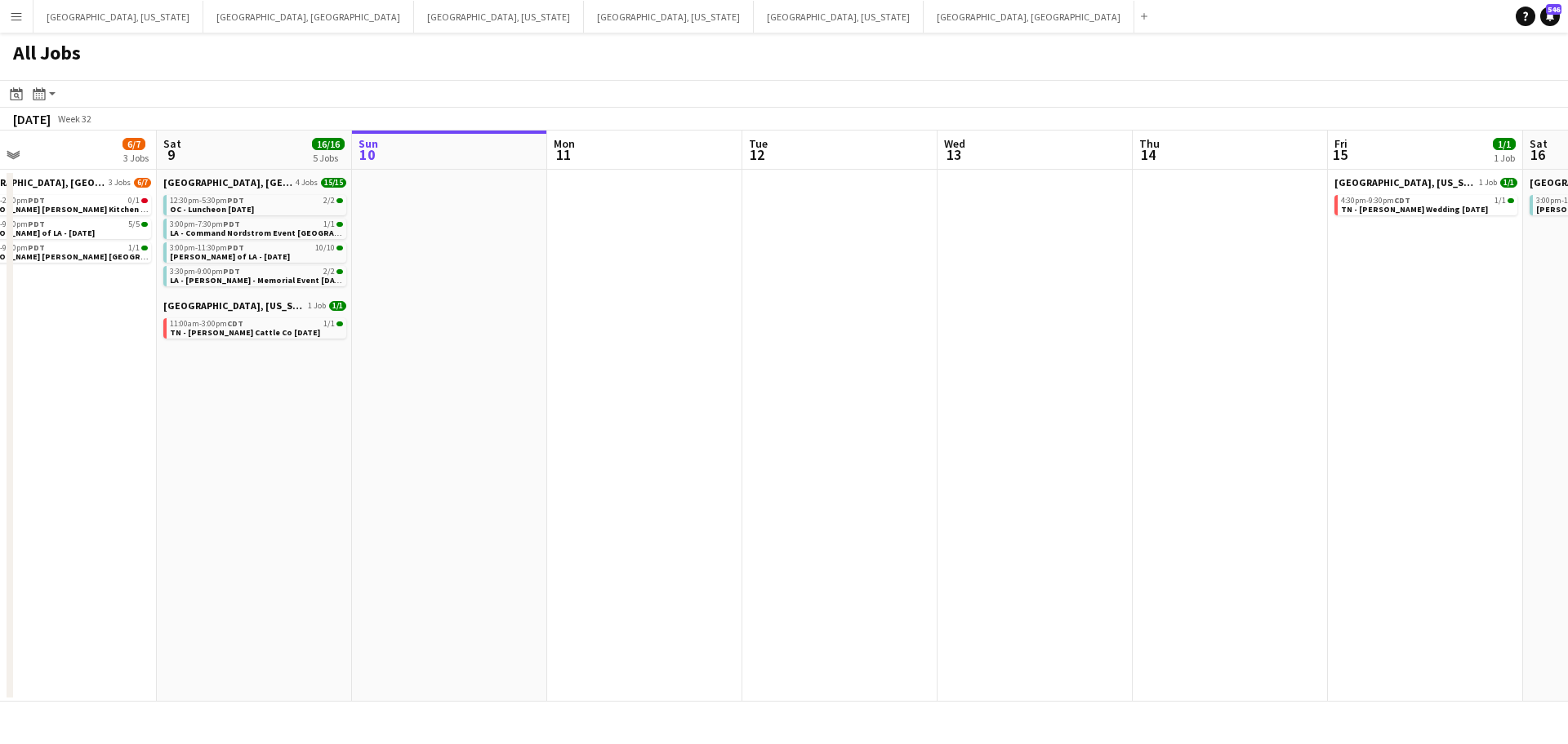
scroll to position [0, 379]
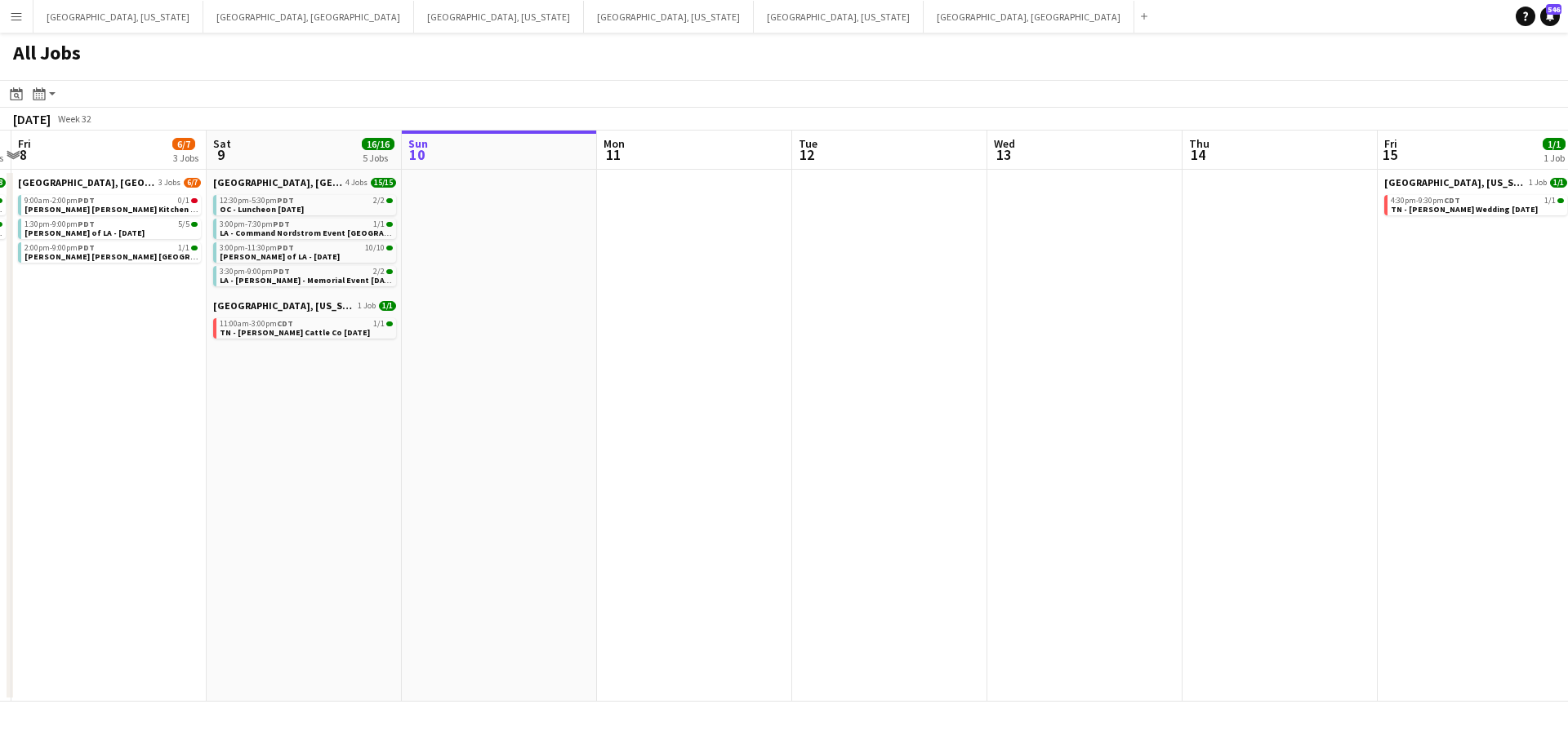
drag, startPoint x: 578, startPoint y: 424, endPoint x: 780, endPoint y: 404, distance: 203.0
click at [785, 405] on app-calendar-viewport "Wed 6 Thu 7 8/8 2 Jobs Fri 8 6/7 3 Jobs Sat 9 16/16 5 Jobs Sun 10 Mon 11 Tue 12…" at bounding box center [784, 416] width 1568 height 571
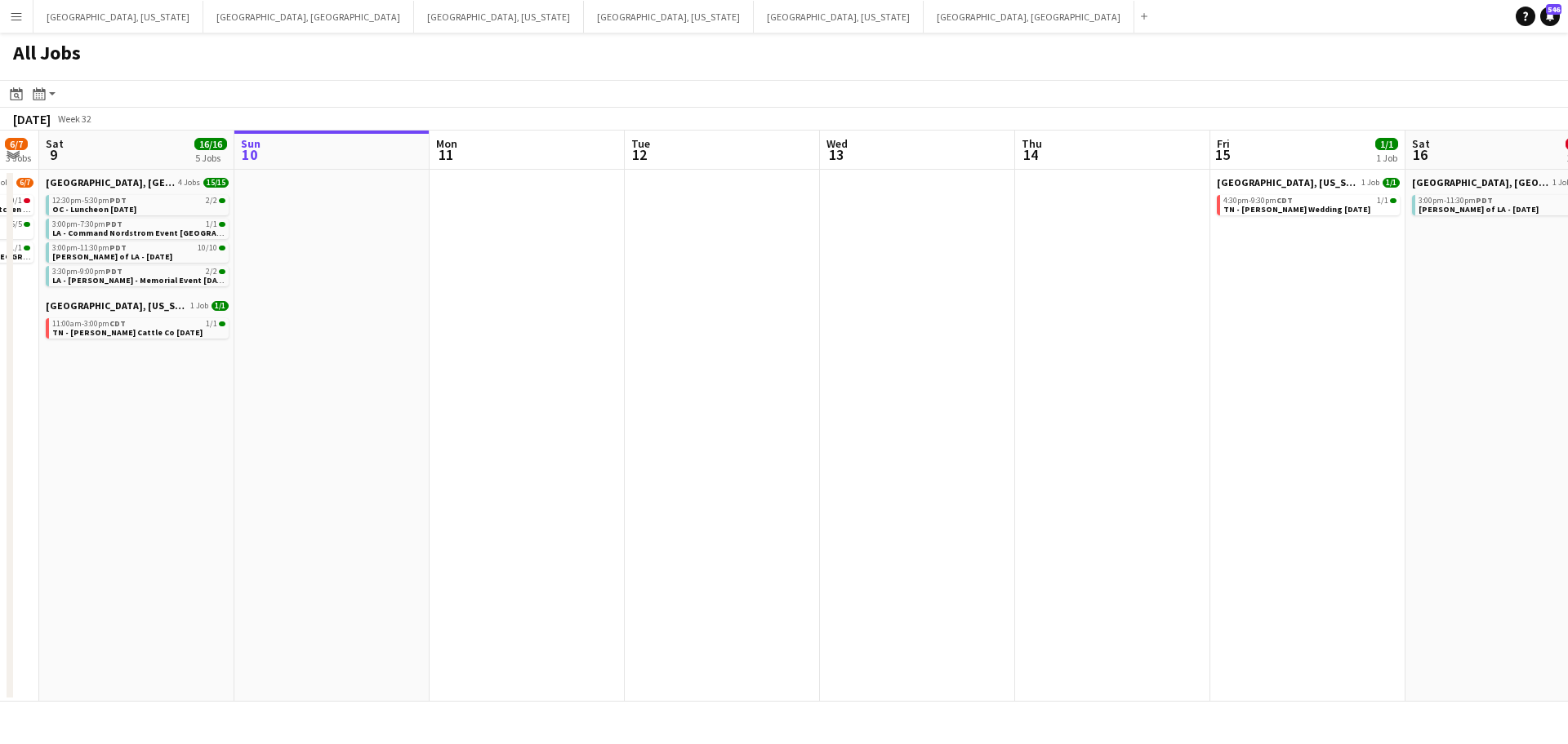
drag, startPoint x: 728, startPoint y: 289, endPoint x: 561, endPoint y: 289, distance: 167.0
click at [561, 289] on app-calendar-viewport "Wed 6 Thu 7 8/8 2 Jobs Fri 8 6/7 3 Jobs Sat 9 16/16 5 Jobs Sun 10 Mon 11 Tue 12…" at bounding box center [784, 416] width 1568 height 571
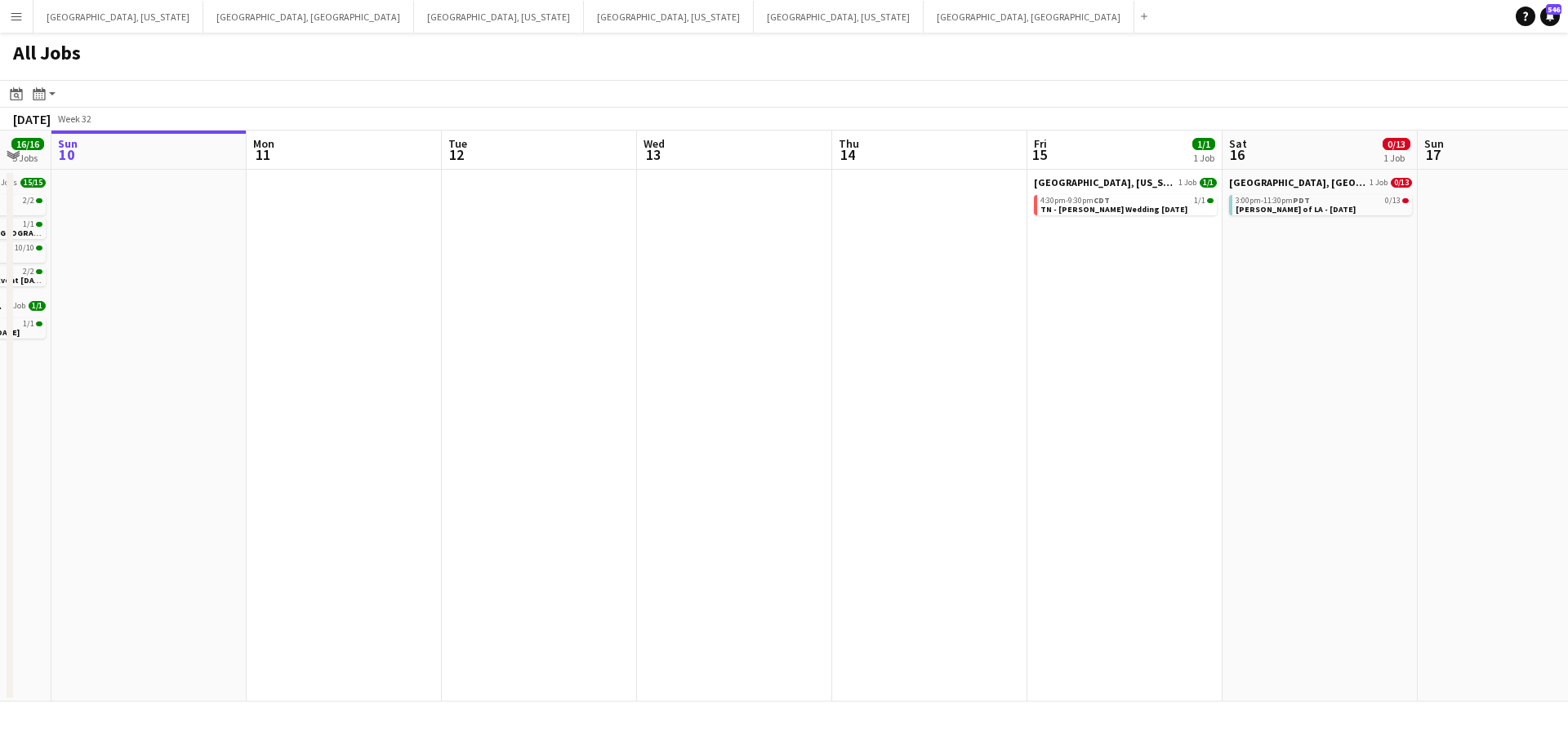
scroll to position [0, 776]
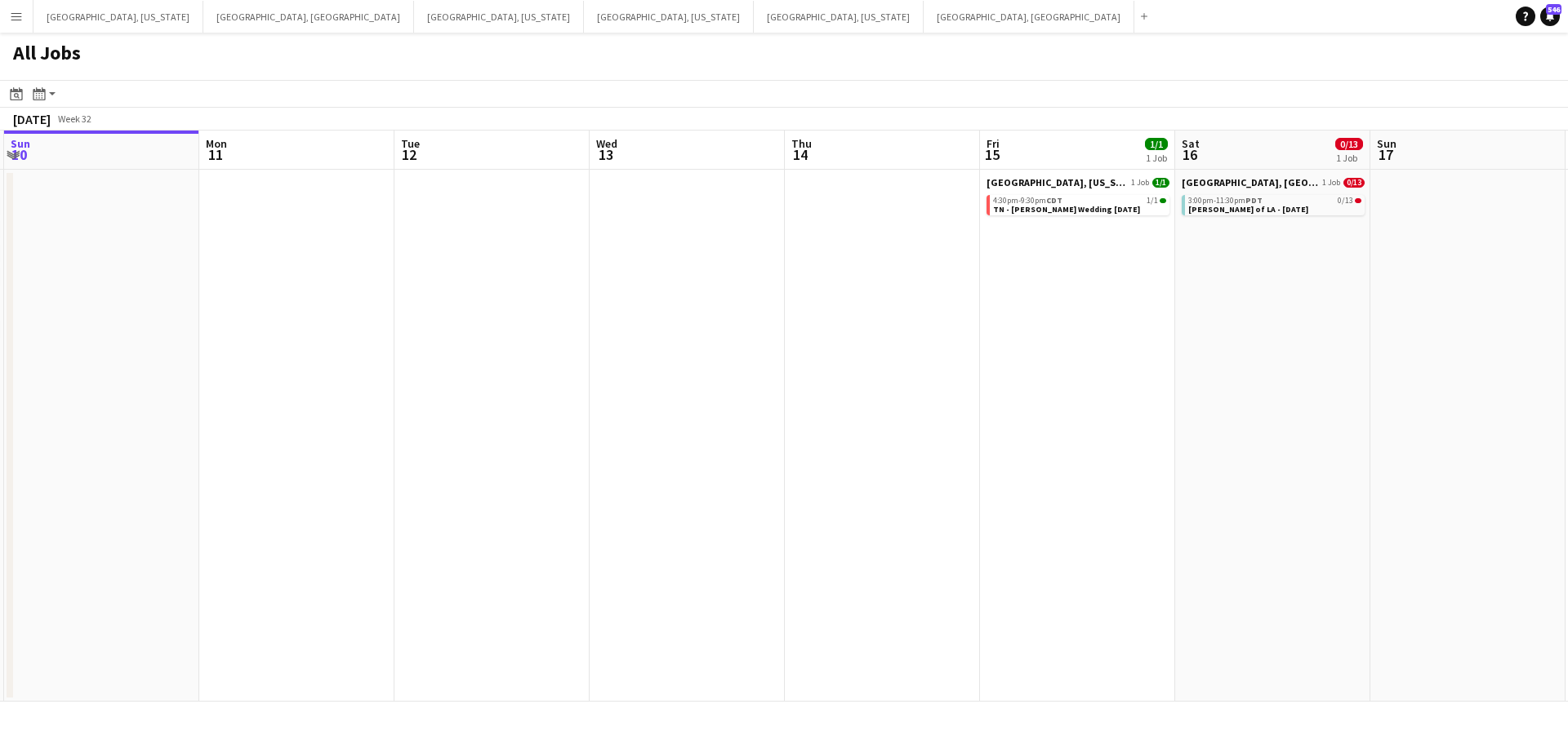
drag, startPoint x: 775, startPoint y: 289, endPoint x: 544, endPoint y: 295, distance: 231.1
click at [544, 295] on app-calendar-viewport "Wed 6 Thu 7 8/8 2 Jobs Fri 8 6/7 3 Jobs Sat 9 16/16 5 Jobs Sun 10 Mon 11 Tue 12…" at bounding box center [784, 416] width 1568 height 571
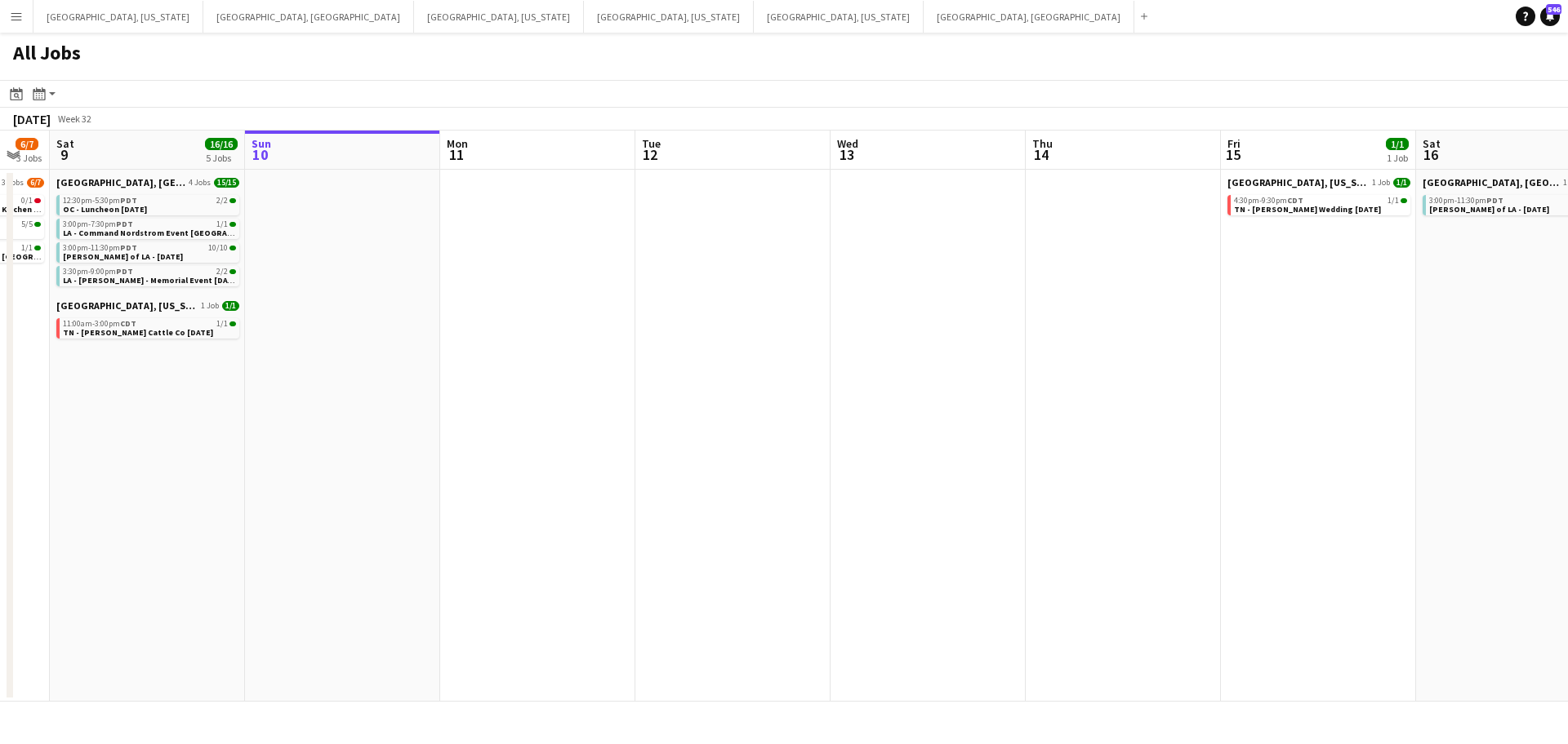
drag, startPoint x: 531, startPoint y: 299, endPoint x: 772, endPoint y: 276, distance: 242.1
click at [772, 276] on app-calendar-viewport "Wed 6 Thu 7 8/8 2 Jobs Fri 8 6/7 3 Jobs Sat 9 16/16 5 Jobs Sun 10 Mon 11 Tue 12…" at bounding box center [784, 416] width 1568 height 571
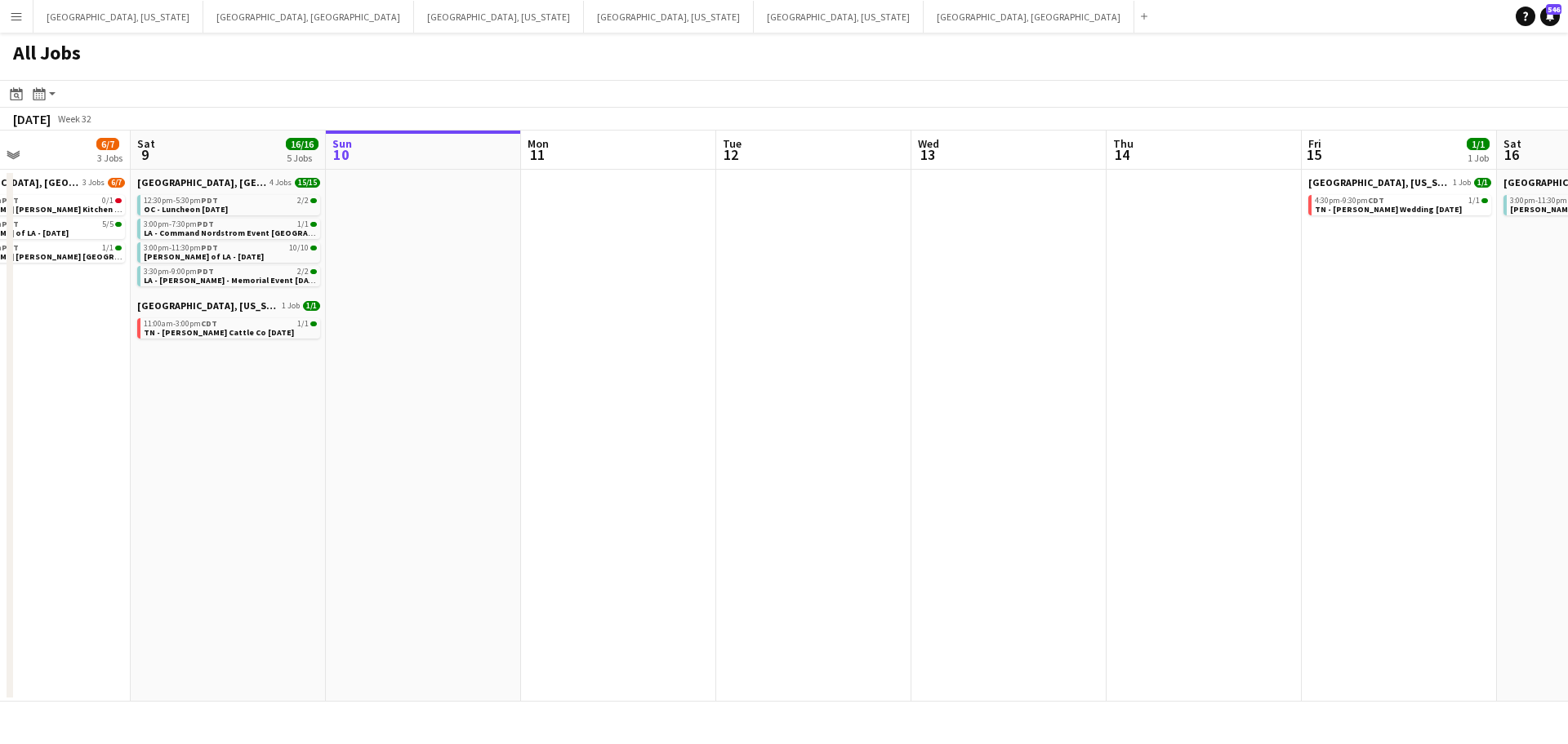
drag, startPoint x: 628, startPoint y: 284, endPoint x: 852, endPoint y: 264, distance: 224.9
click at [852, 264] on app-calendar-viewport "Wed 6 Thu 7 8/8 2 Jobs Fri 8 6/7 3 Jobs Sat 9 16/16 5 Jobs Sun 10 Mon 11 Tue 12…" at bounding box center [784, 416] width 1568 height 571
drag, startPoint x: 808, startPoint y: 271, endPoint x: 657, endPoint y: 270, distance: 151.0
click at [657, 270] on app-calendar-viewport "Tue 5 2/2 1 Job Wed 6 Thu 7 8/8 2 Jobs Fri 8 6/7 3 Jobs Sat 9 16/16 5 Jobs Sun …" at bounding box center [784, 416] width 1568 height 571
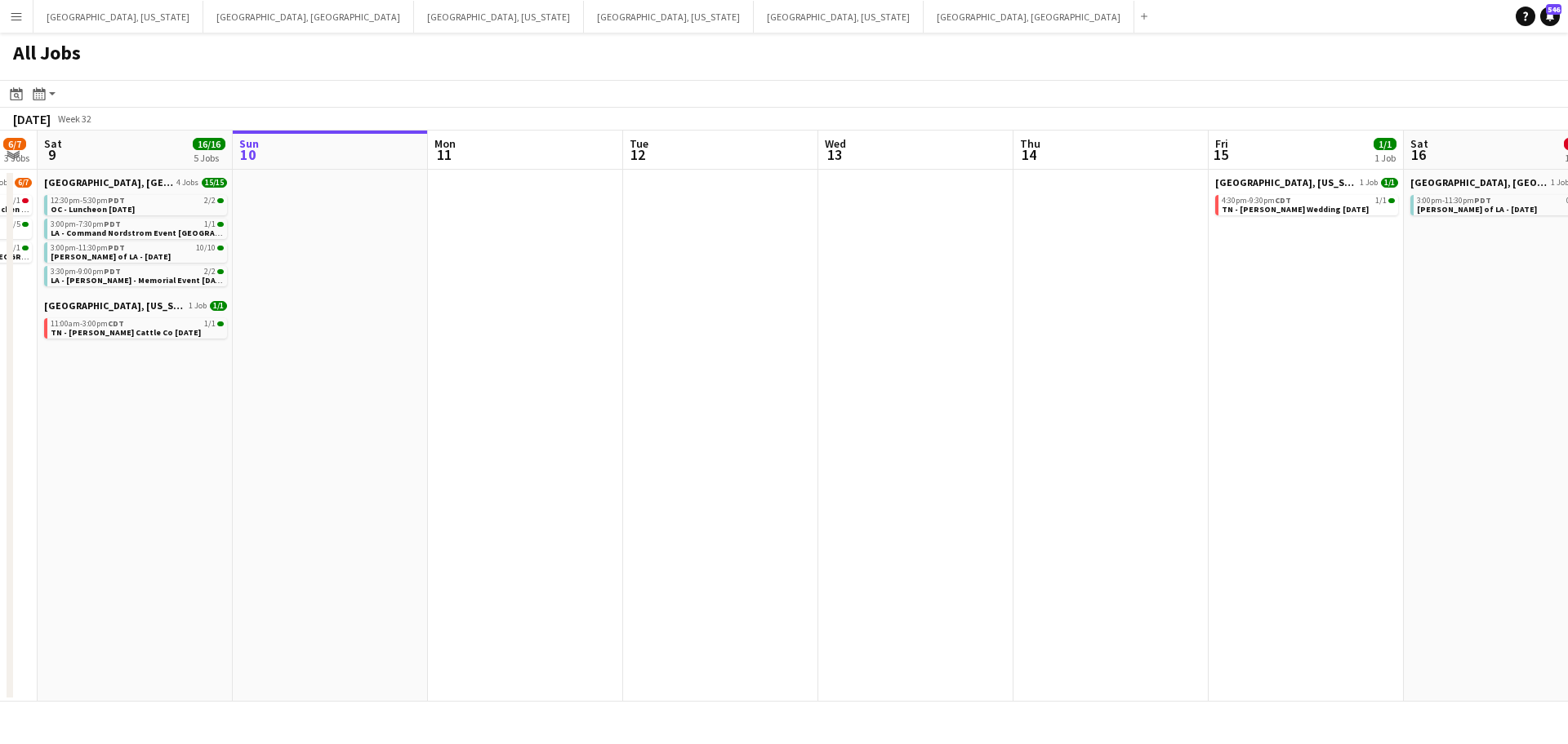
drag, startPoint x: 892, startPoint y: 258, endPoint x: 763, endPoint y: 264, distance: 129.1
click at [763, 264] on app-calendar-viewport "Tue 5 2/2 1 Job Wed 6 Thu 7 8/8 2 Jobs Fri 8 6/7 3 Jobs Sat 9 16/16 5 Jobs Sun …" at bounding box center [784, 416] width 1568 height 571
